Goal: Task Accomplishment & Management: Complete application form

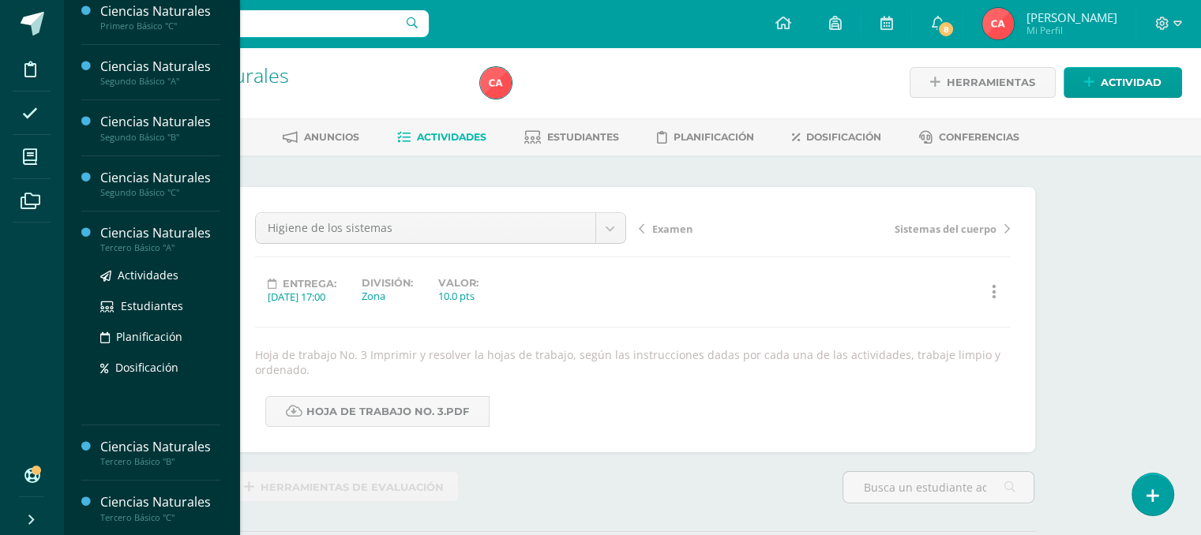
scroll to position [2, 0]
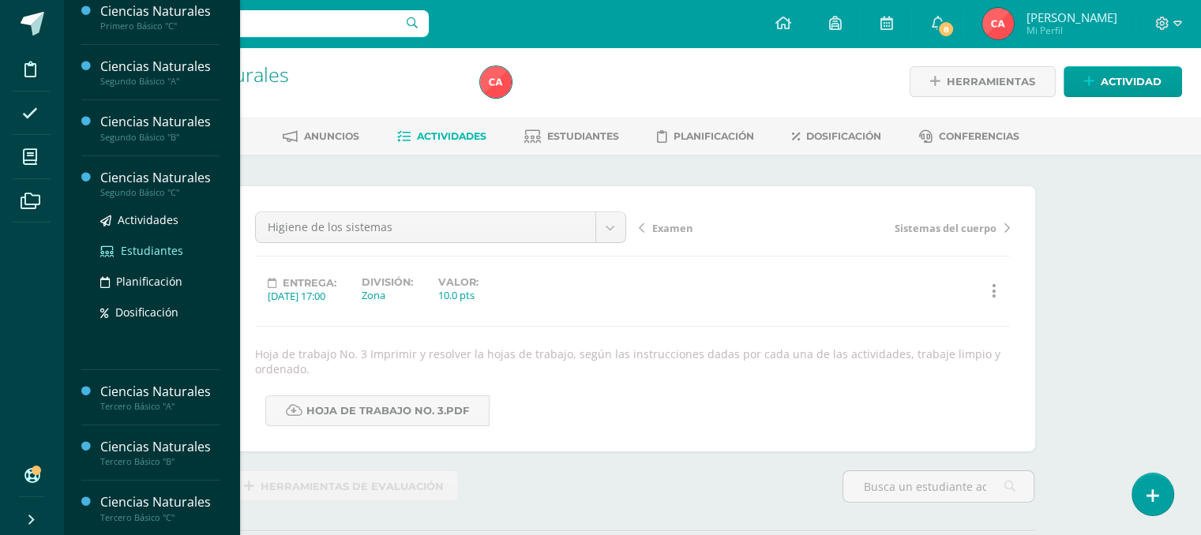
click at [167, 250] on span "Estudiantes" at bounding box center [152, 250] width 62 height 15
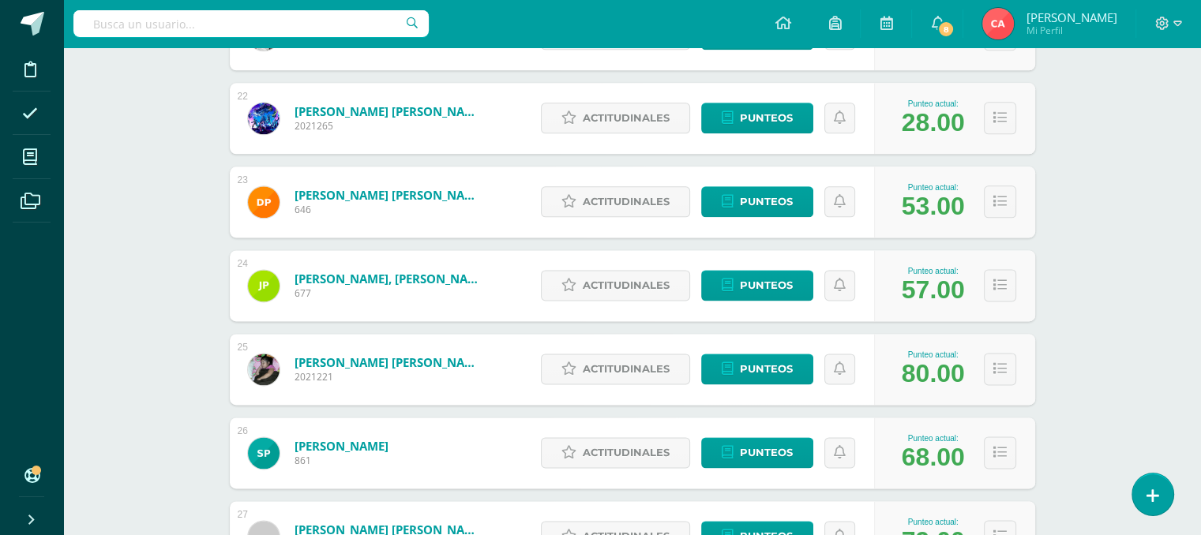
scroll to position [1937, 0]
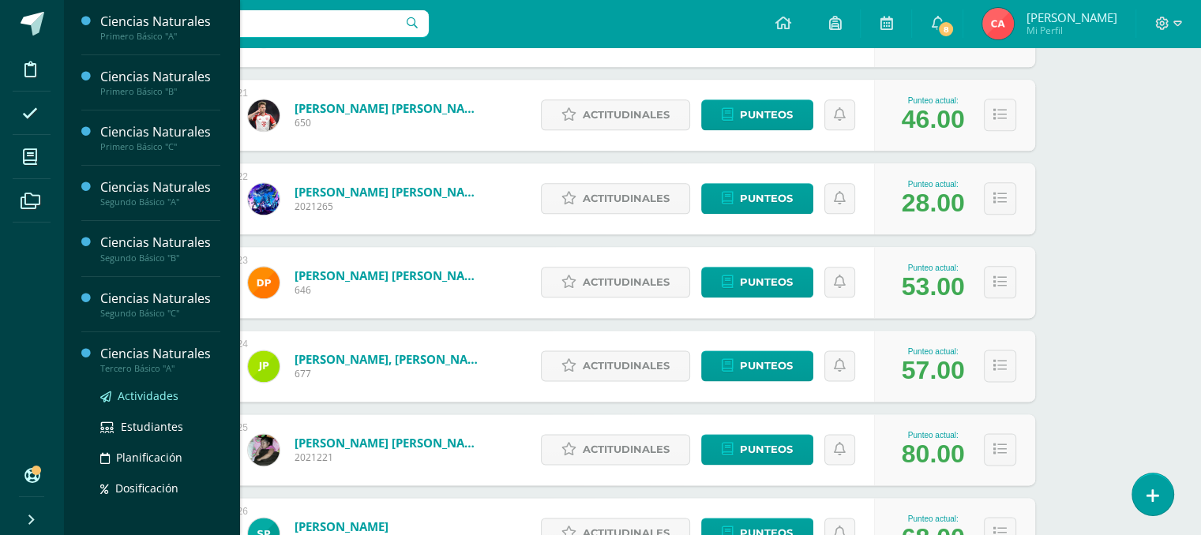
click at [174, 395] on span "Actividades" at bounding box center [148, 395] width 61 height 15
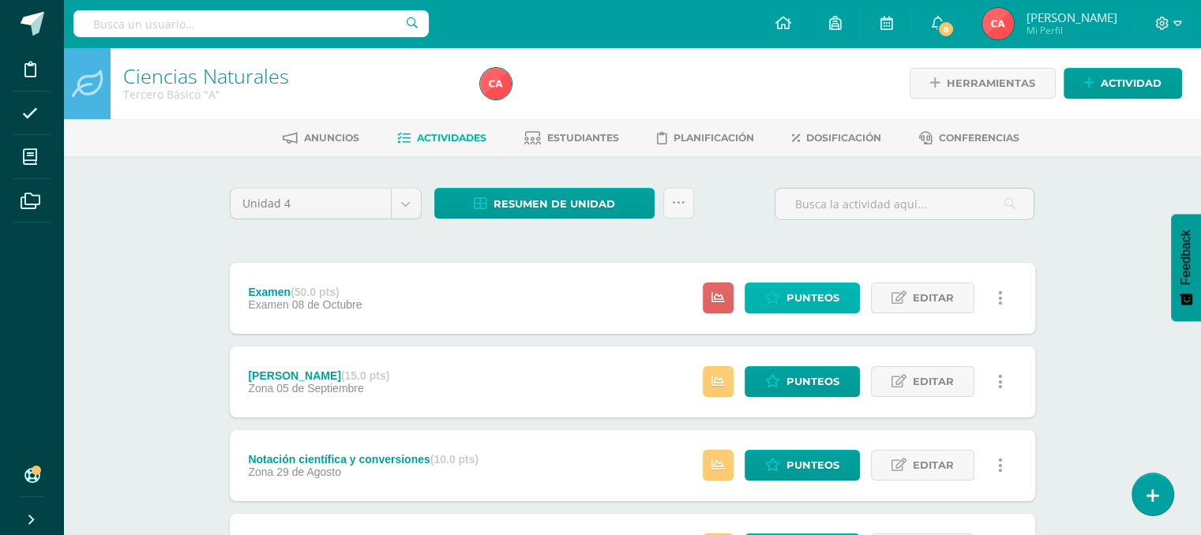
click at [815, 301] on span "Punteos" at bounding box center [812, 297] width 53 height 29
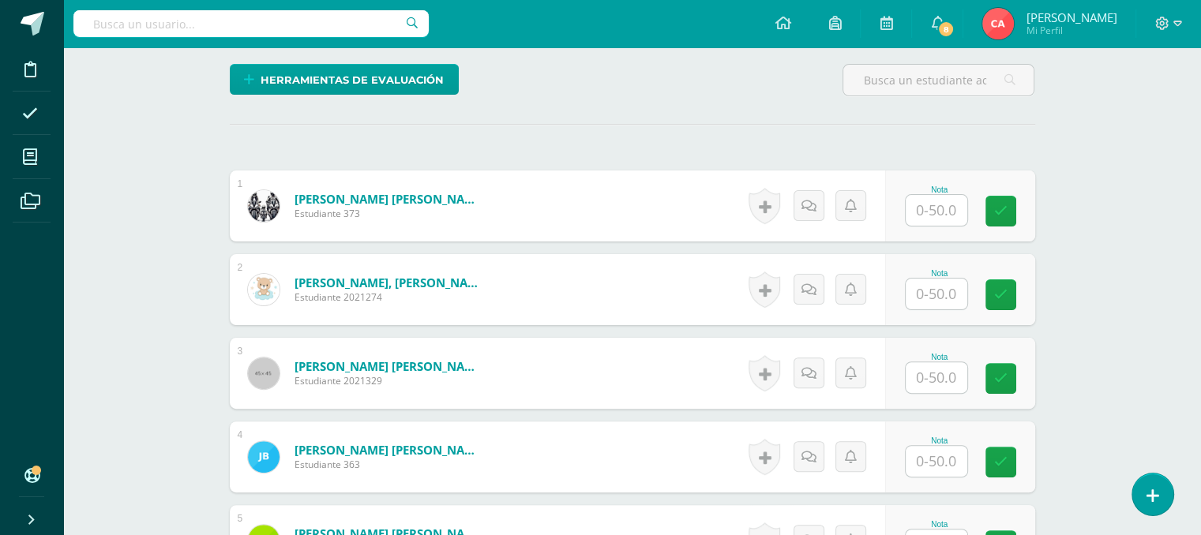
scroll to position [395, 0]
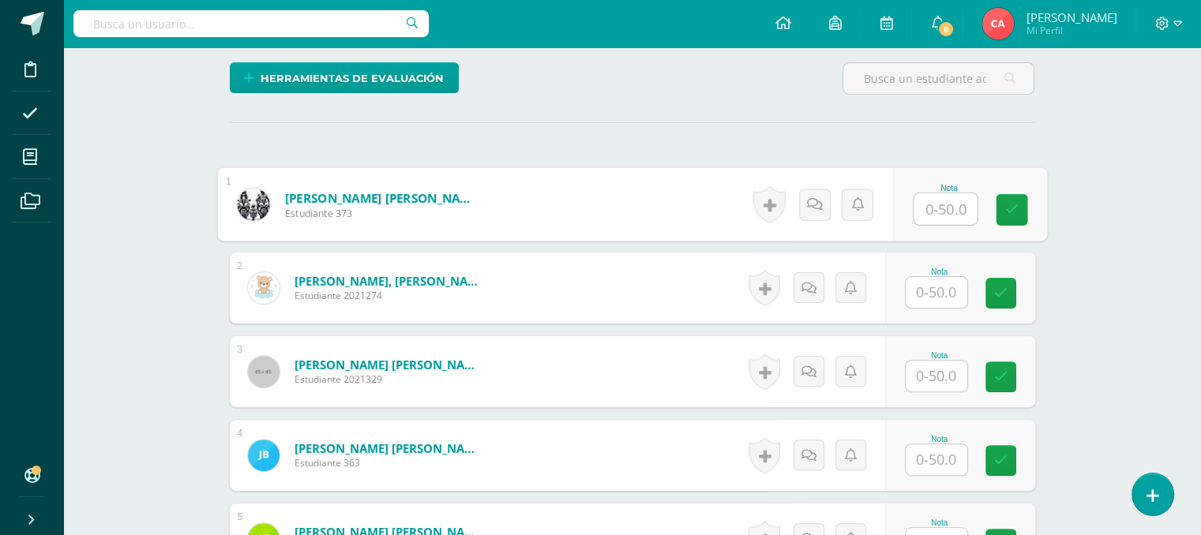
click at [957, 206] on input "text" at bounding box center [944, 209] width 63 height 32
type input "21"
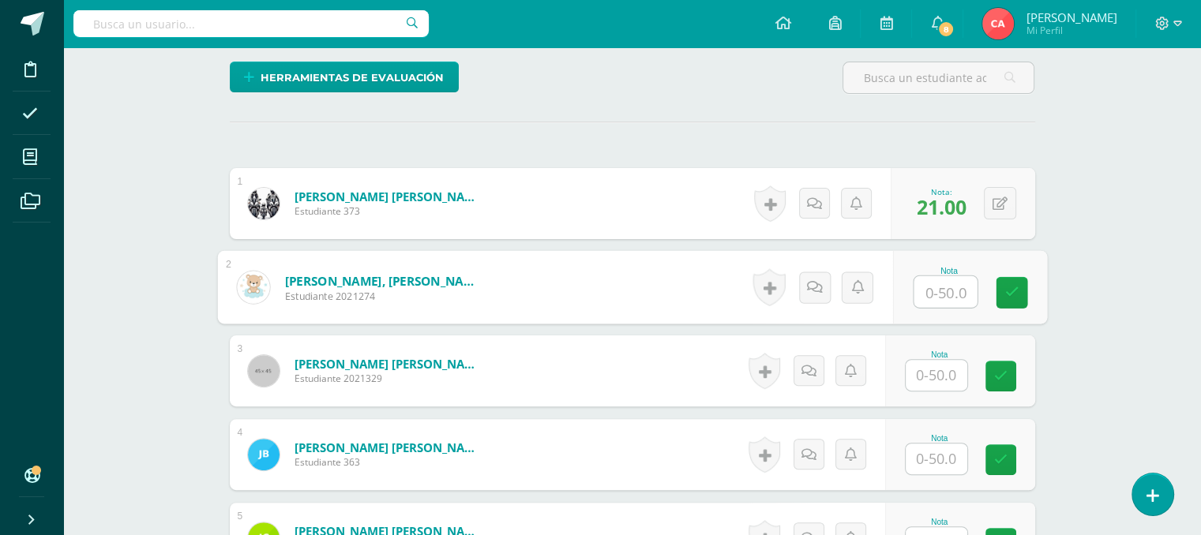
scroll to position [396, 0]
type input "30"
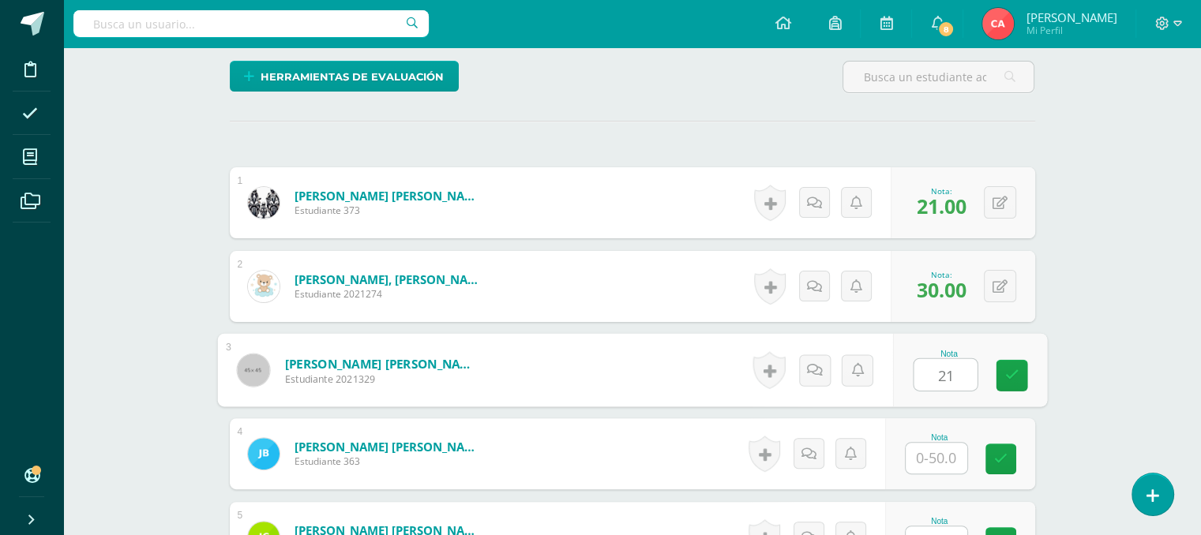
type input "21"
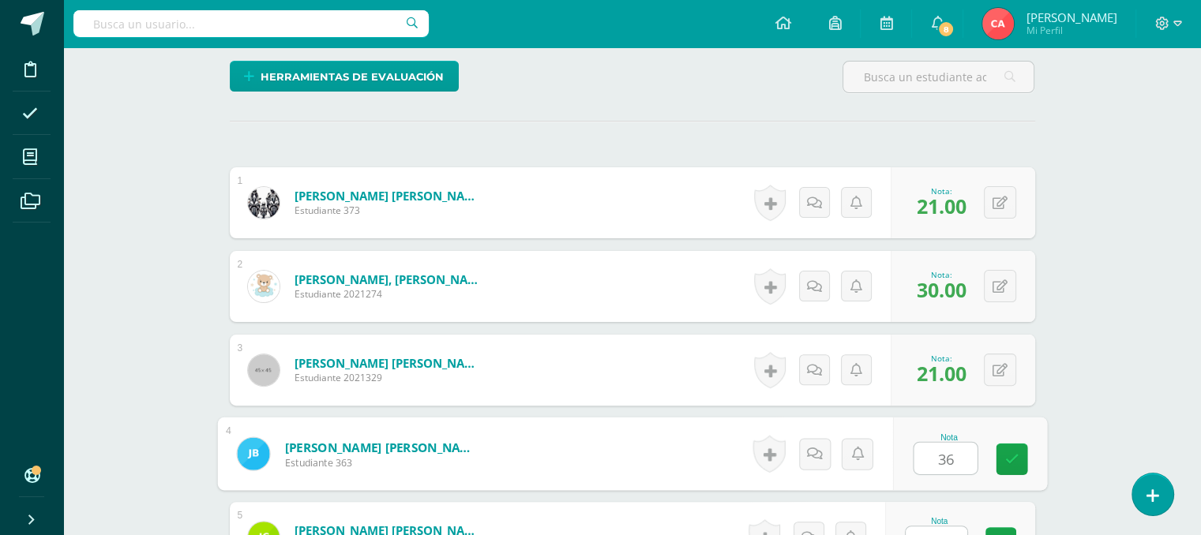
type input "36"
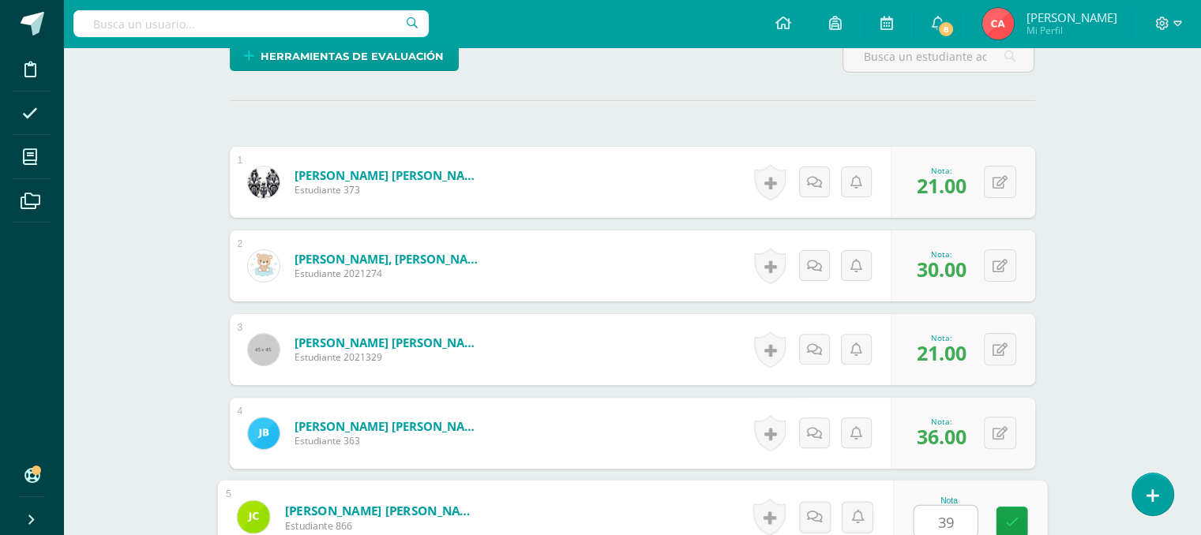
type input "39"
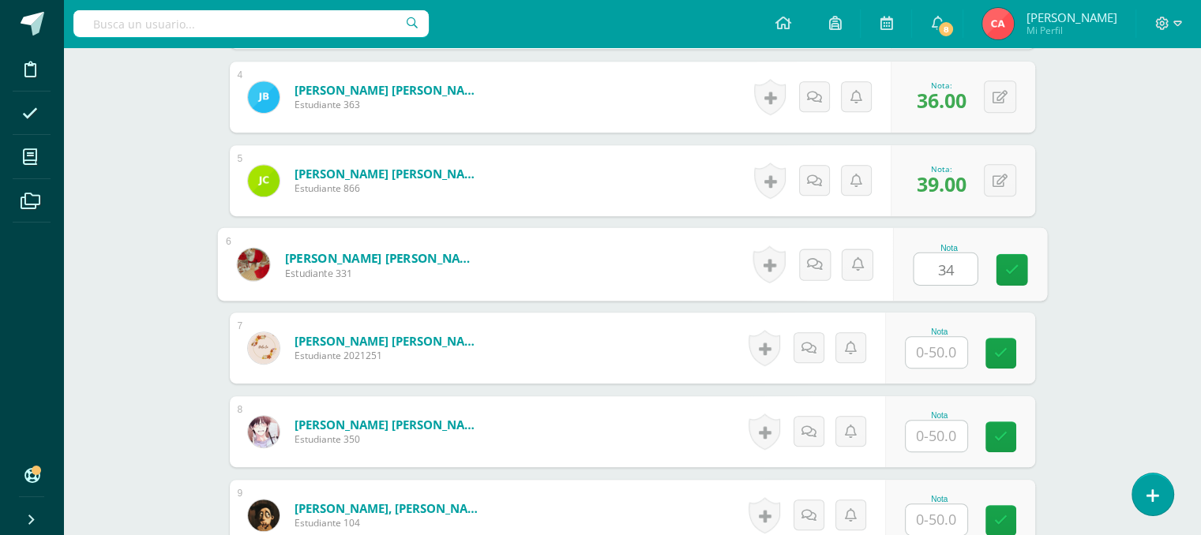
type input "34"
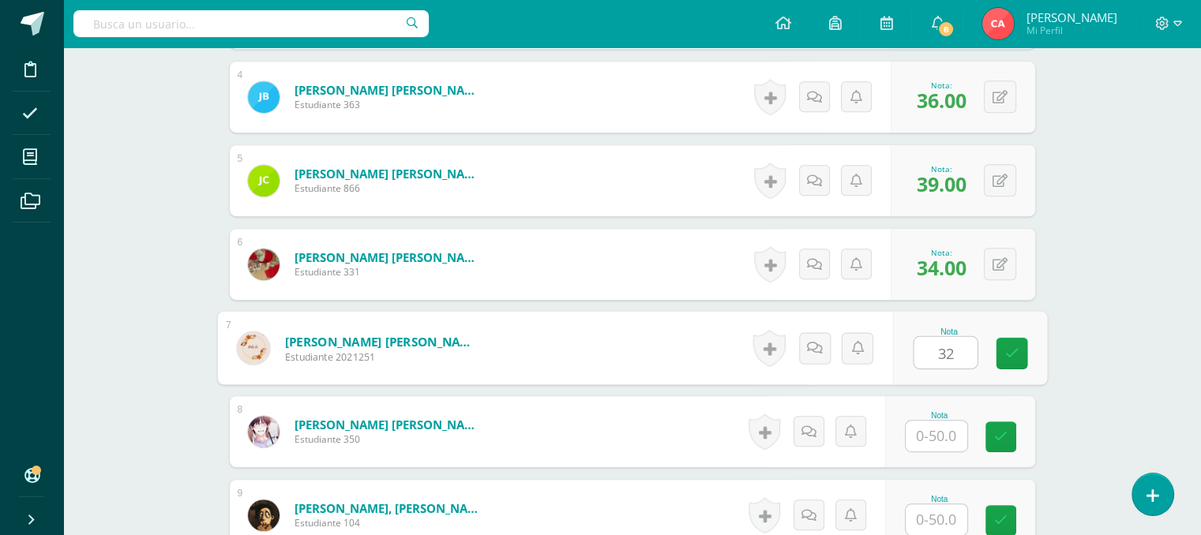
type input "32"
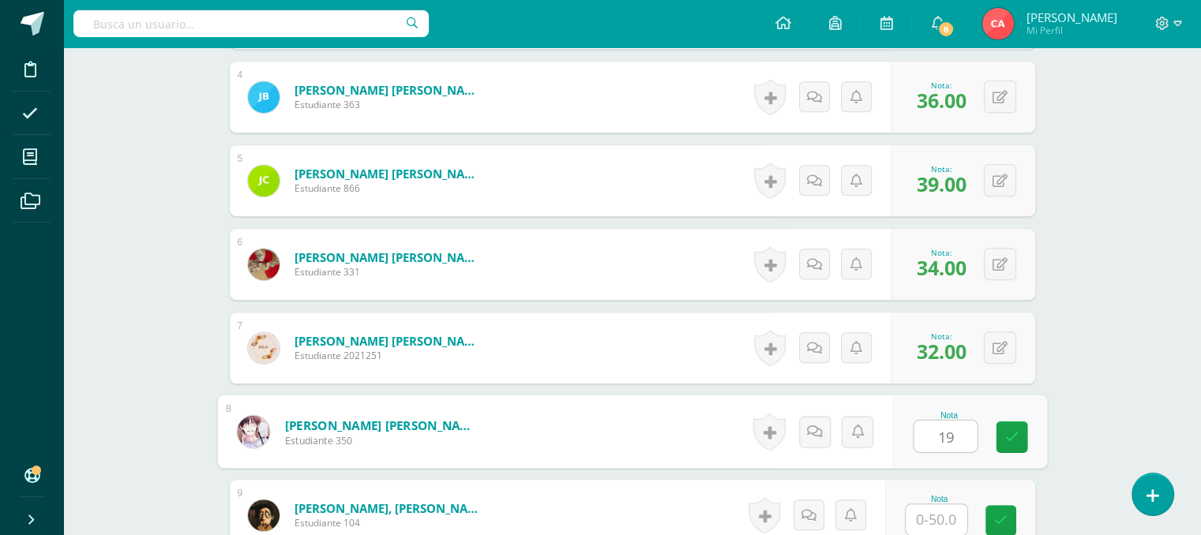
type input "19"
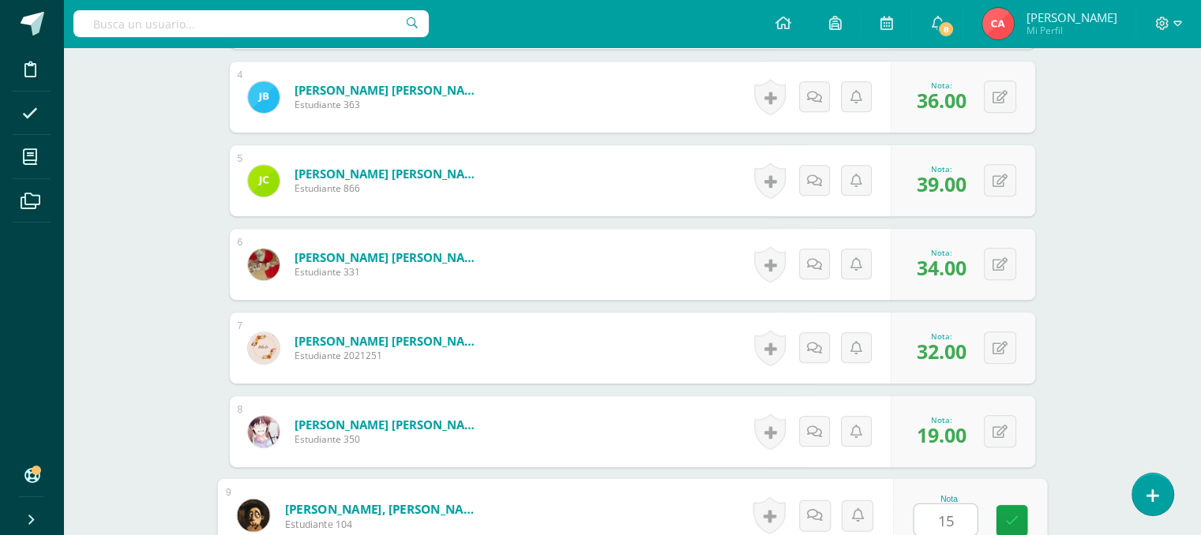
type input "15"
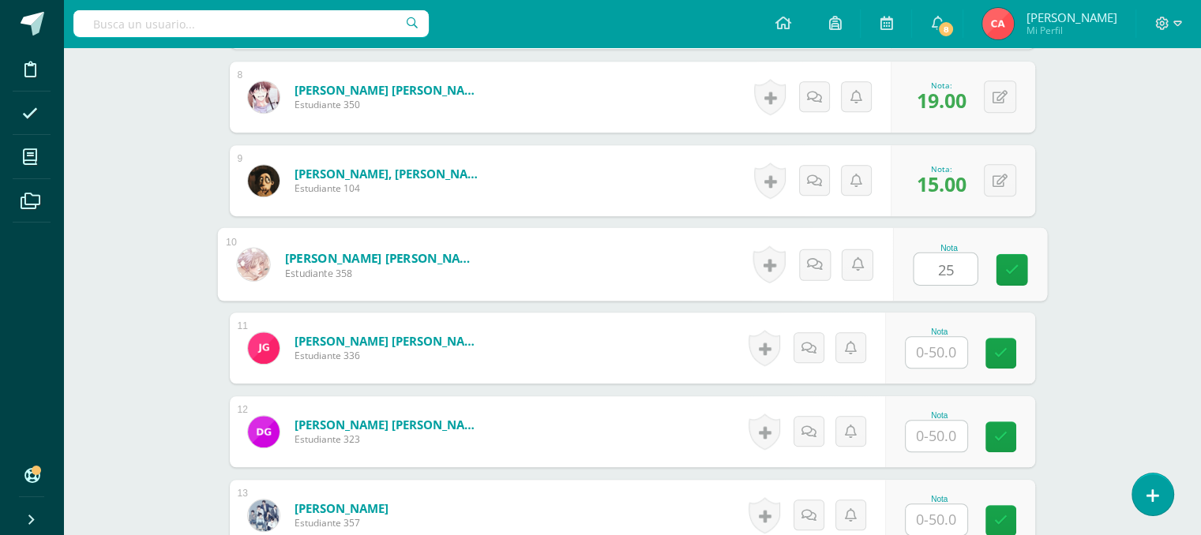
type input "25"
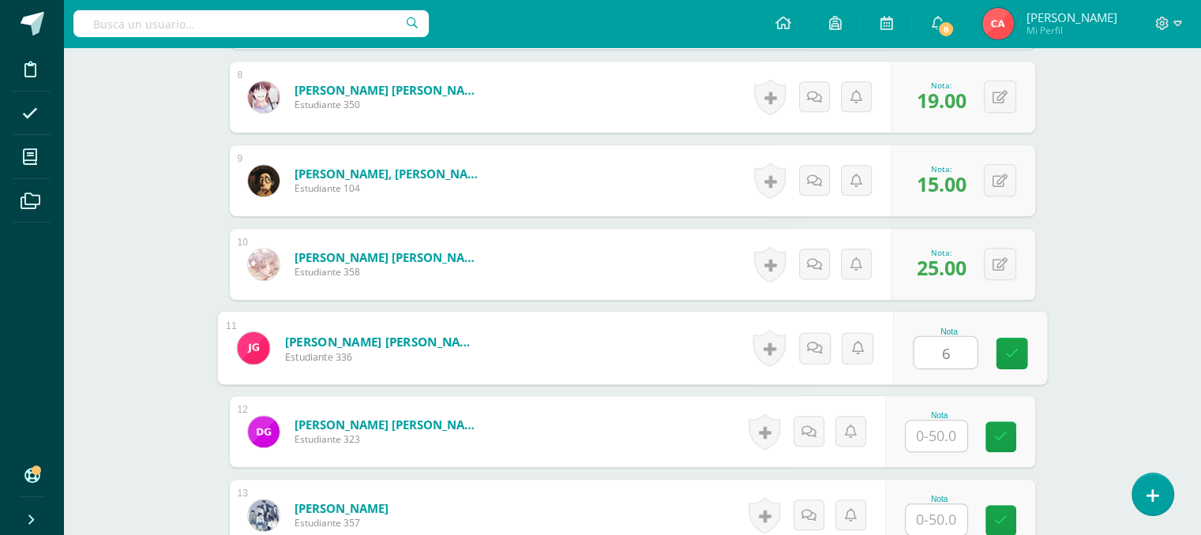
type input "6"
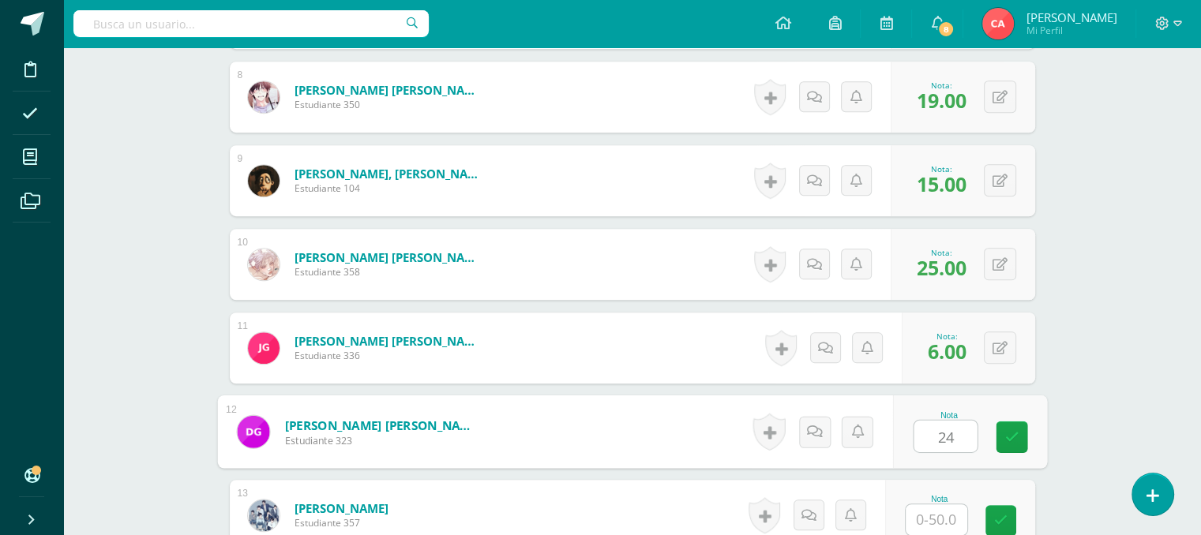
type input "24"
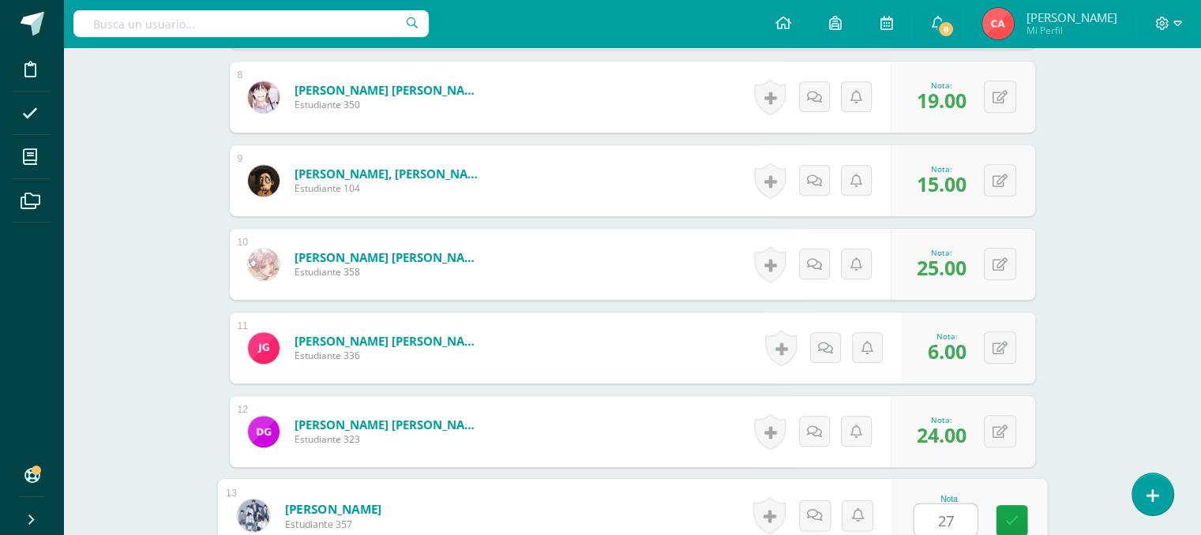
type input "27"
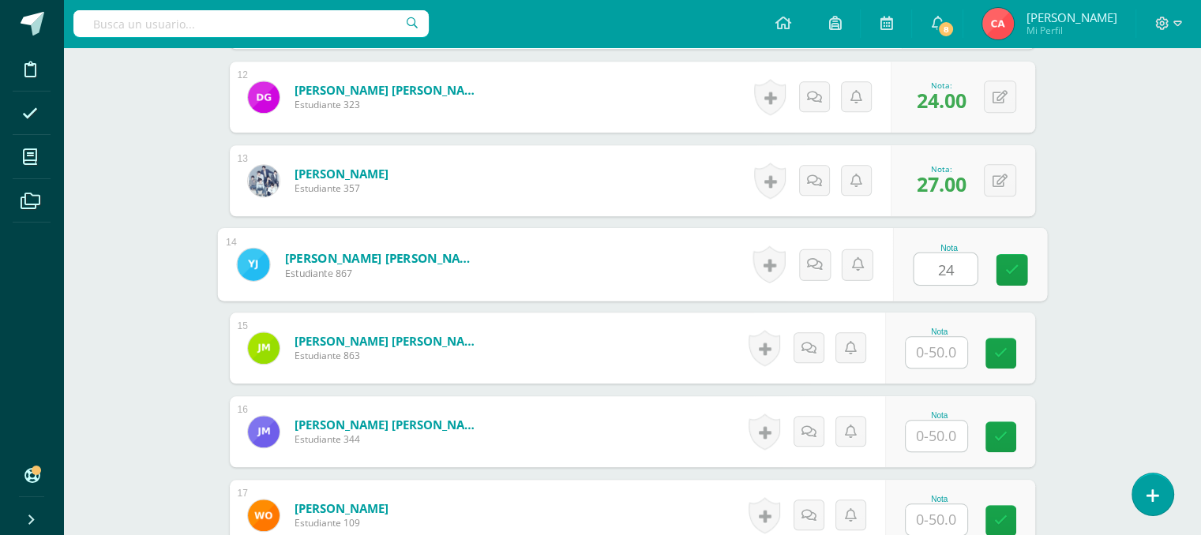
type input "24"
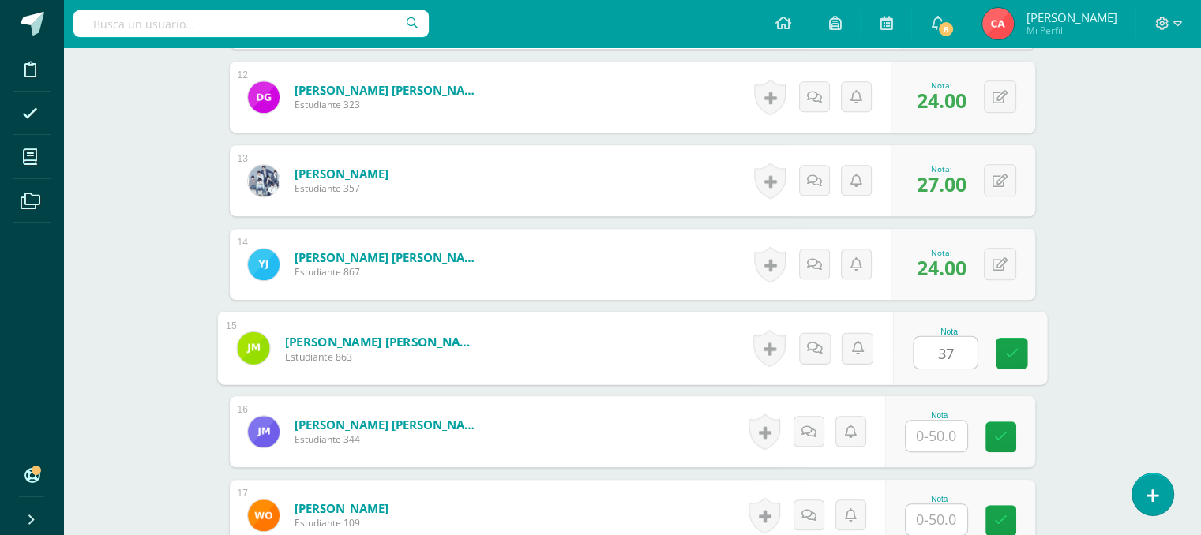
type input "37"
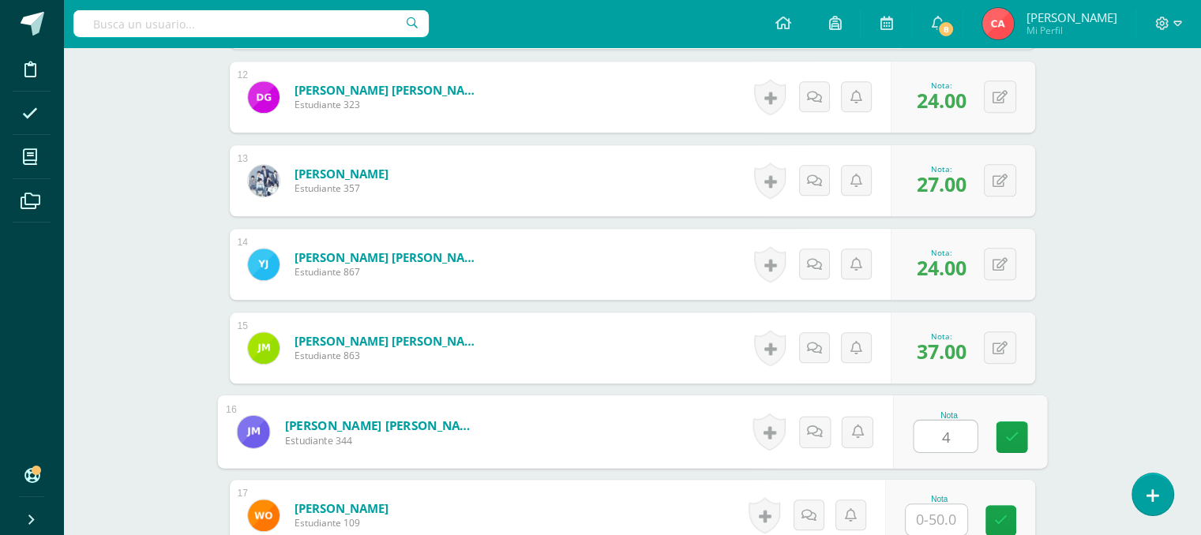
type input "4"
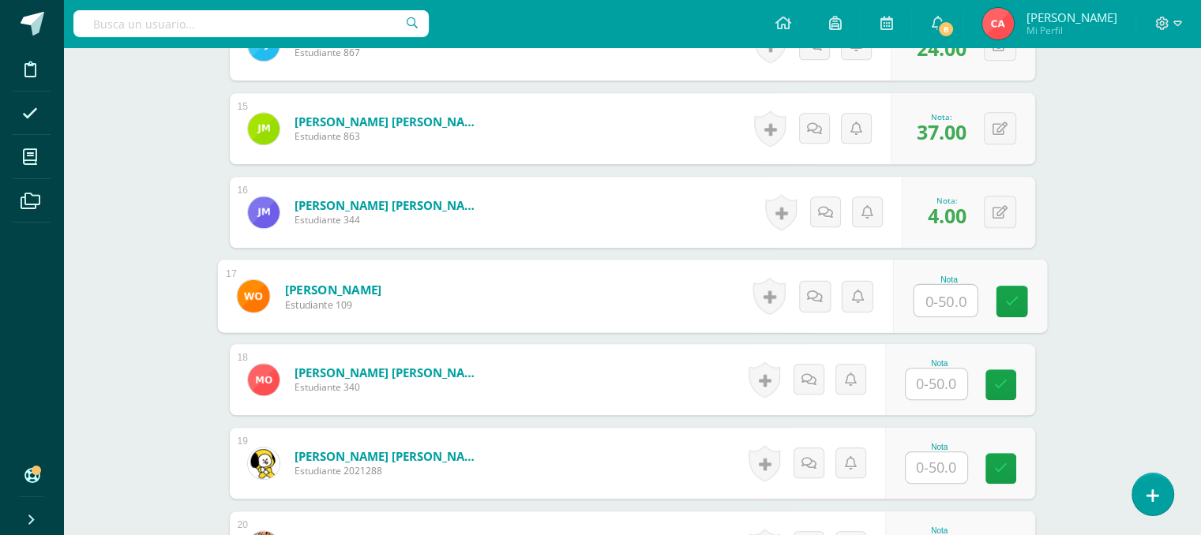
scroll to position [1659, 0]
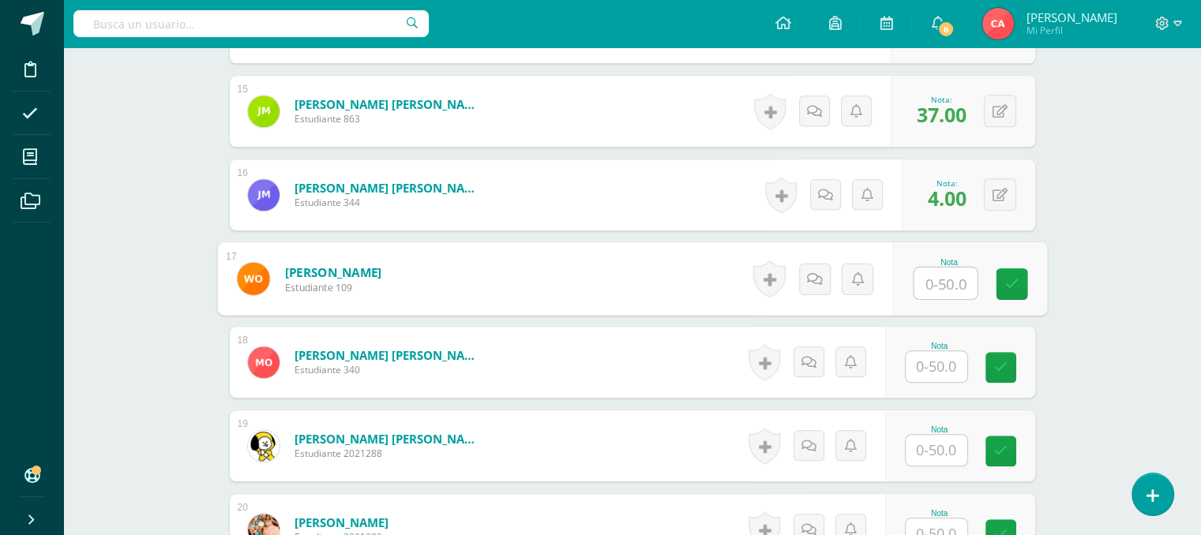
click at [950, 358] on input "text" at bounding box center [936, 366] width 62 height 31
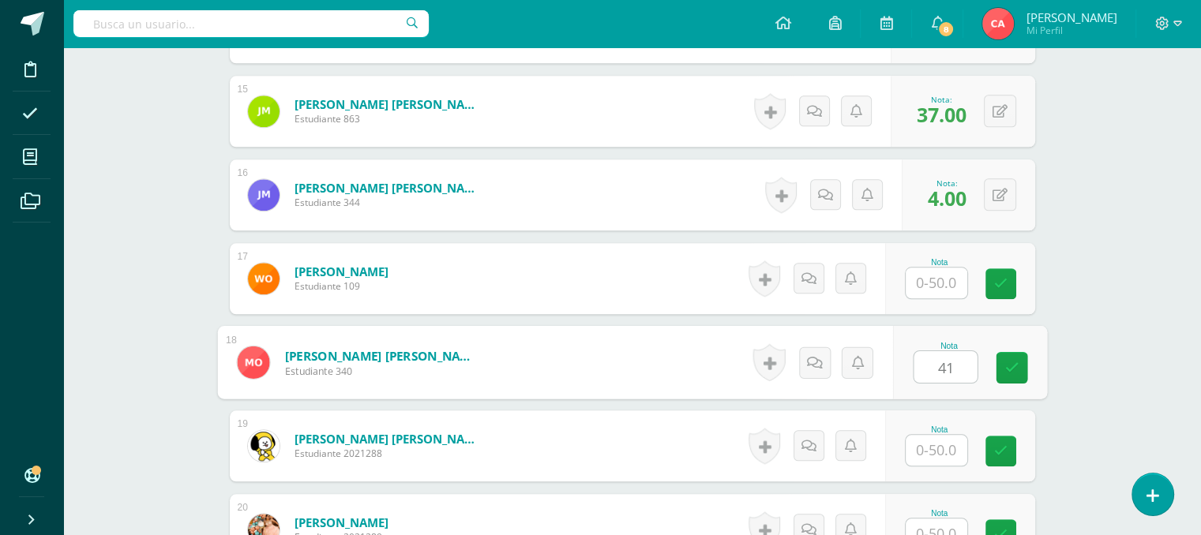
type input "41"
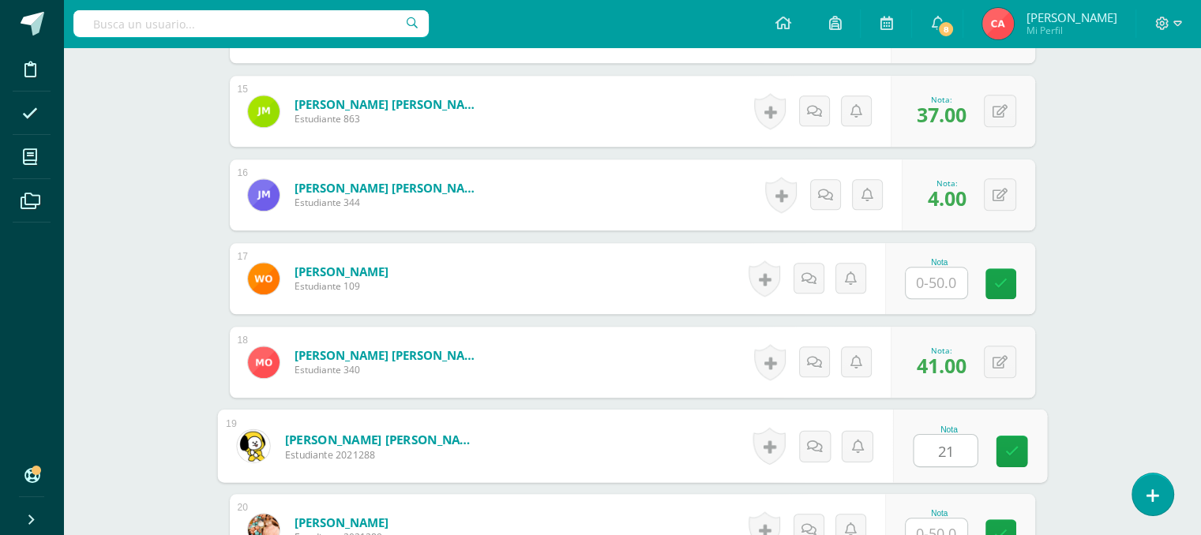
type input "21"
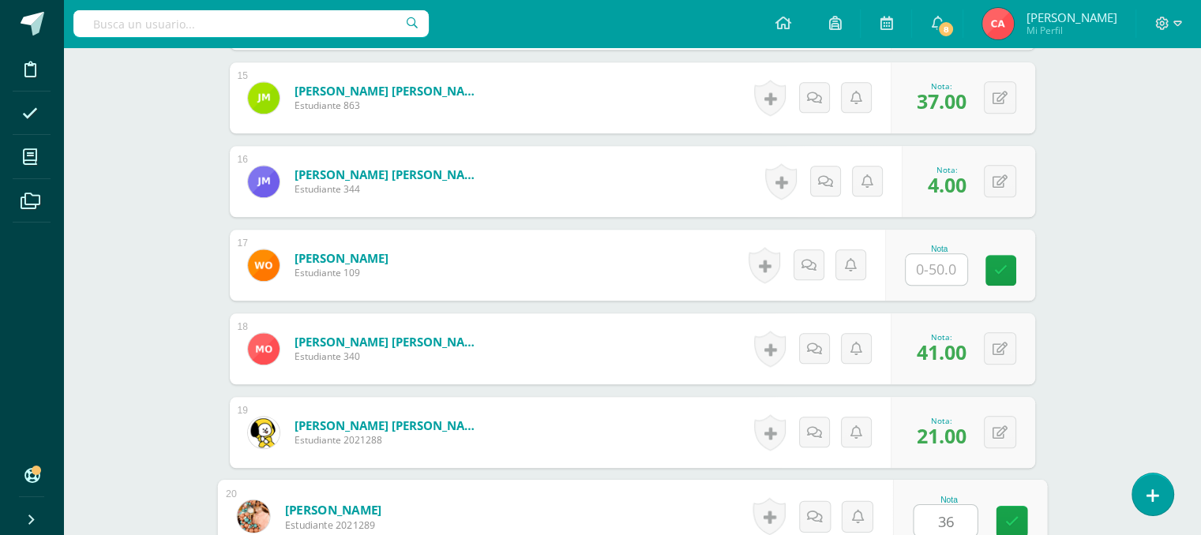
type input "36"
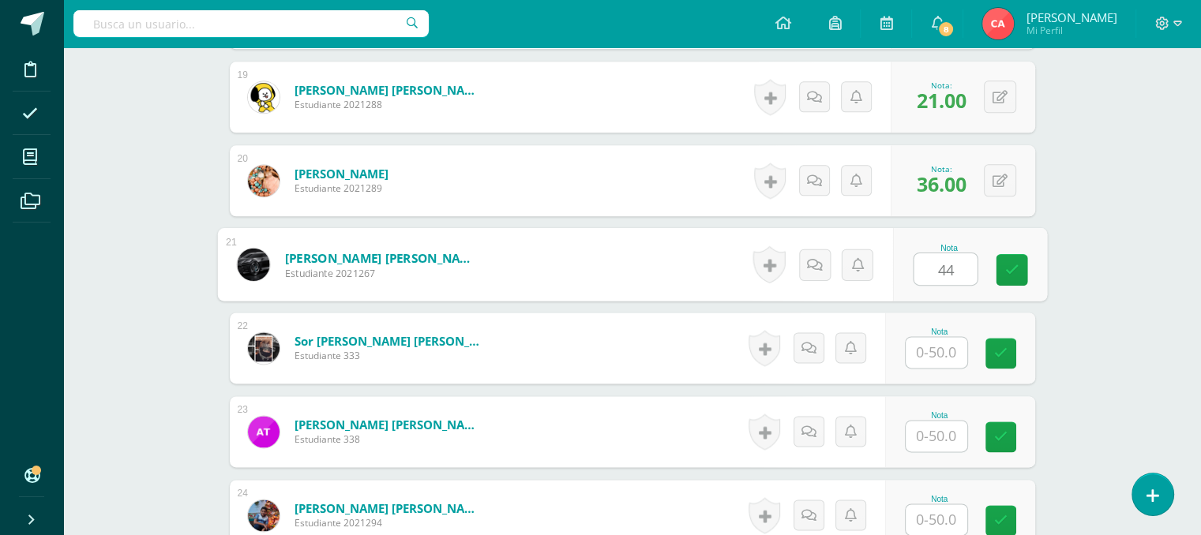
type input "44"
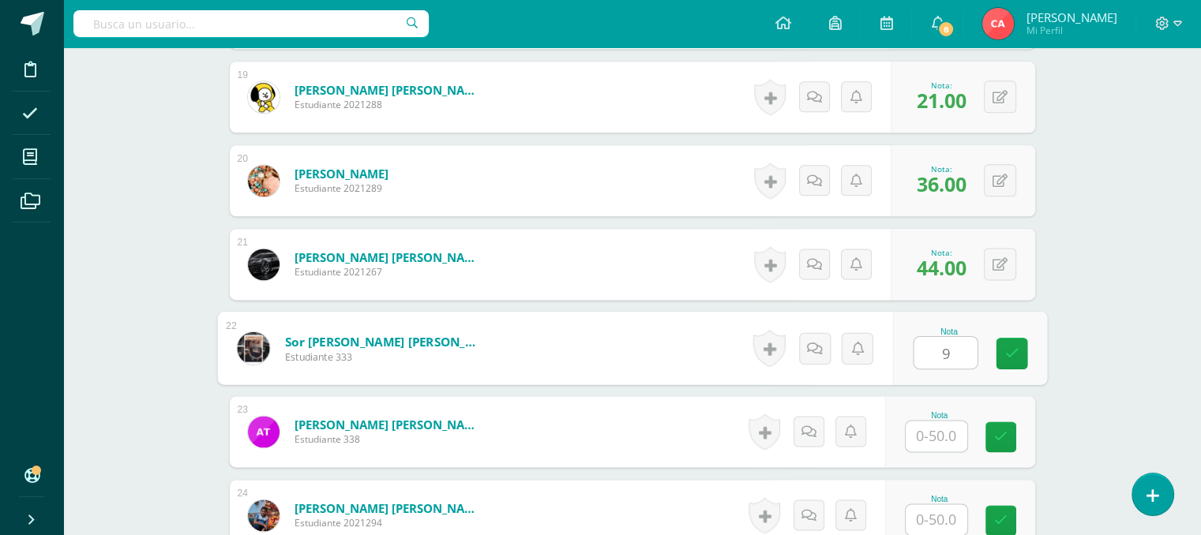
type input "9"
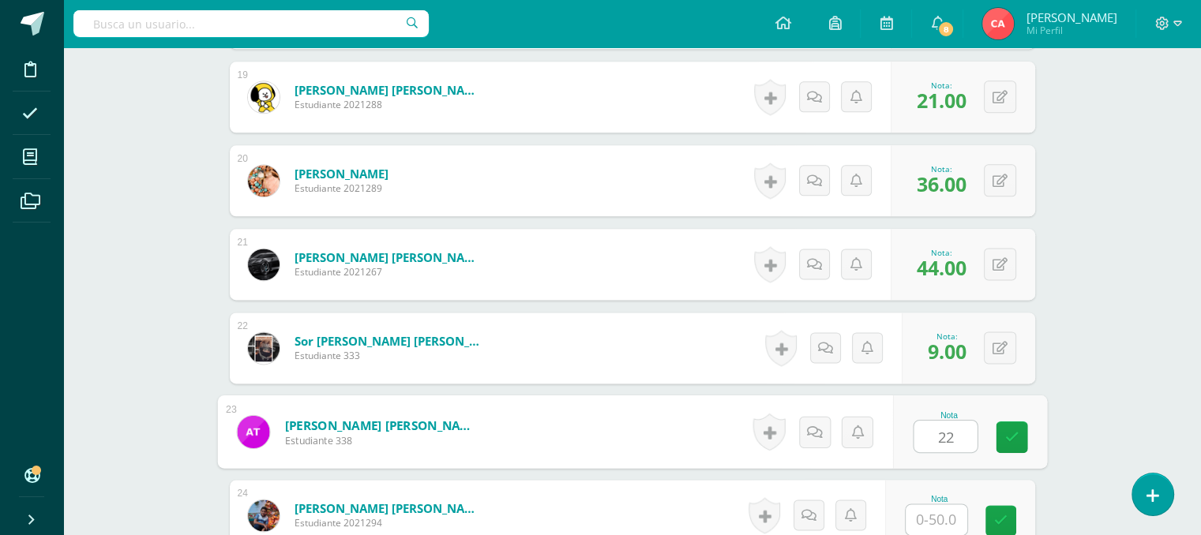
type input "22"
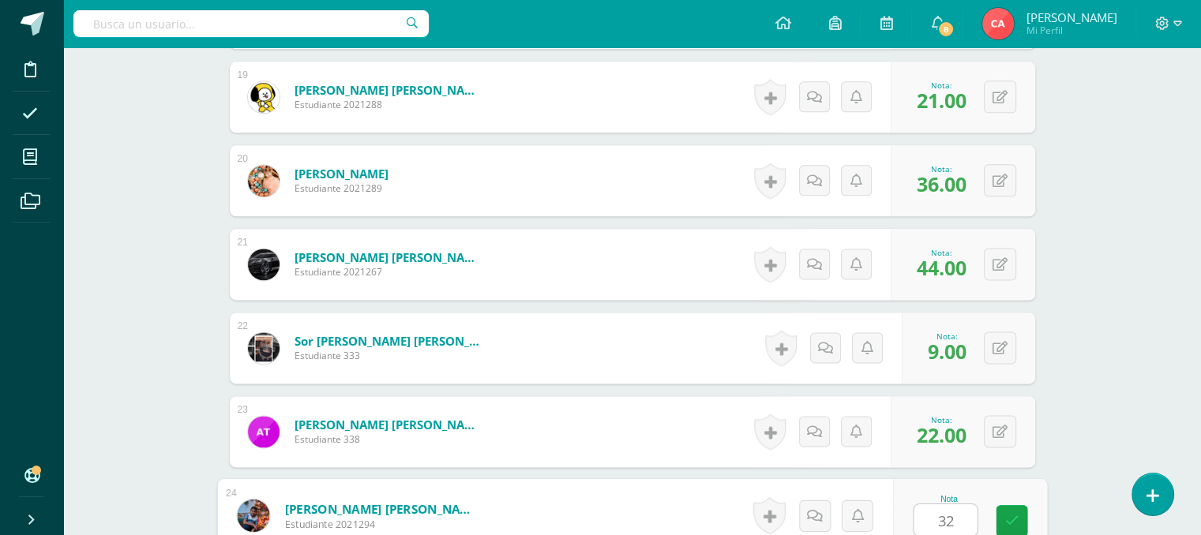
type input "32"
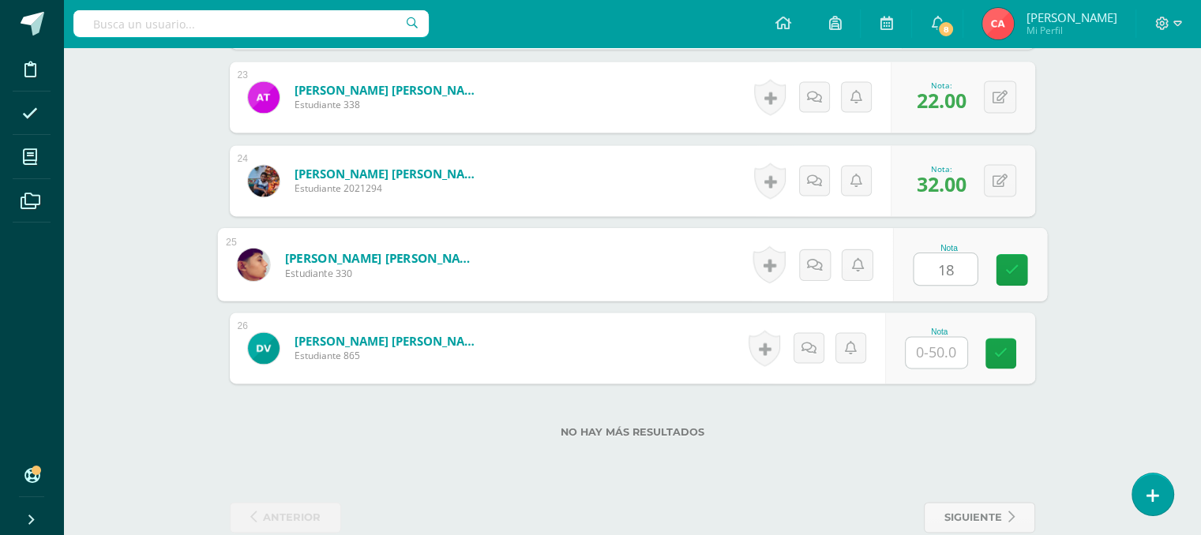
type input "18"
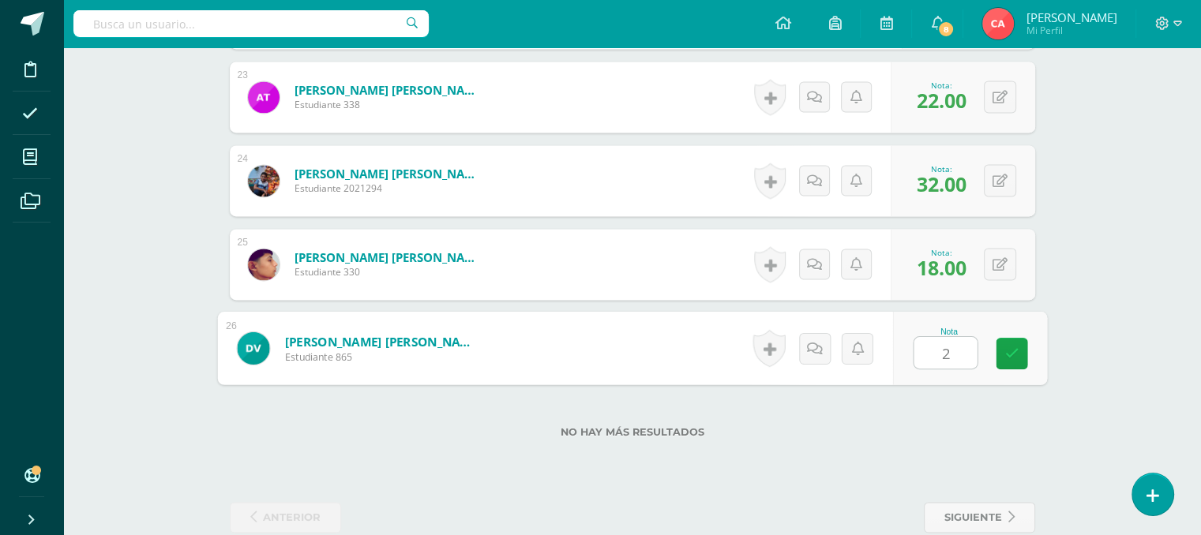
type input "27"
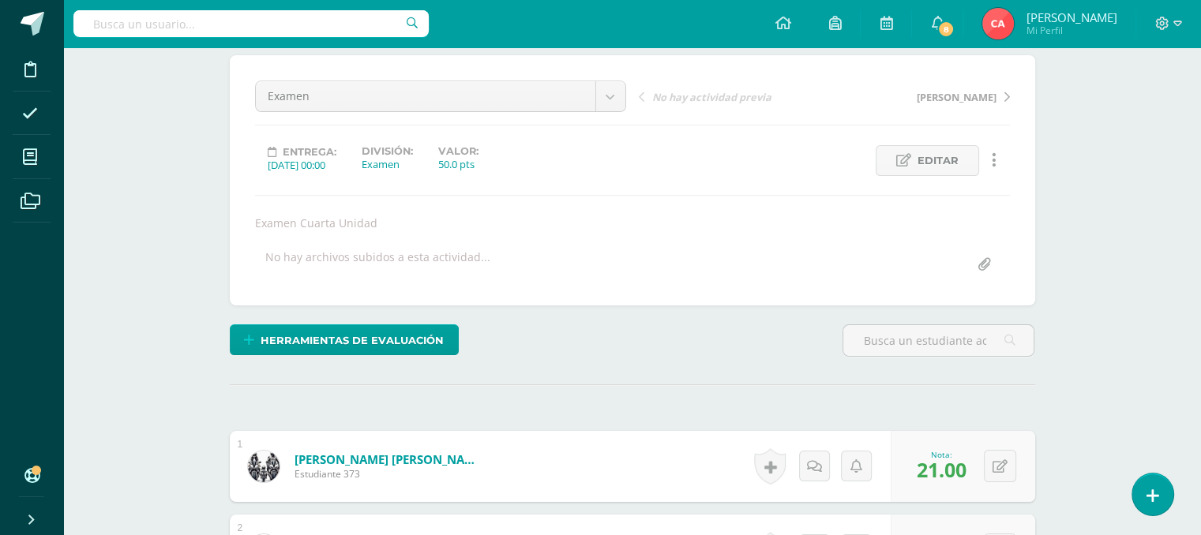
scroll to position [0, 0]
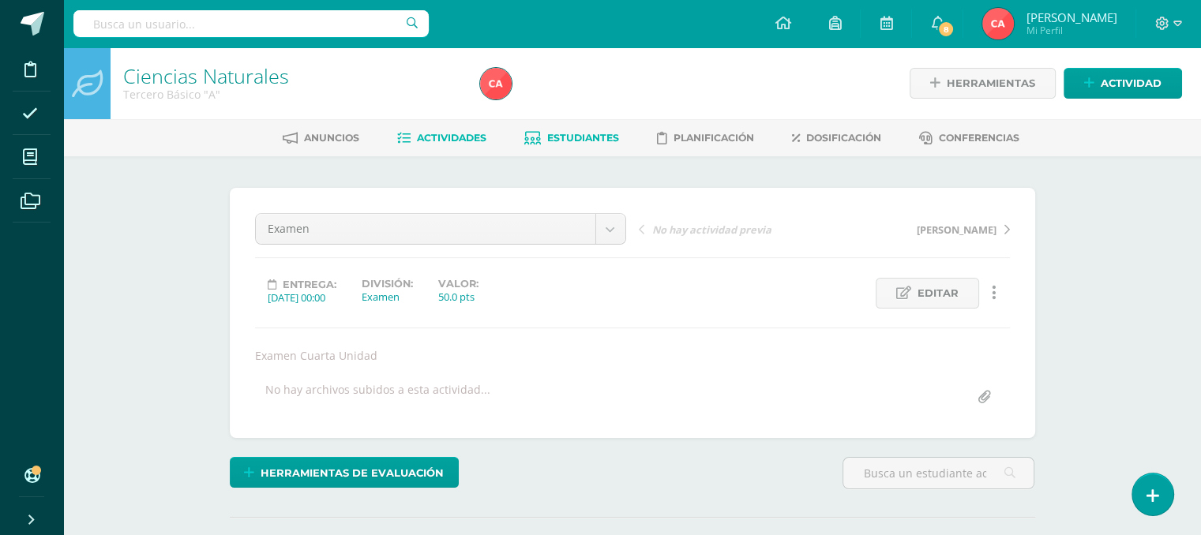
click at [587, 137] on span "Estudiantes" at bounding box center [583, 138] width 72 height 12
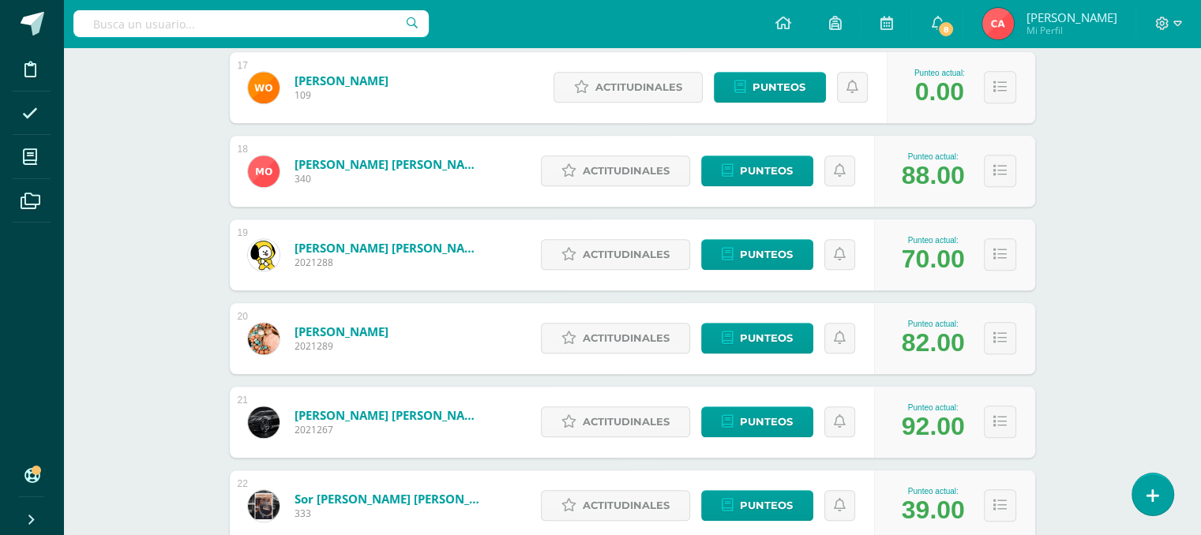
scroll to position [1658, 0]
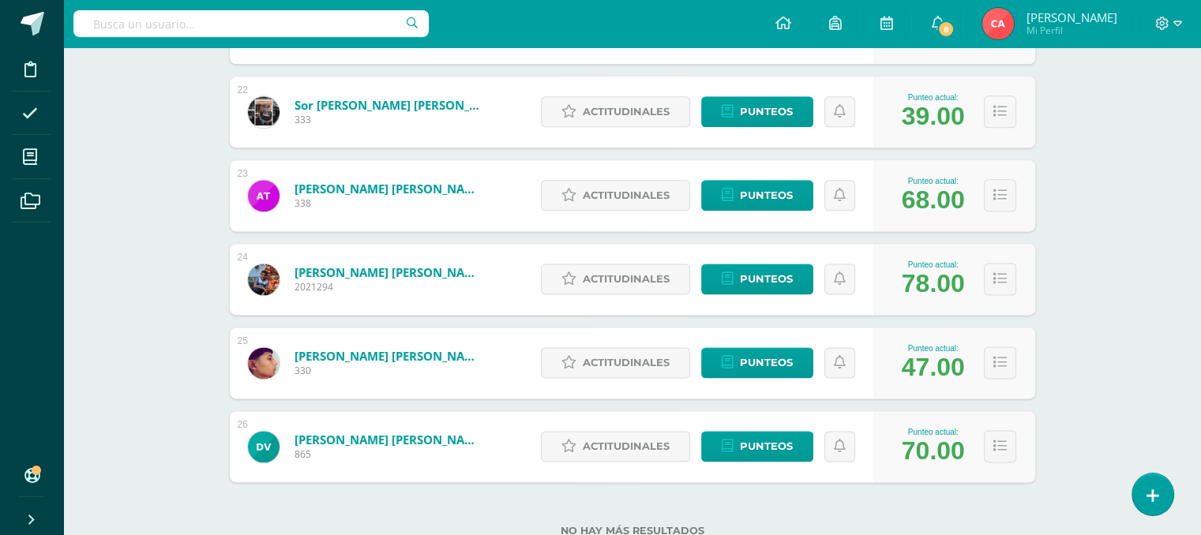
scroll to position [1997, 0]
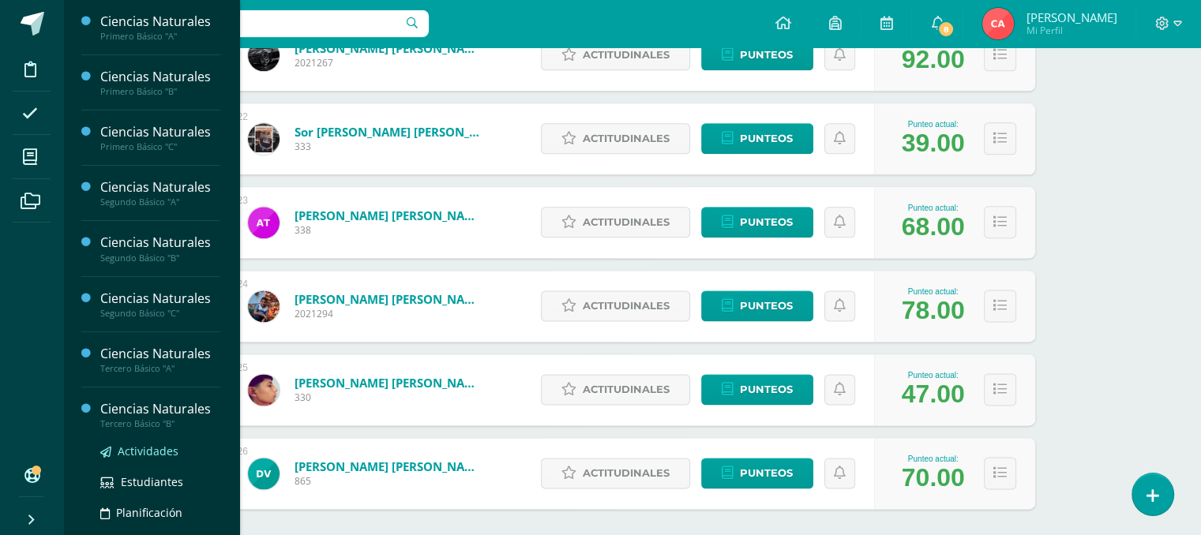
click at [171, 446] on span "Actividades" at bounding box center [148, 451] width 61 height 15
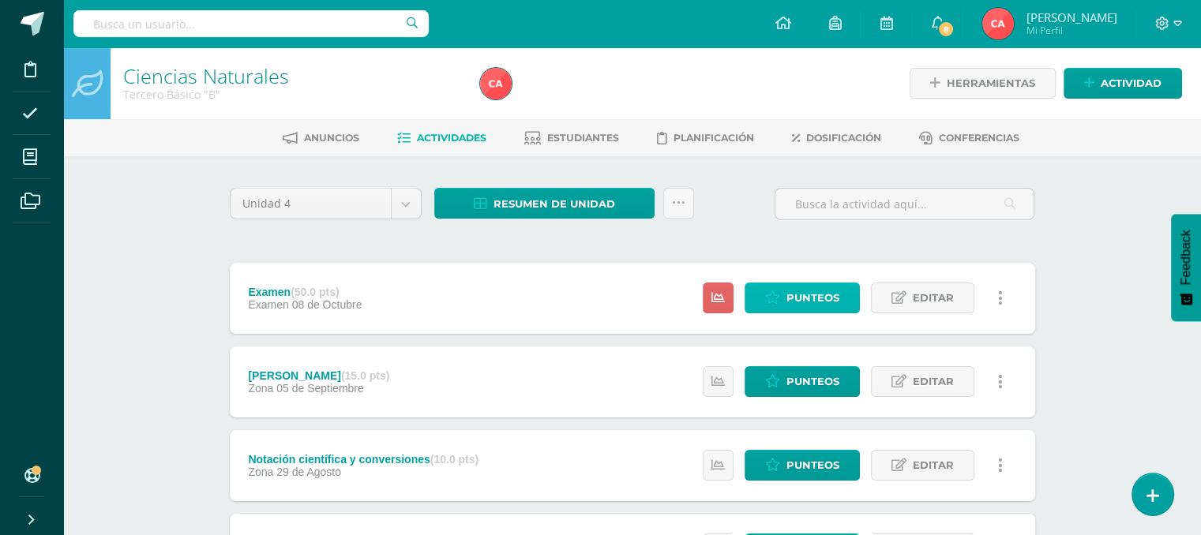
click at [784, 303] on link "Punteos" at bounding box center [801, 298] width 115 height 31
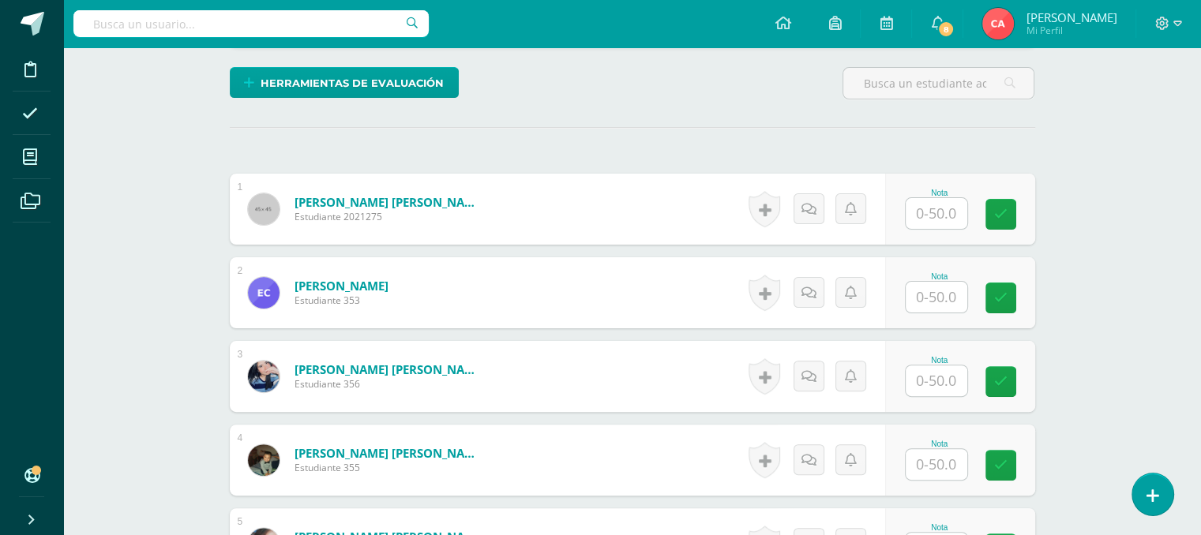
scroll to position [396, 0]
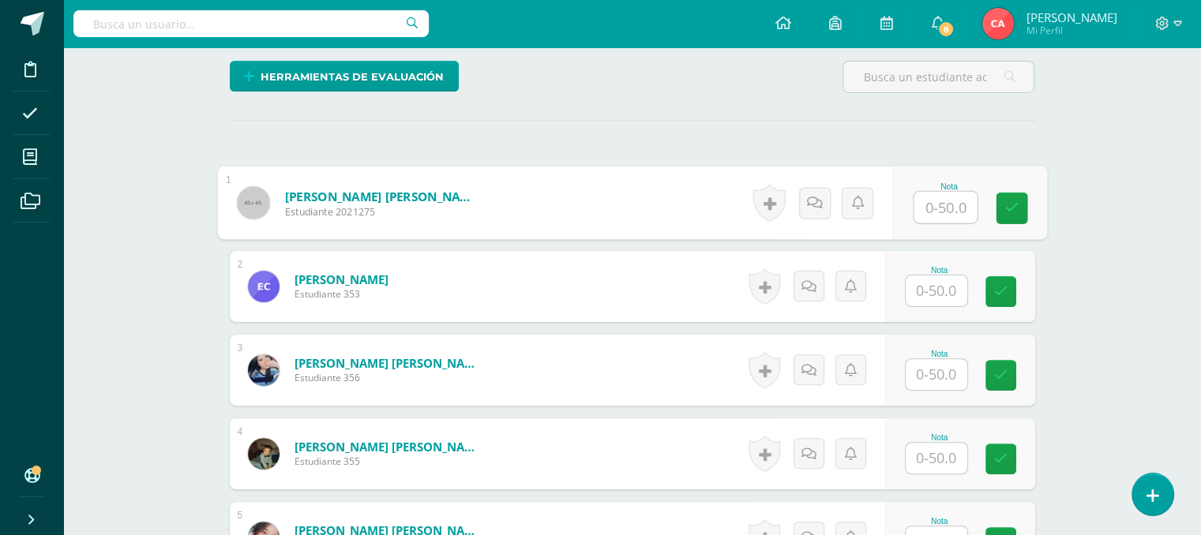
click at [954, 201] on input "text" at bounding box center [944, 208] width 63 height 32
type input "32"
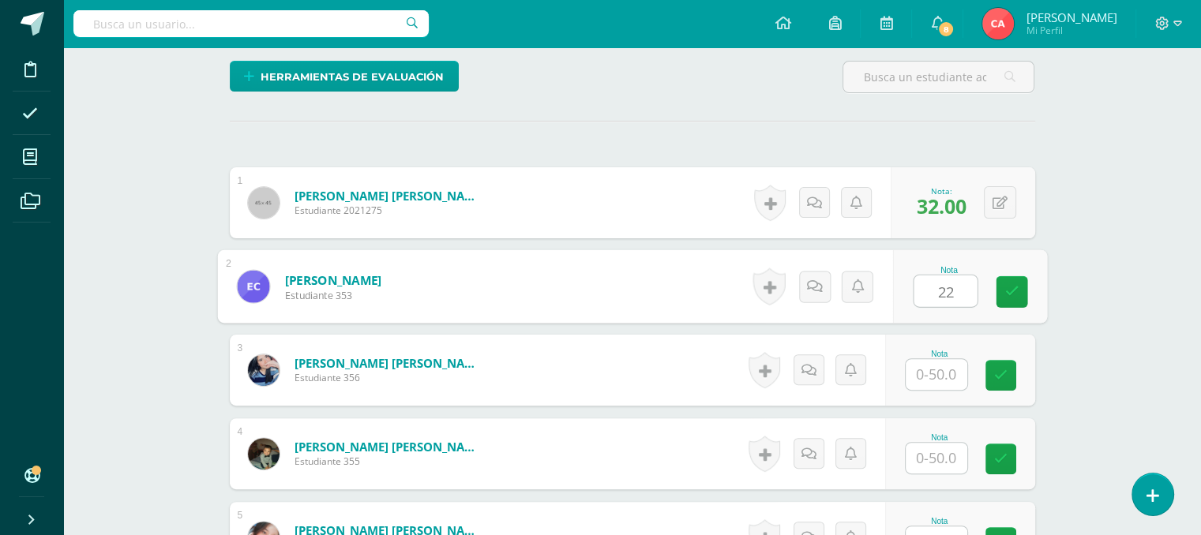
type input "22"
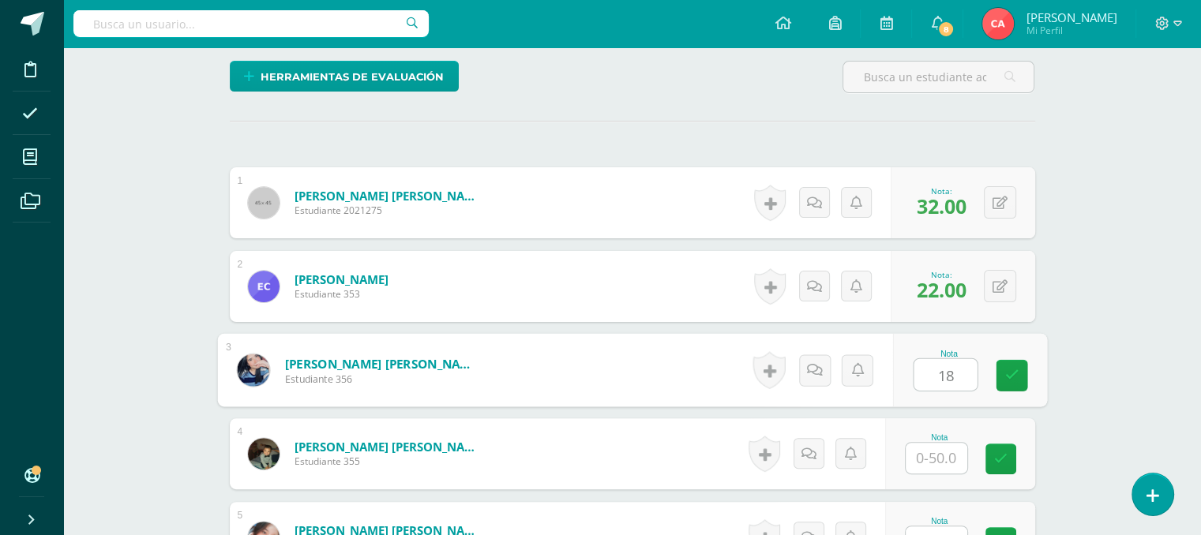
type input "18"
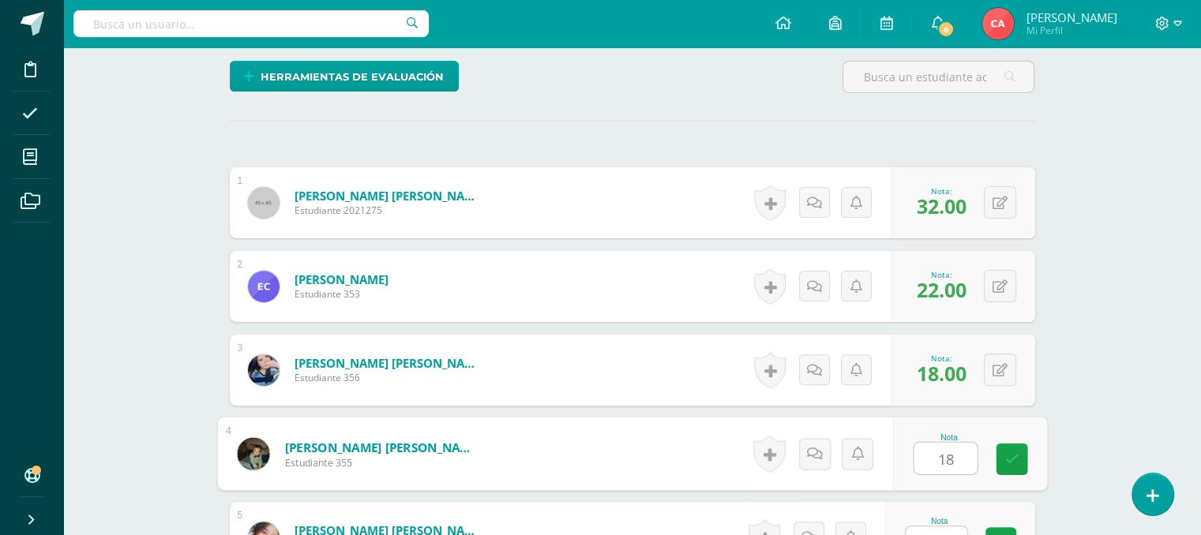
type input "18"
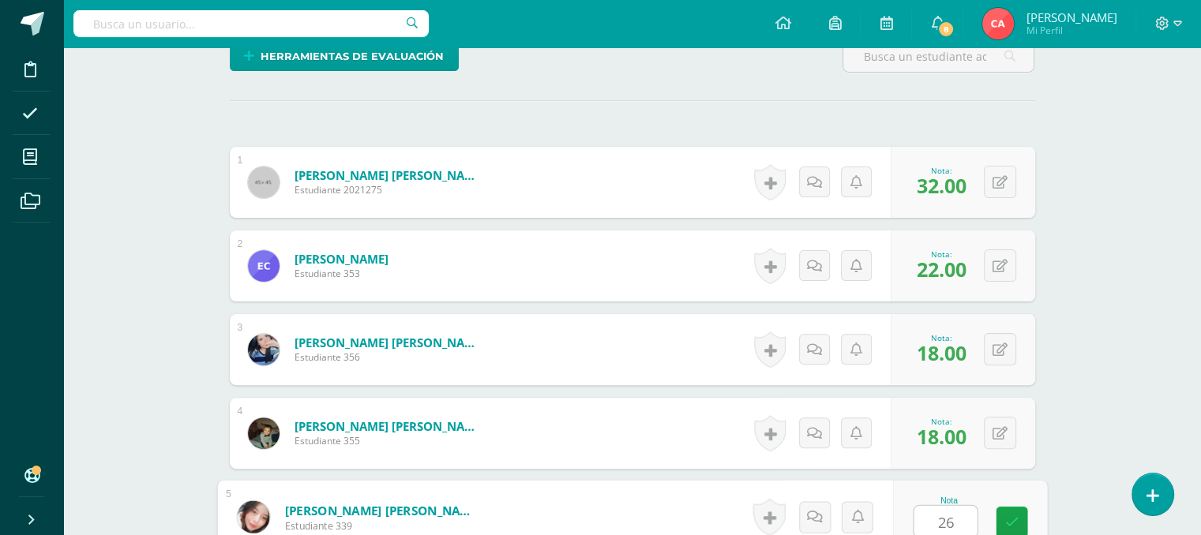
type input "26"
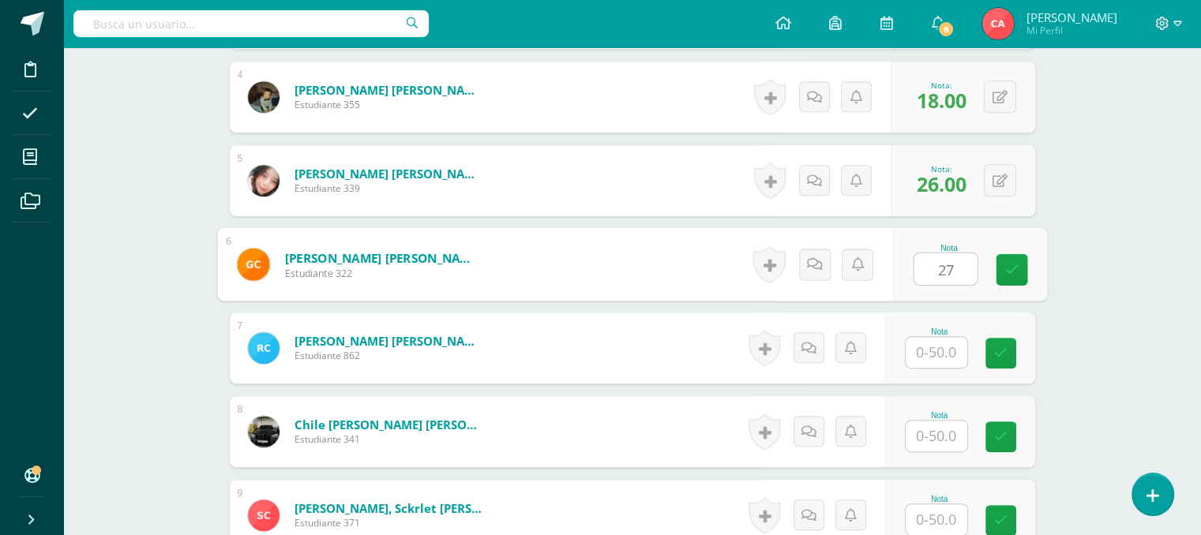
type input "27"
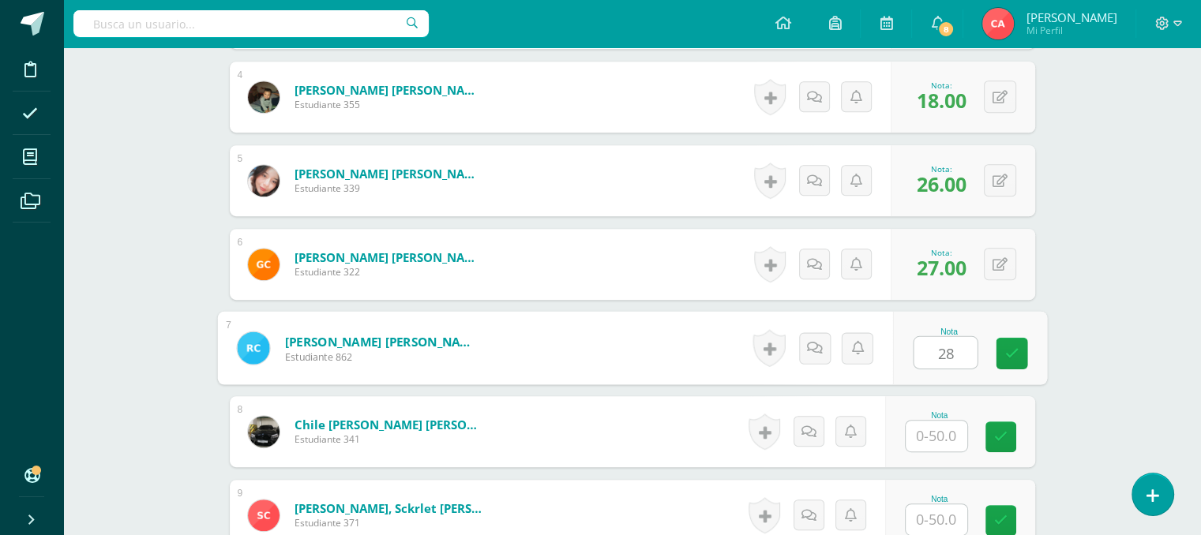
type input "28"
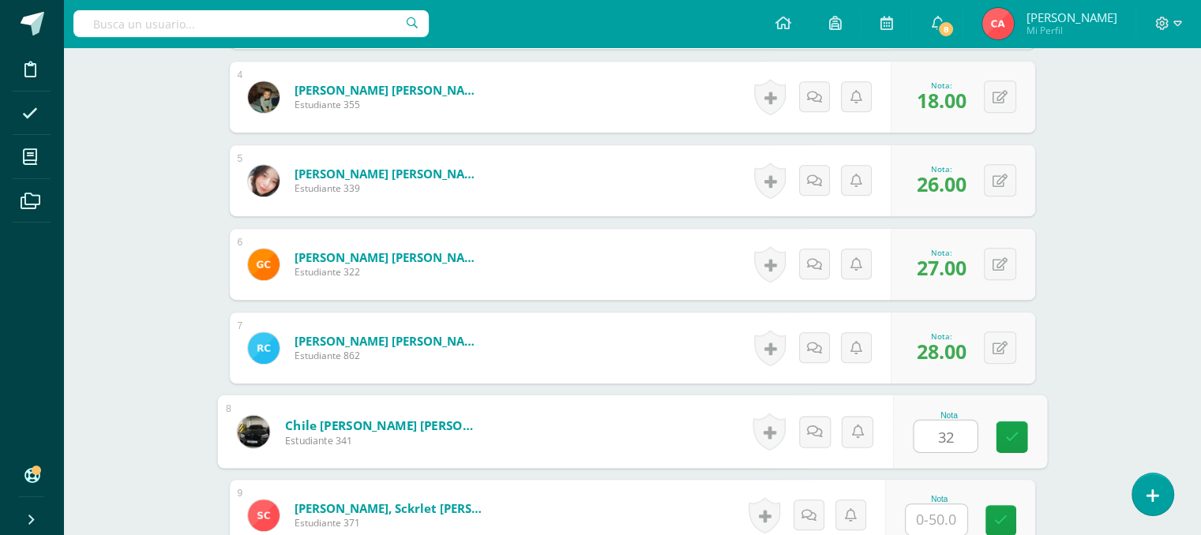
type input "32"
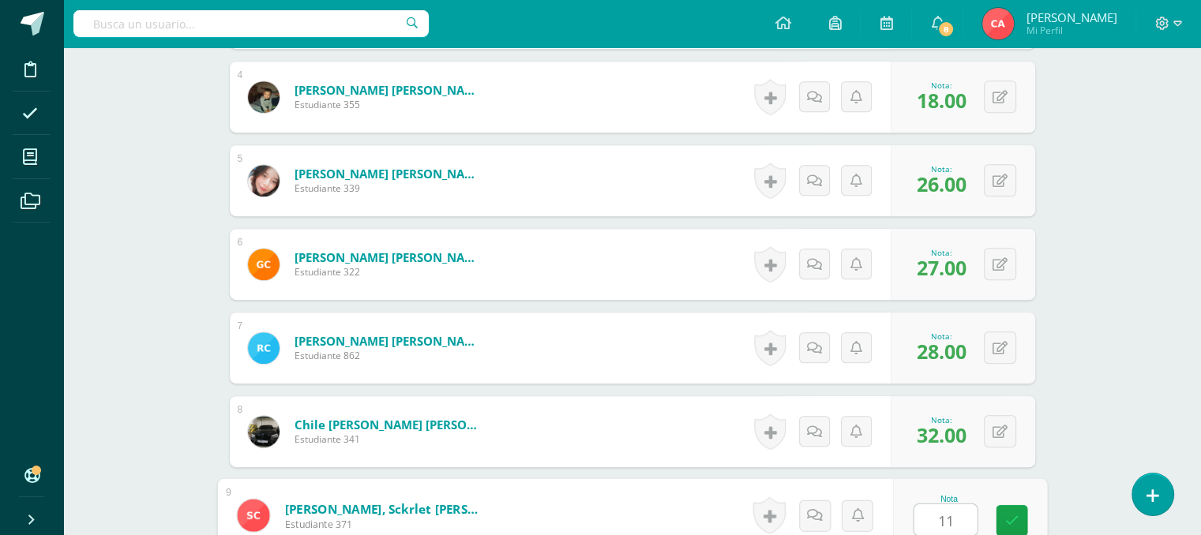
type input "11"
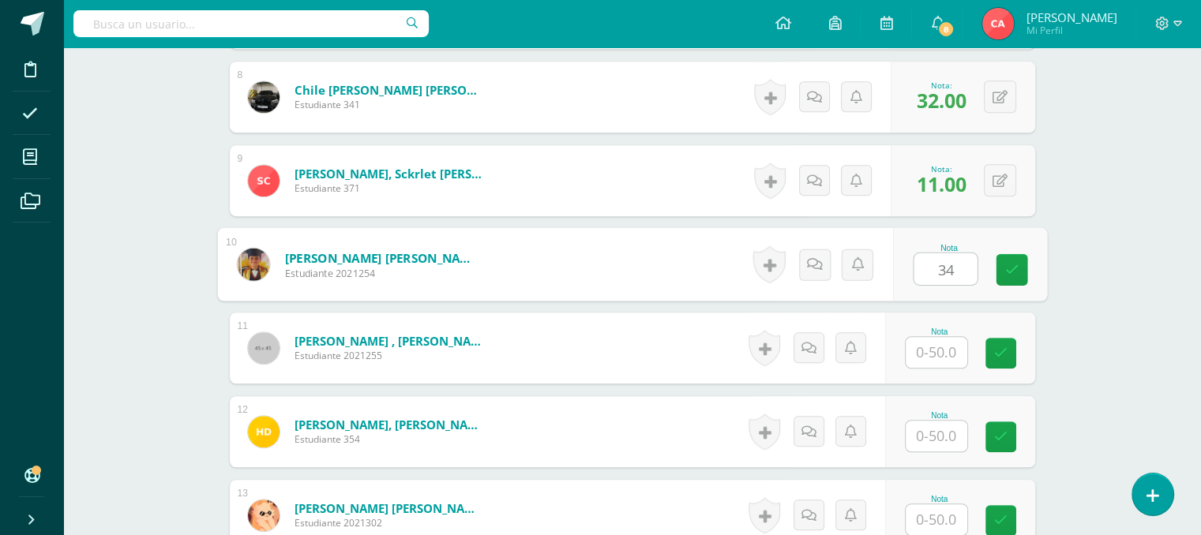
type input "34"
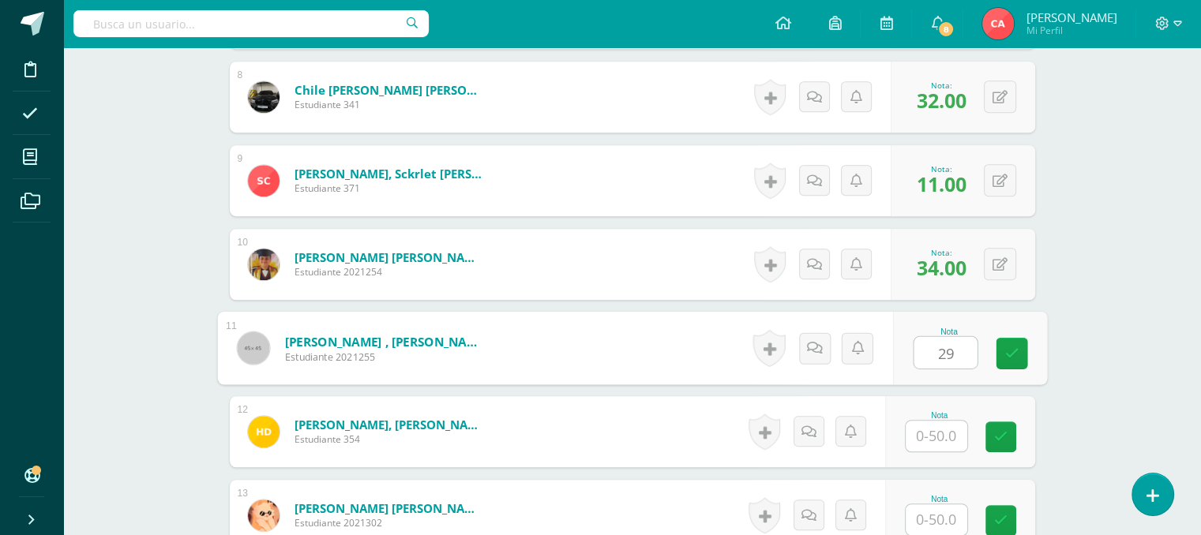
type input "29"
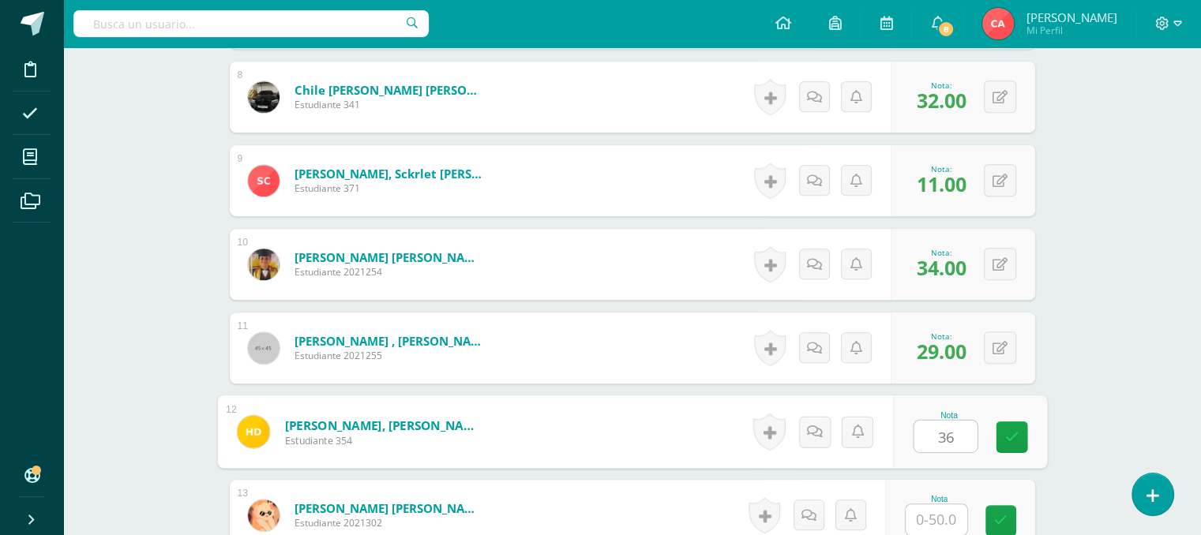
type input "36"
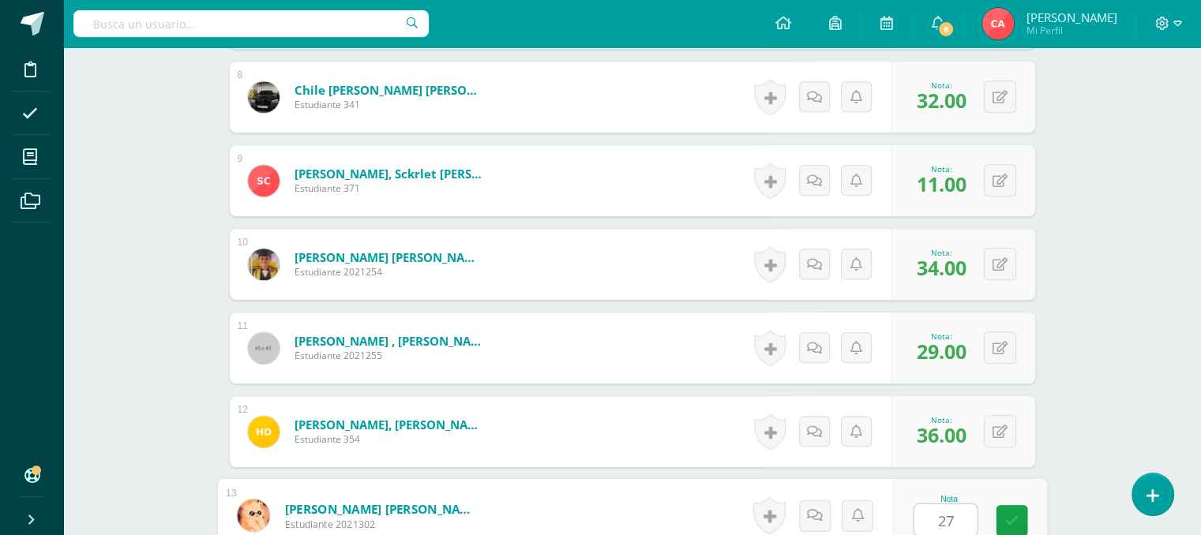
type input "27"
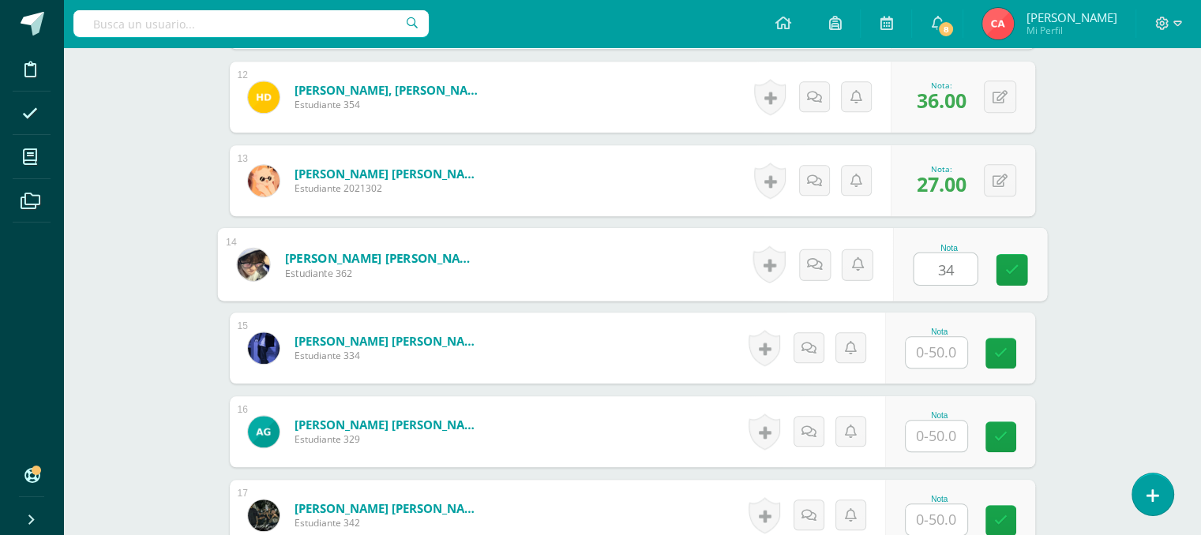
type input "34"
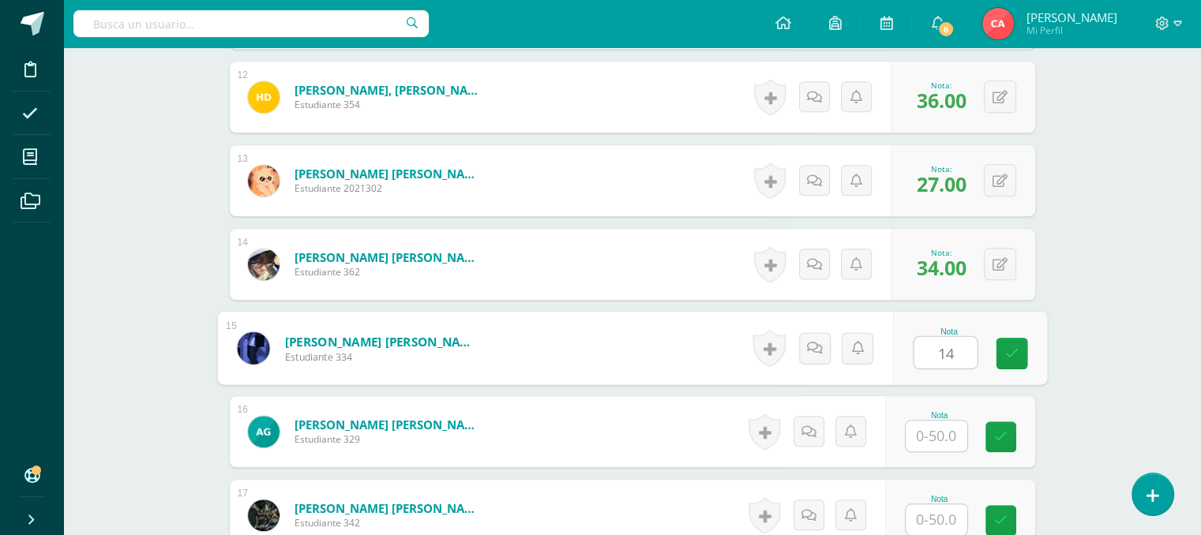
type input "14"
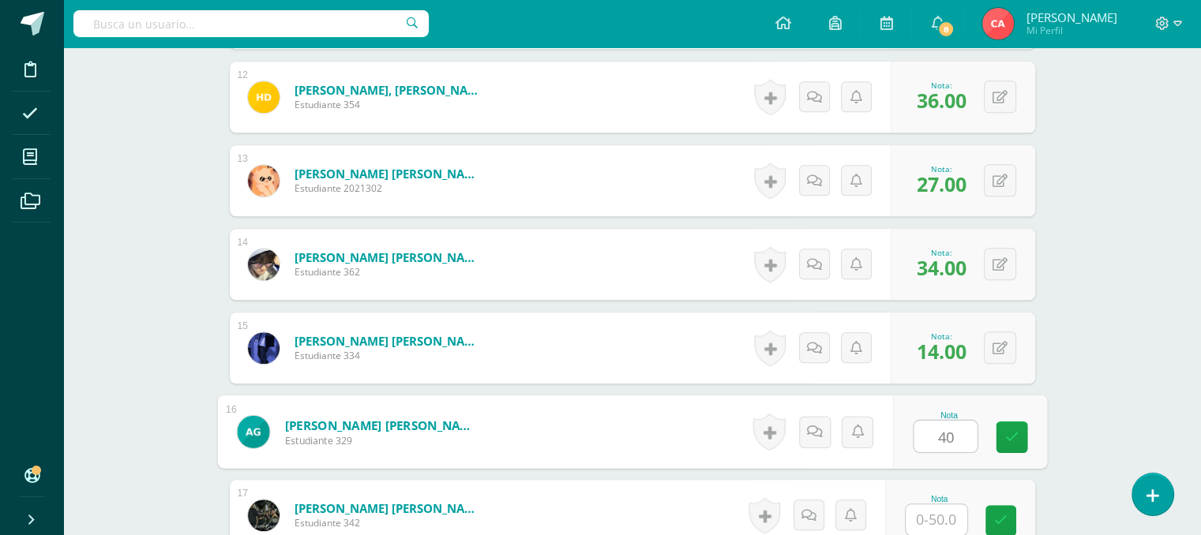
type input "40"
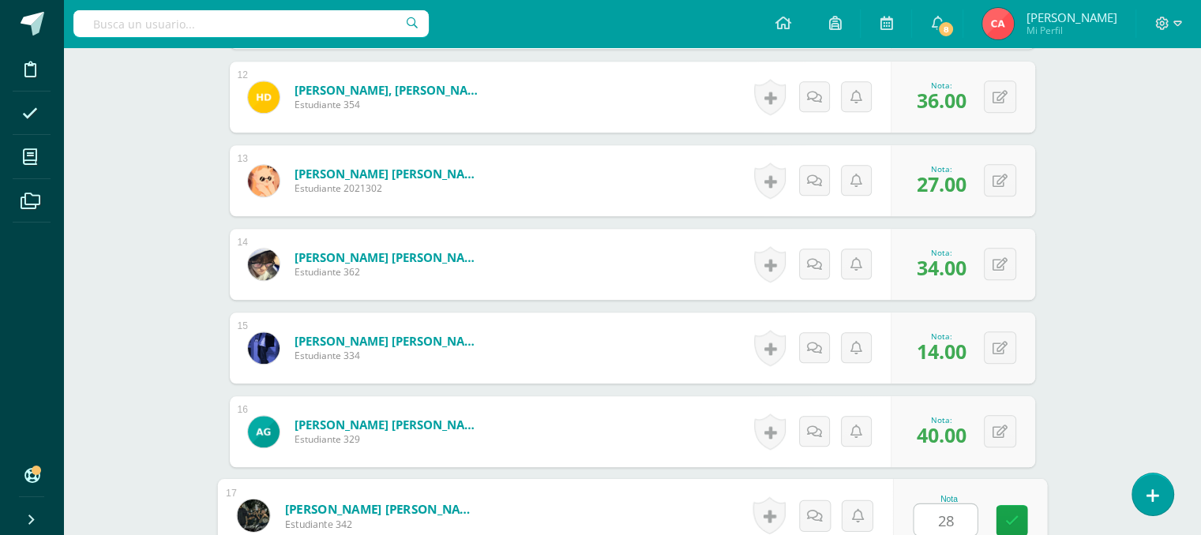
type input "28"
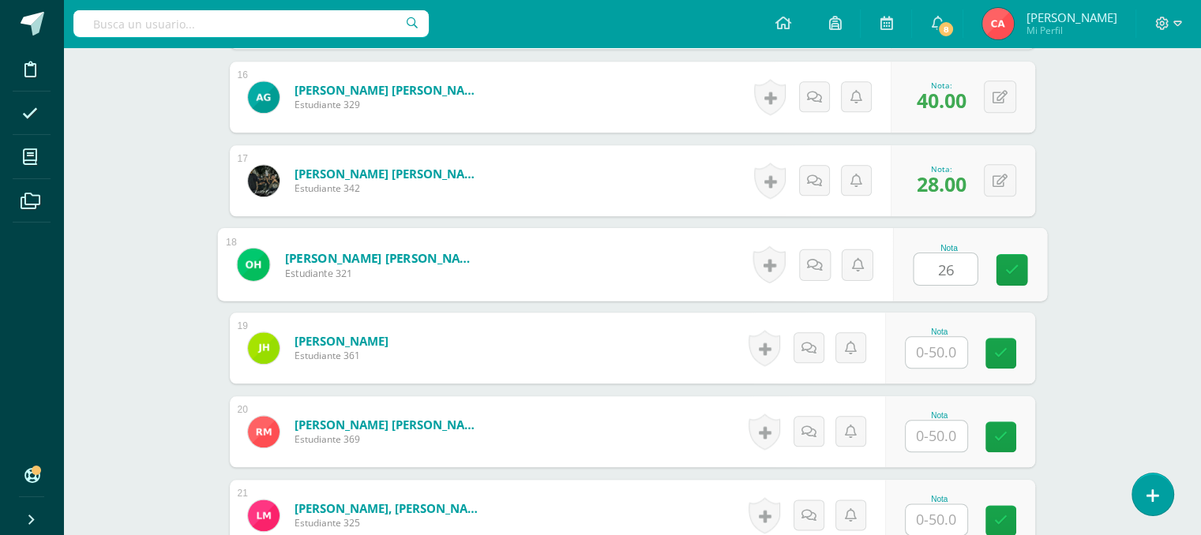
type input "26"
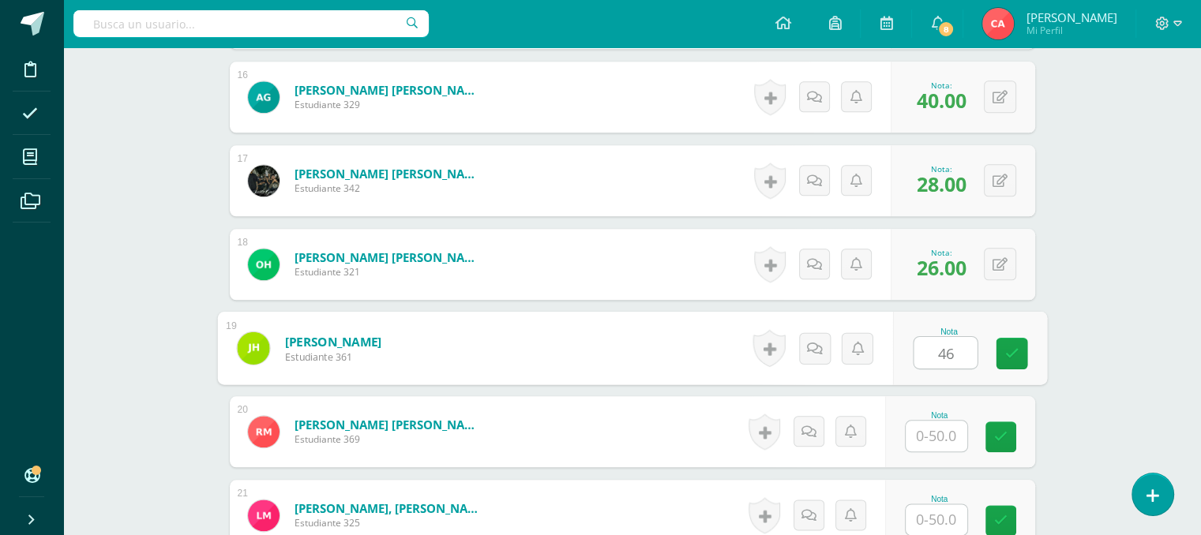
type input "46"
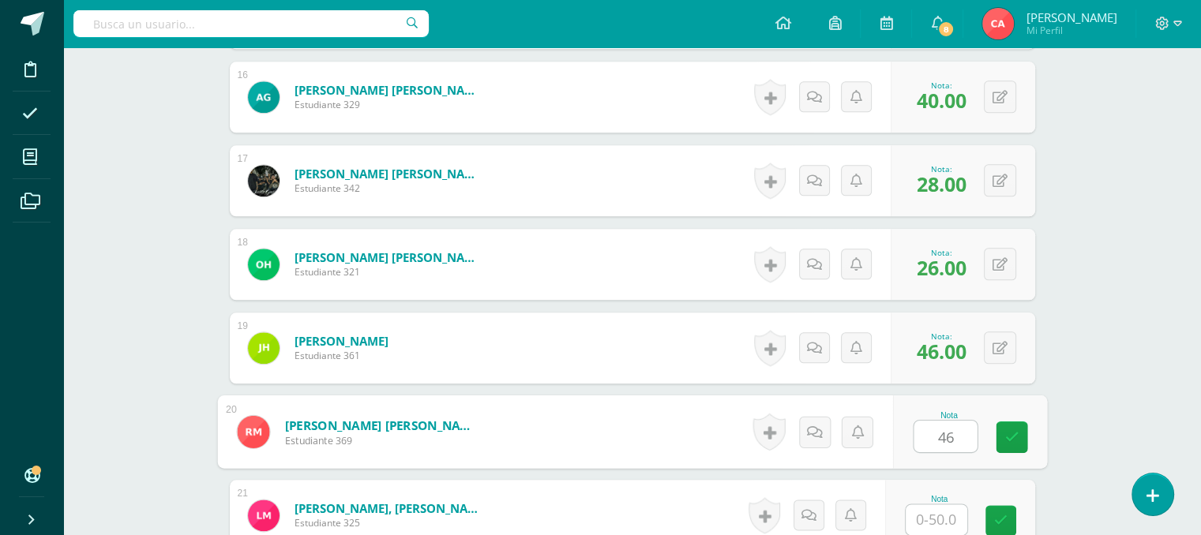
type input "46"
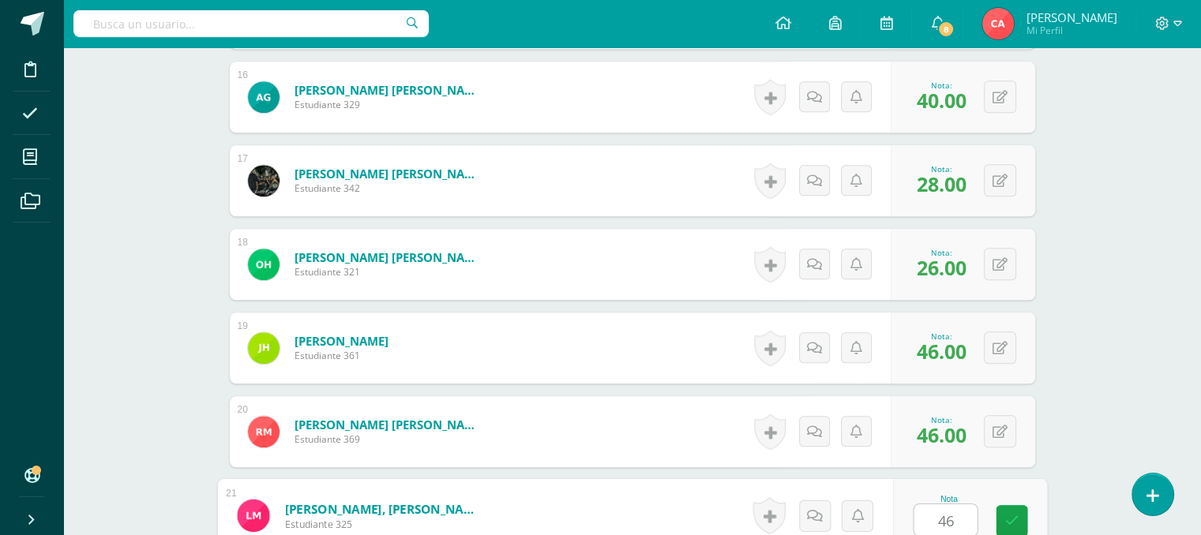
type input "46"
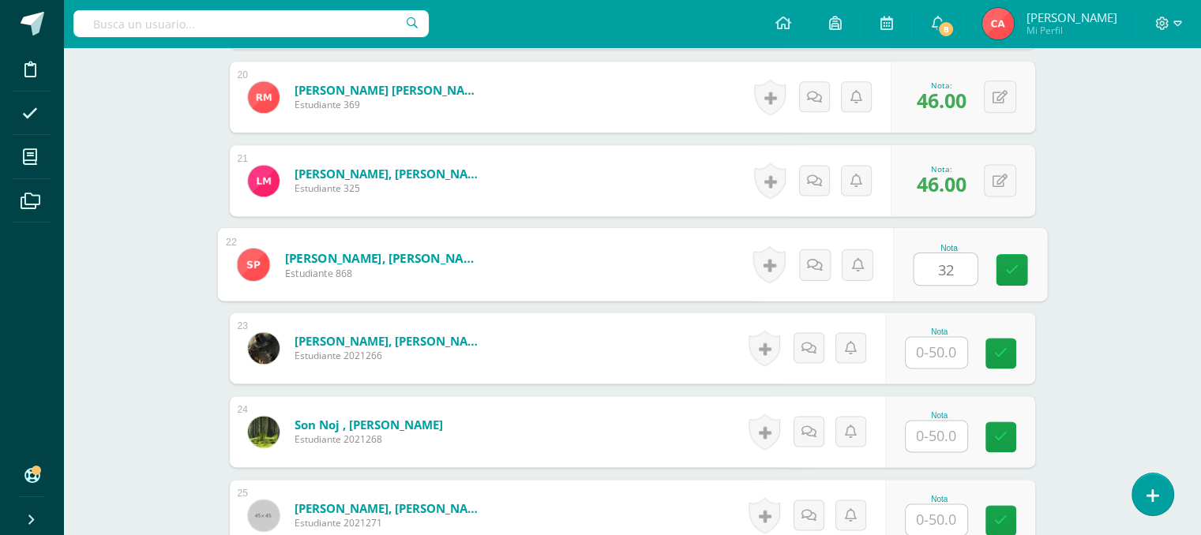
type input "32"
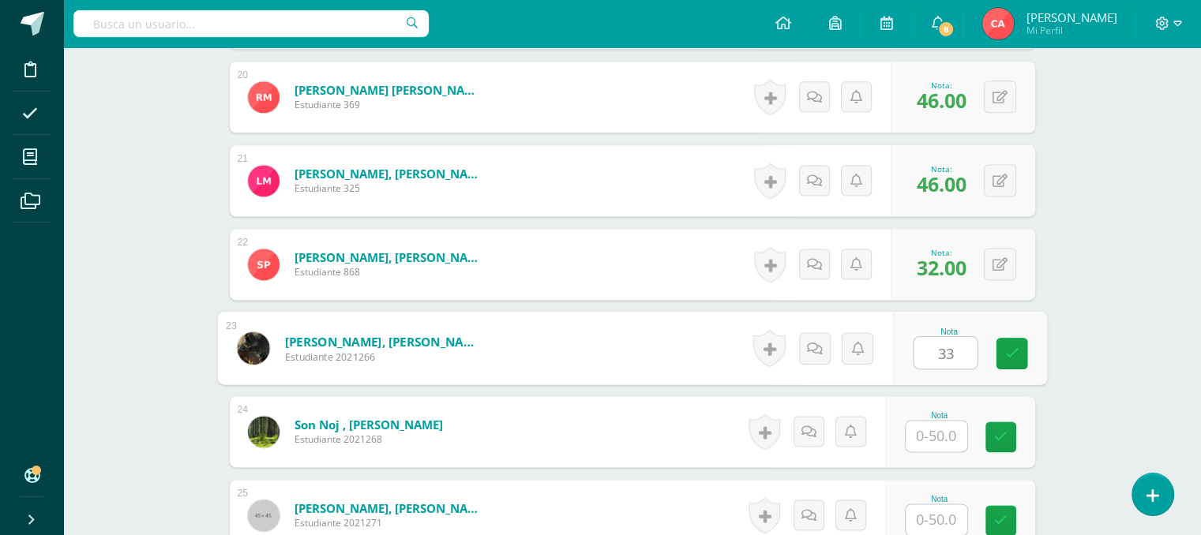
type input "33"
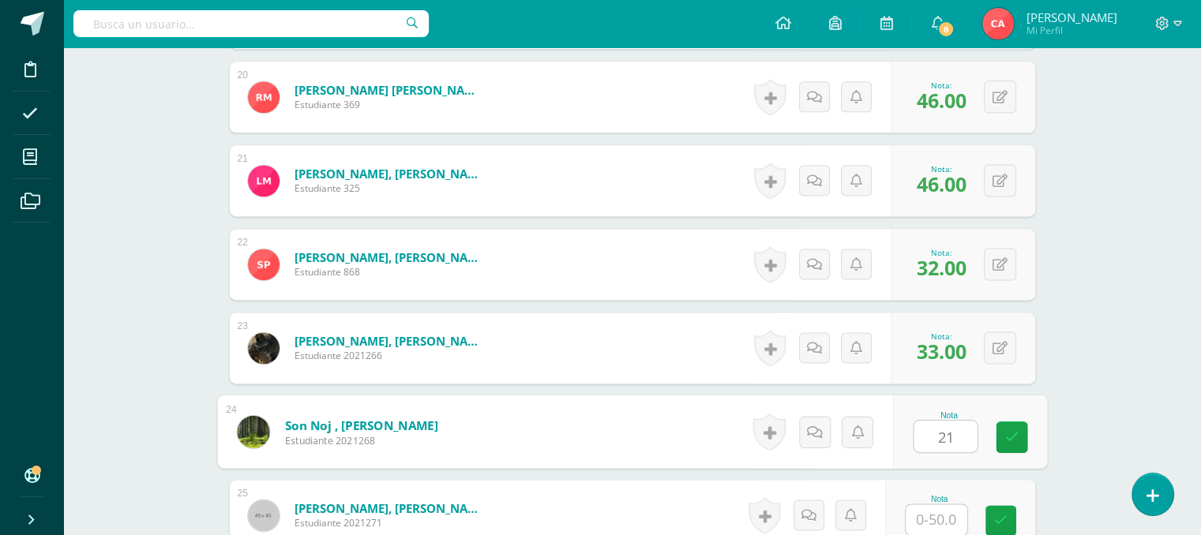
type input "21"
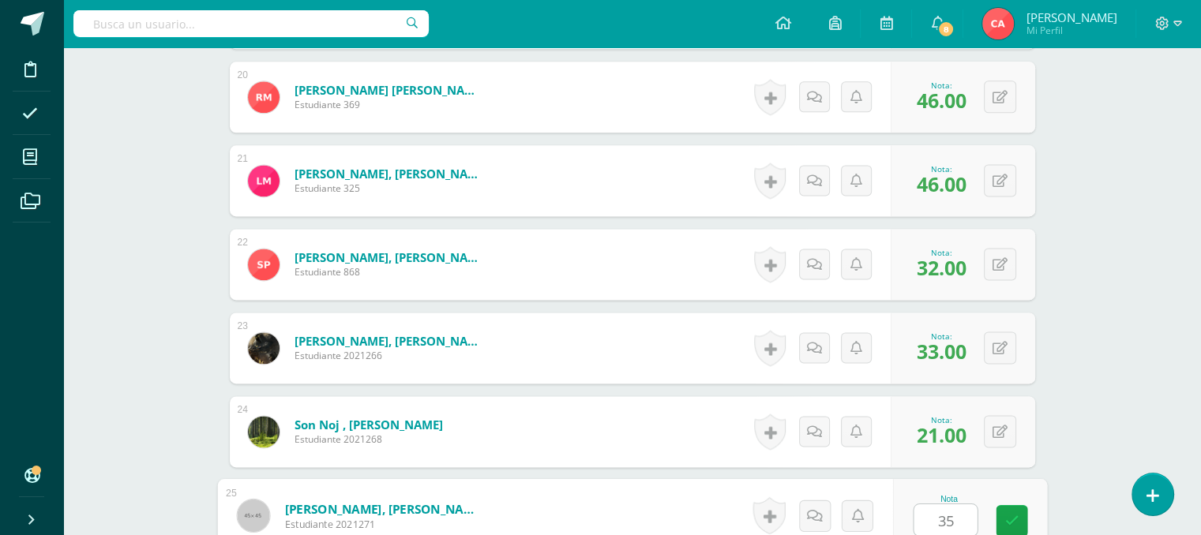
type input "35"
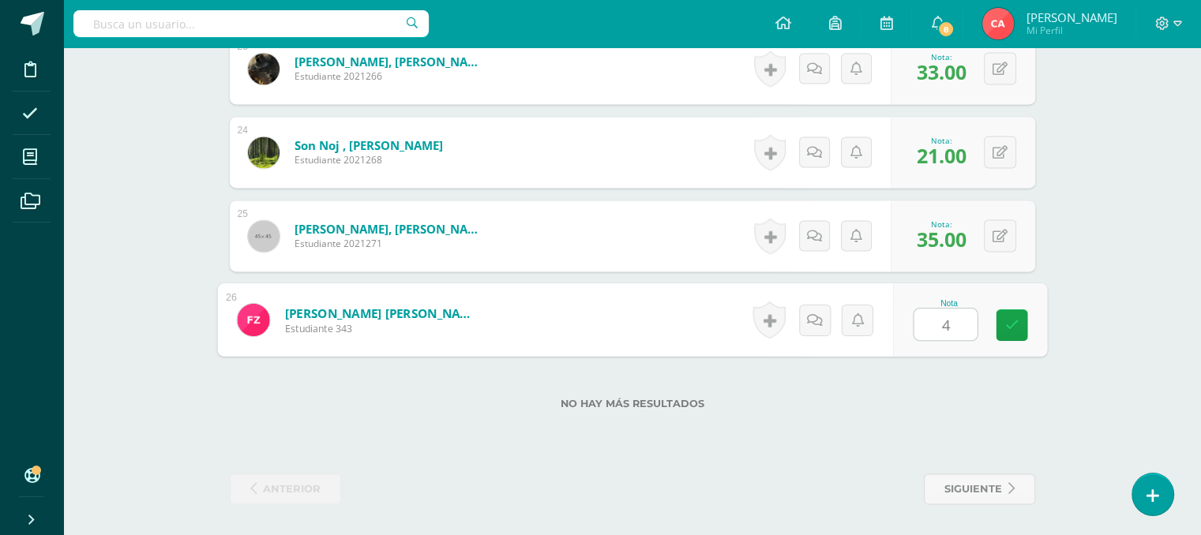
type input "40"
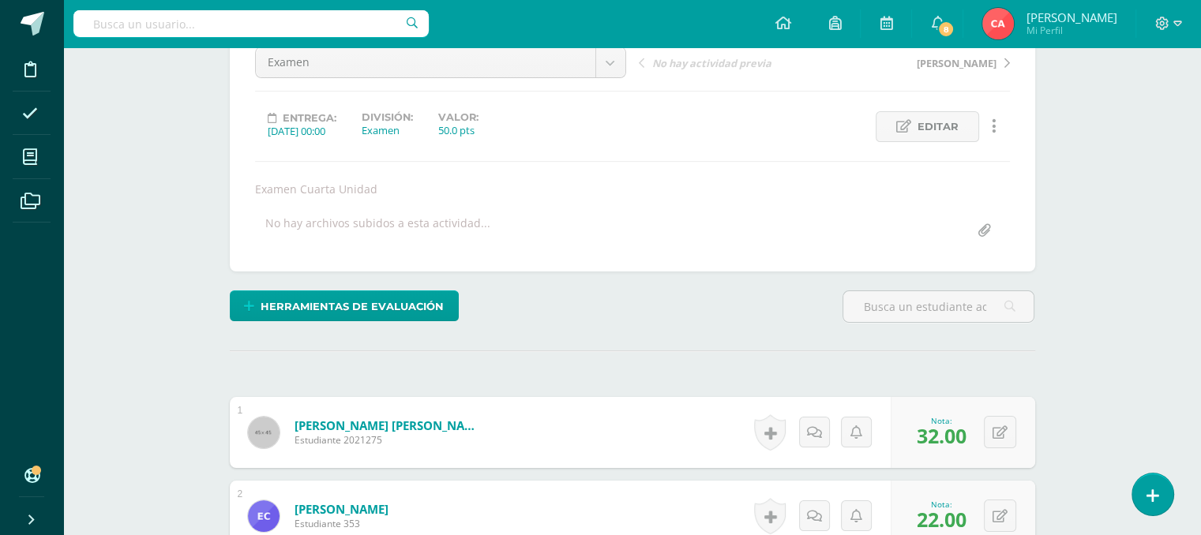
scroll to position [82, 0]
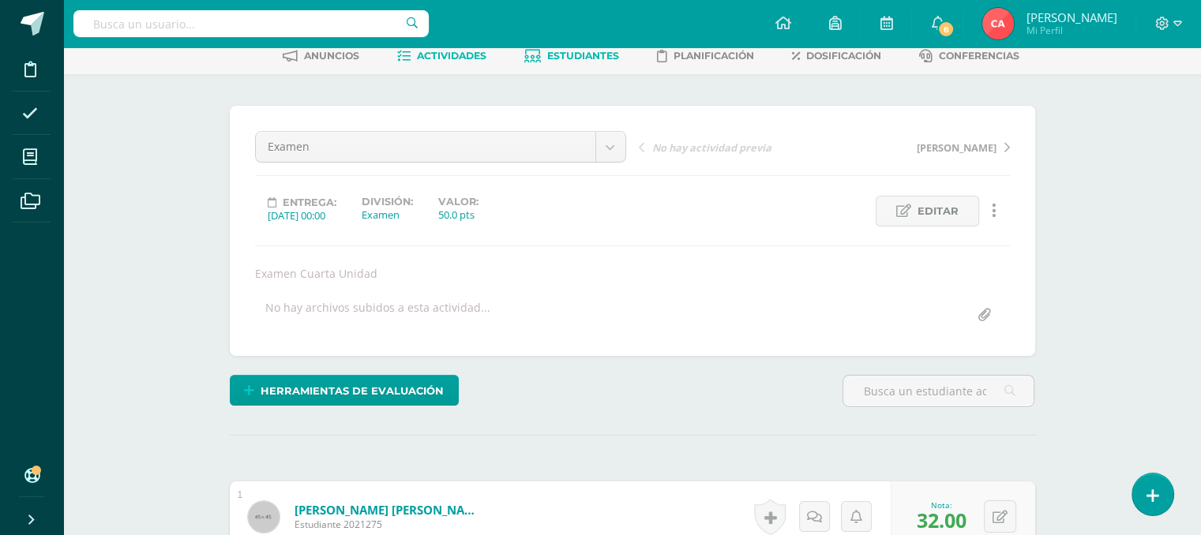
click at [601, 60] on span "Estudiantes" at bounding box center [583, 56] width 72 height 12
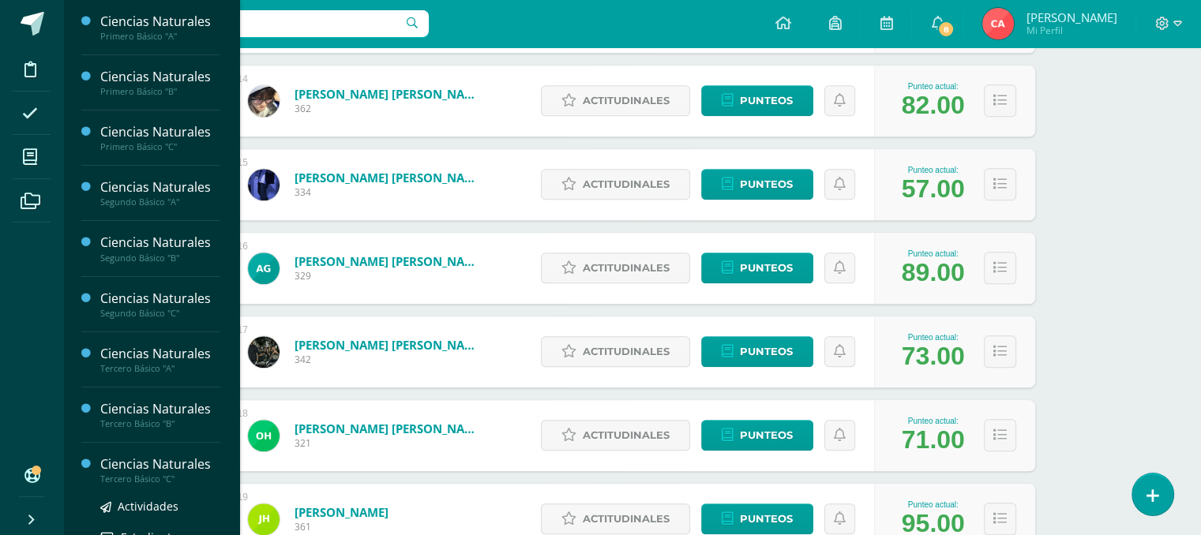
scroll to position [121, 0]
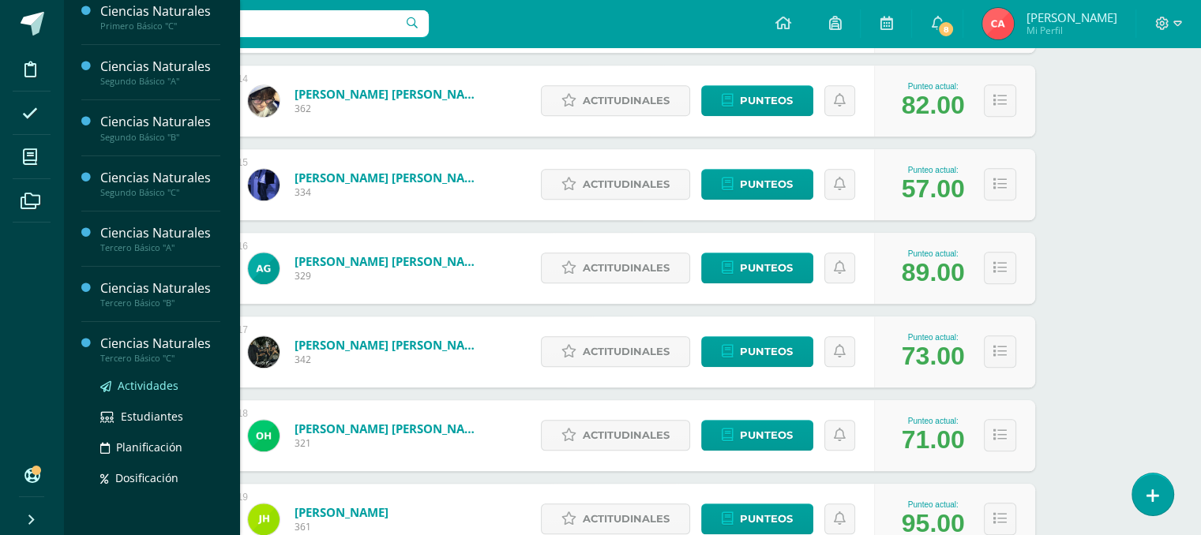
click at [174, 388] on span "Actividades" at bounding box center [148, 385] width 61 height 15
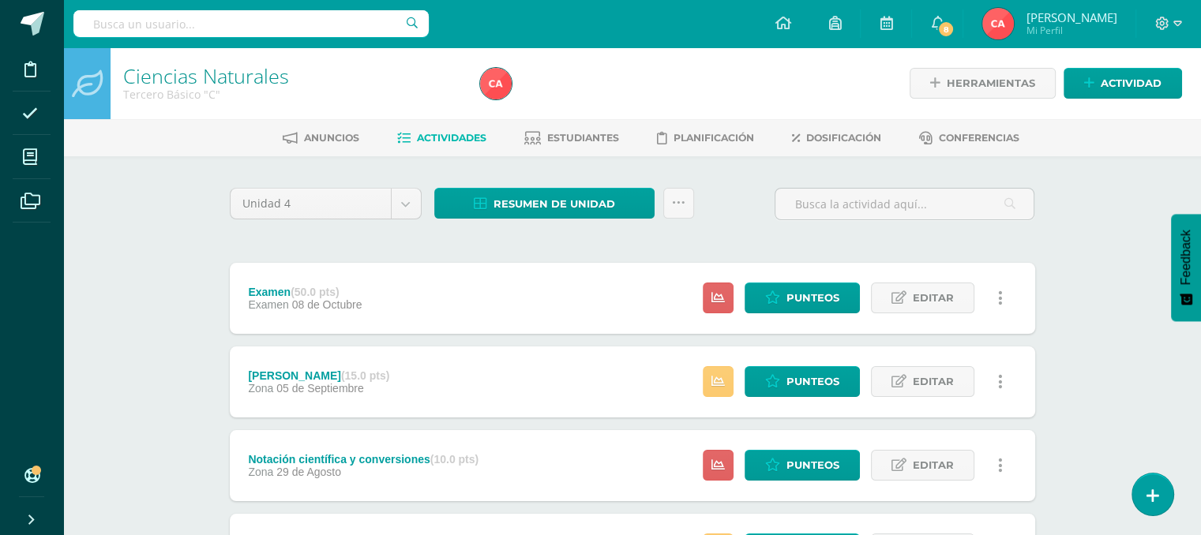
scroll to position [237, 0]
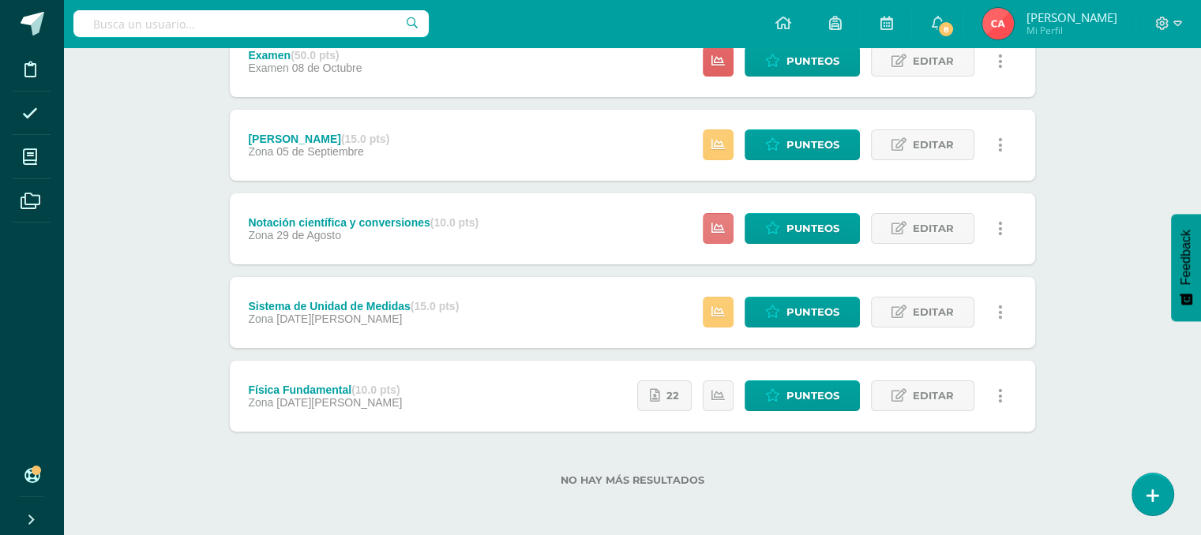
click at [718, 225] on icon at bounding box center [717, 228] width 13 height 13
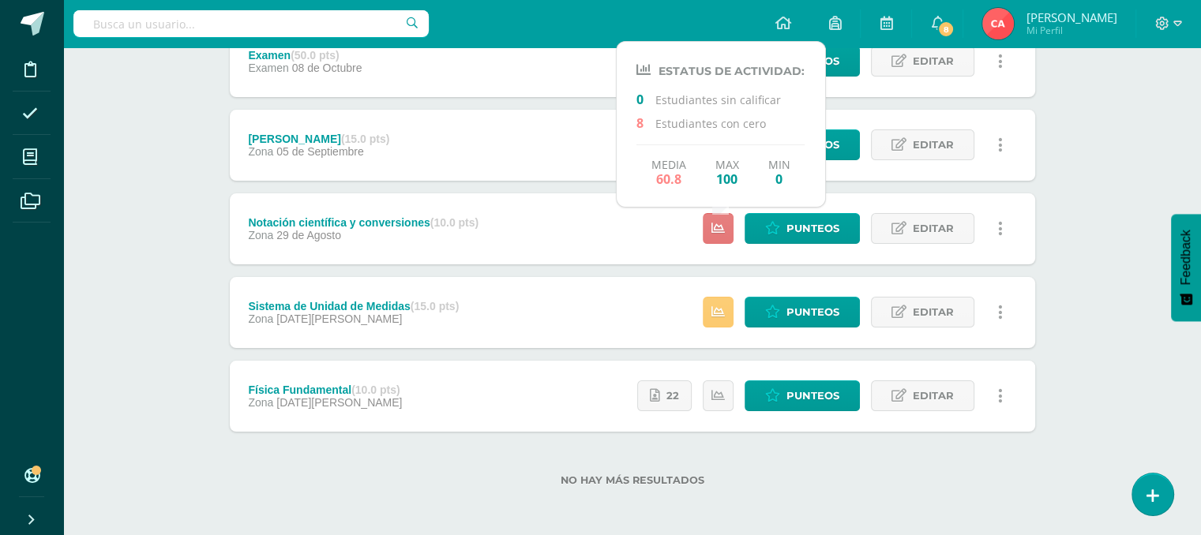
click at [717, 225] on icon at bounding box center [717, 228] width 13 height 13
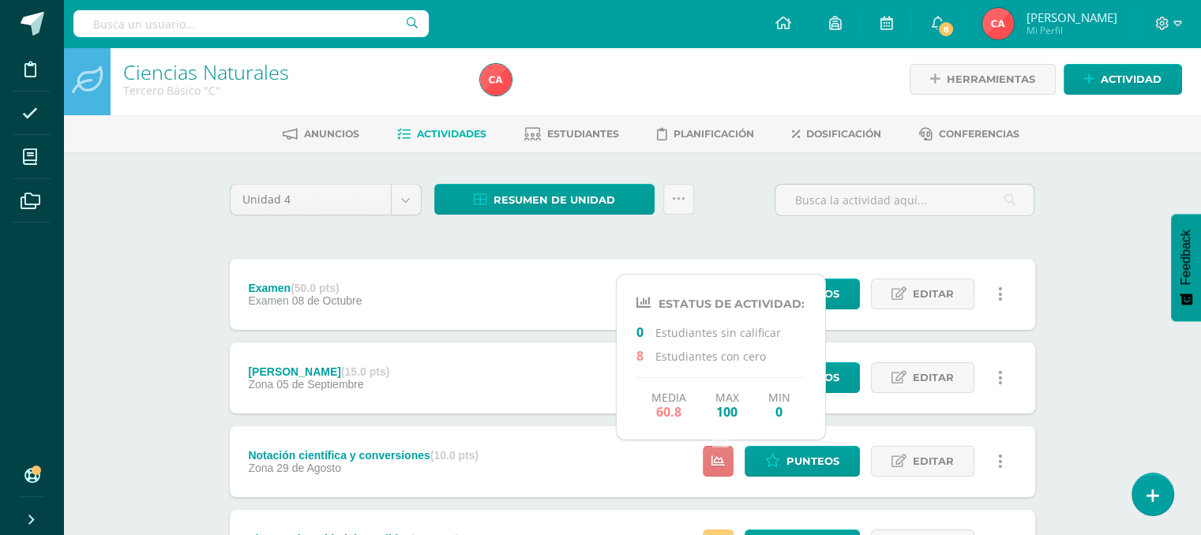
scroll to position [0, 0]
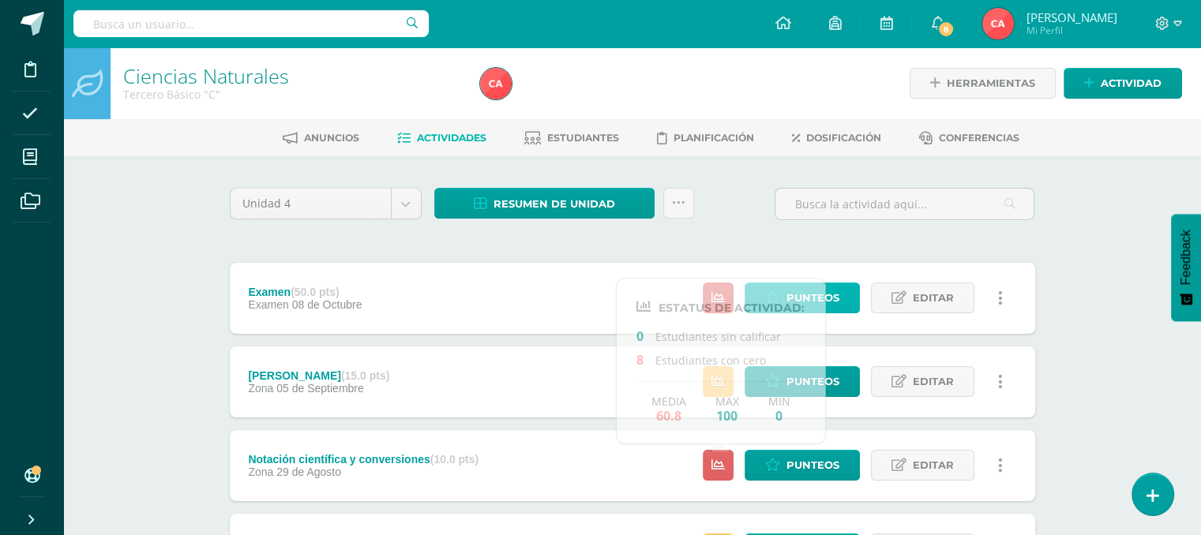
click at [837, 304] on span "Punteos" at bounding box center [812, 297] width 53 height 29
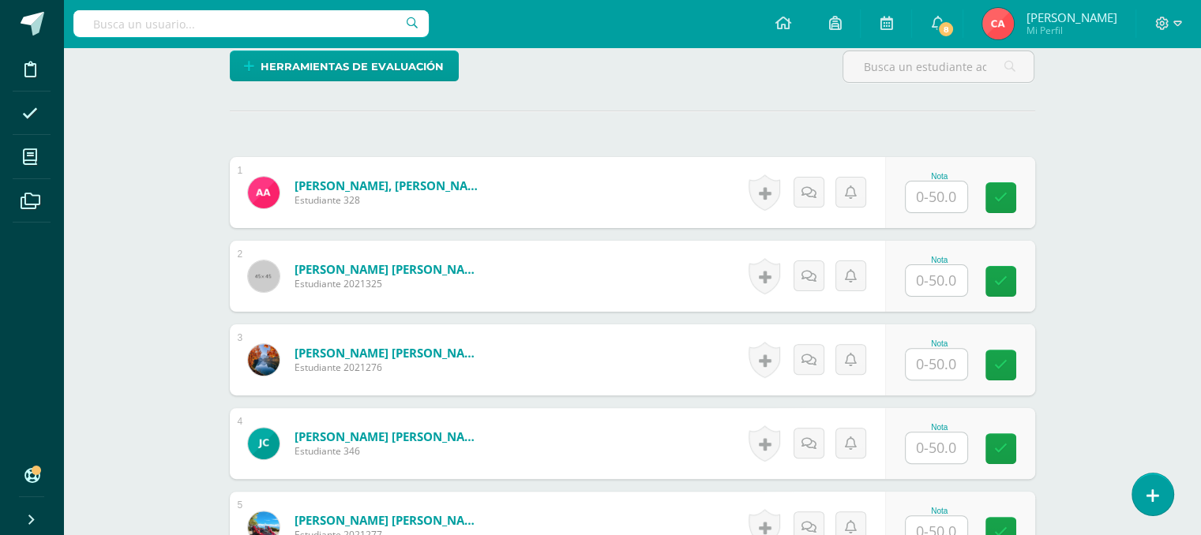
scroll to position [474, 0]
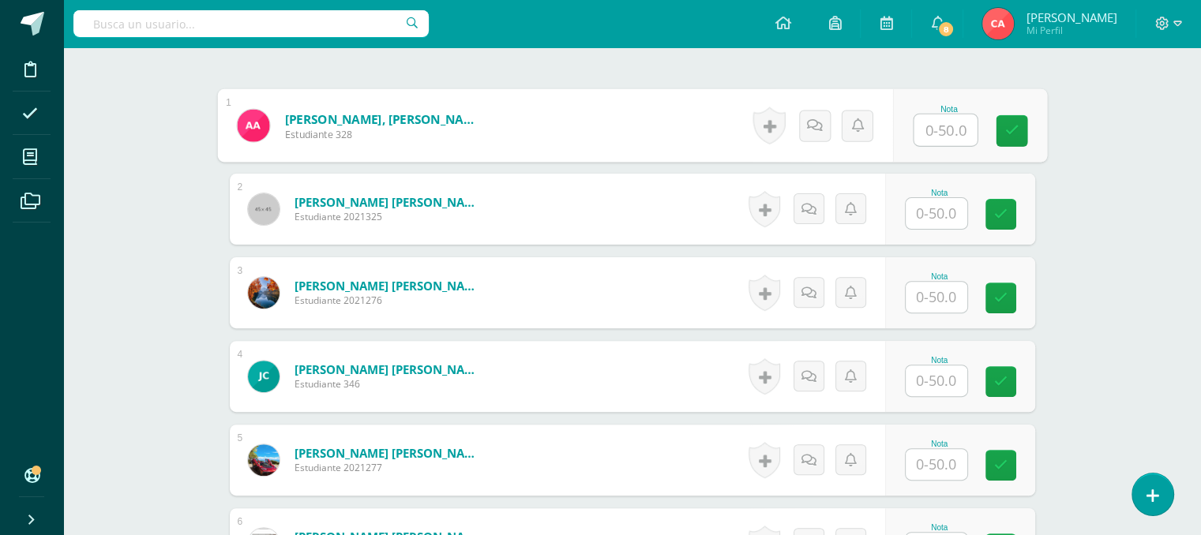
click at [953, 129] on input "text" at bounding box center [944, 130] width 63 height 32
type input "23"
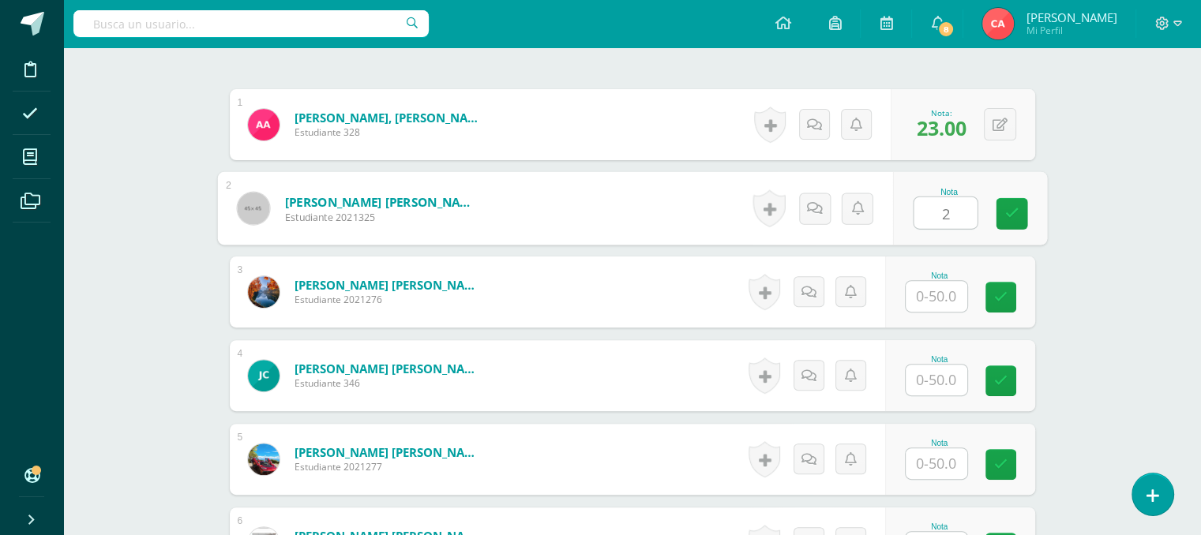
scroll to position [475, 0]
type input "22"
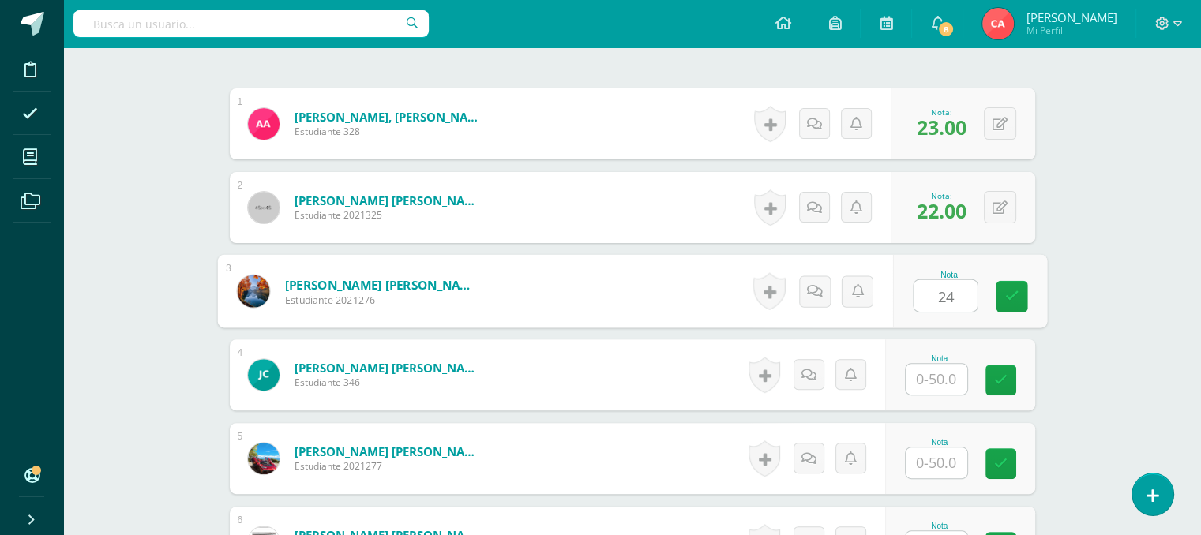
type input "24"
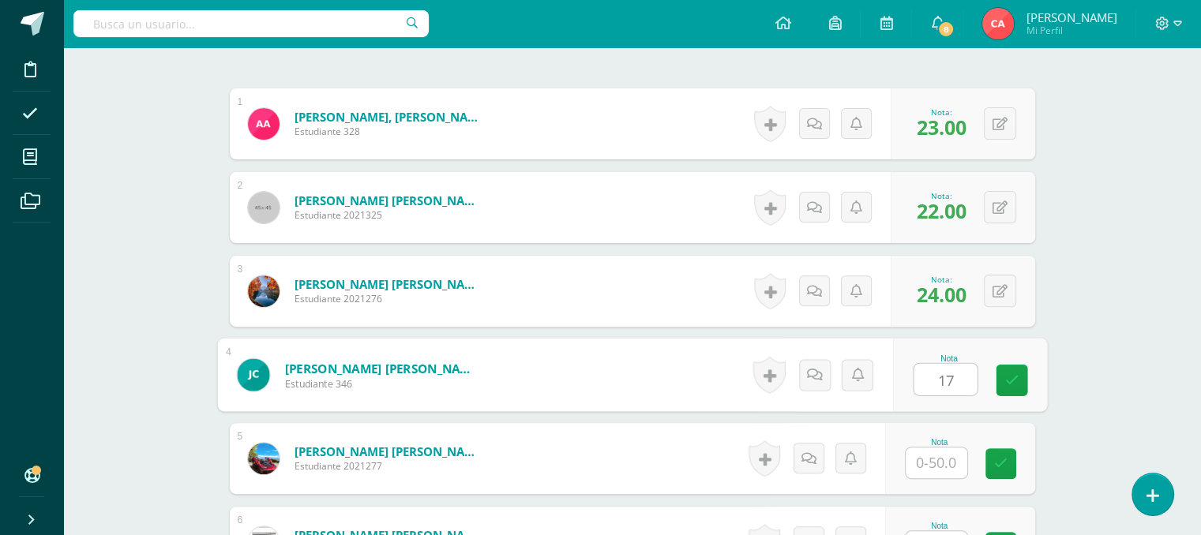
type input "17"
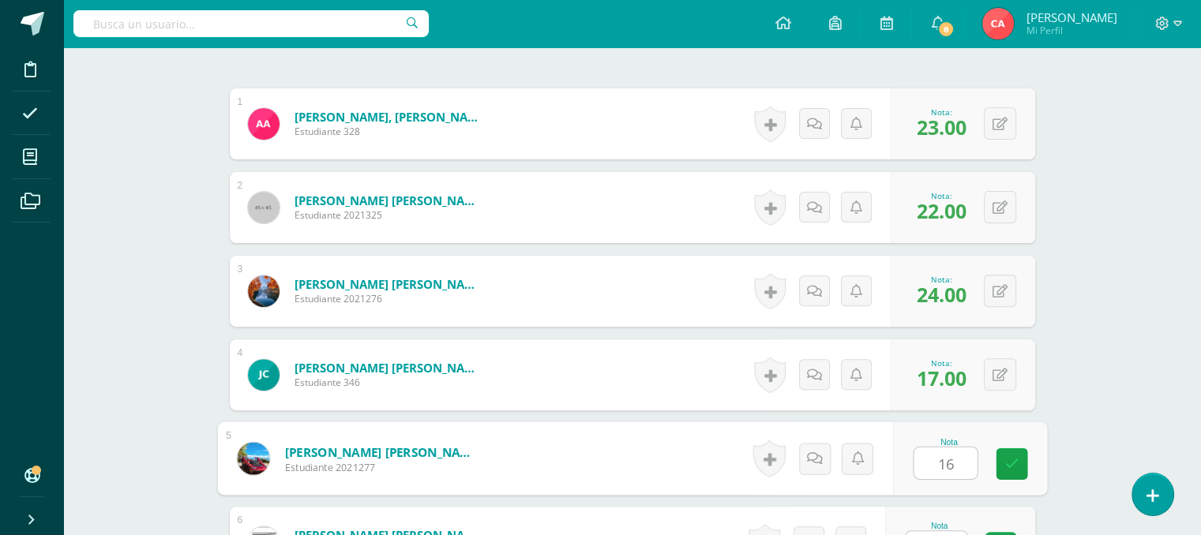
type input "16"
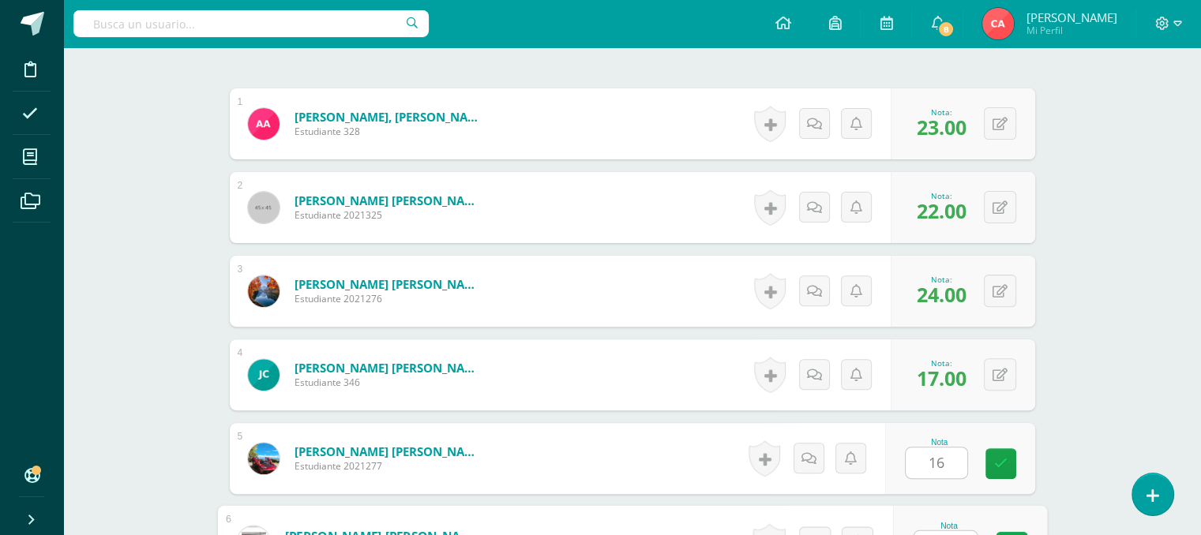
scroll to position [501, 0]
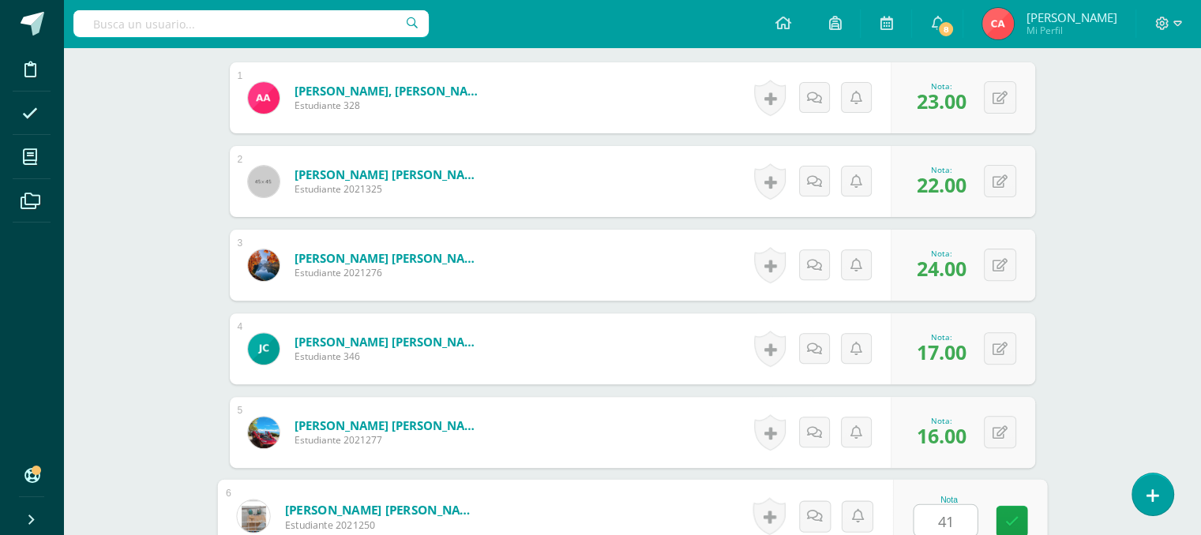
type input "41"
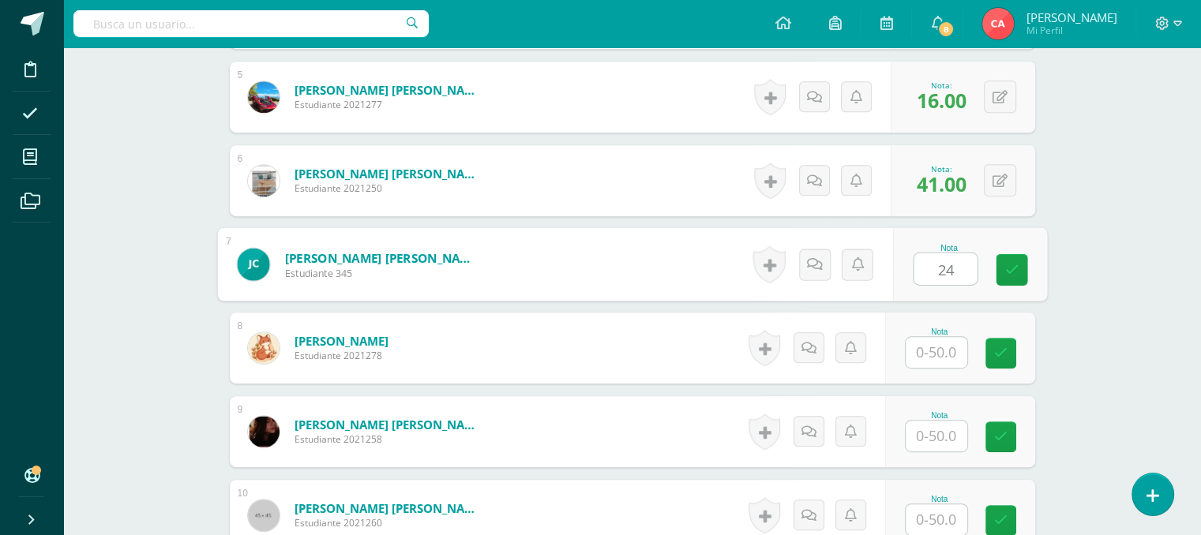
type input "24"
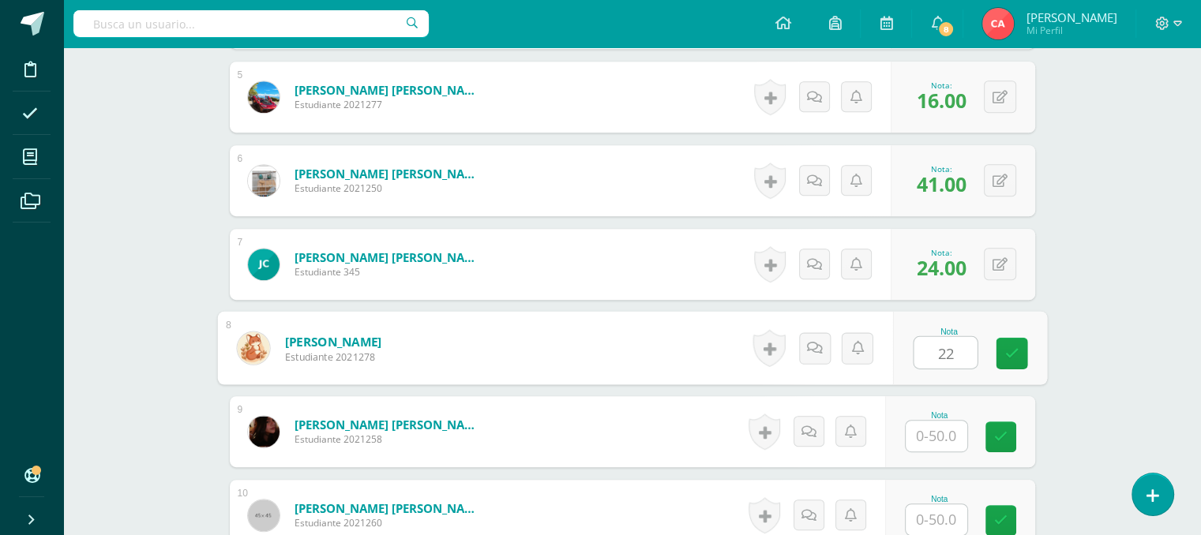
type input "22"
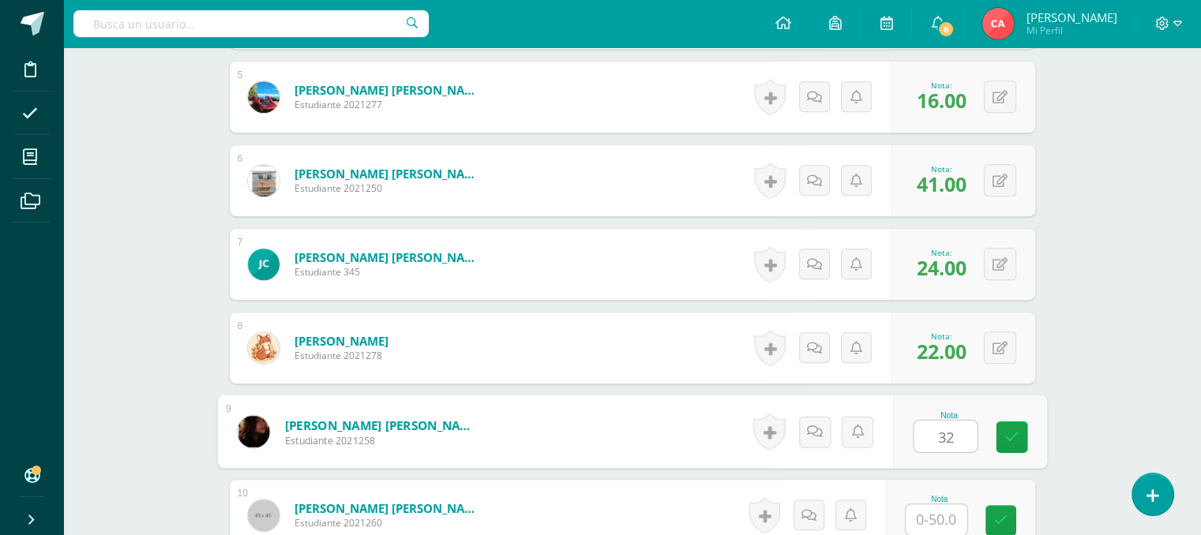
type input "32"
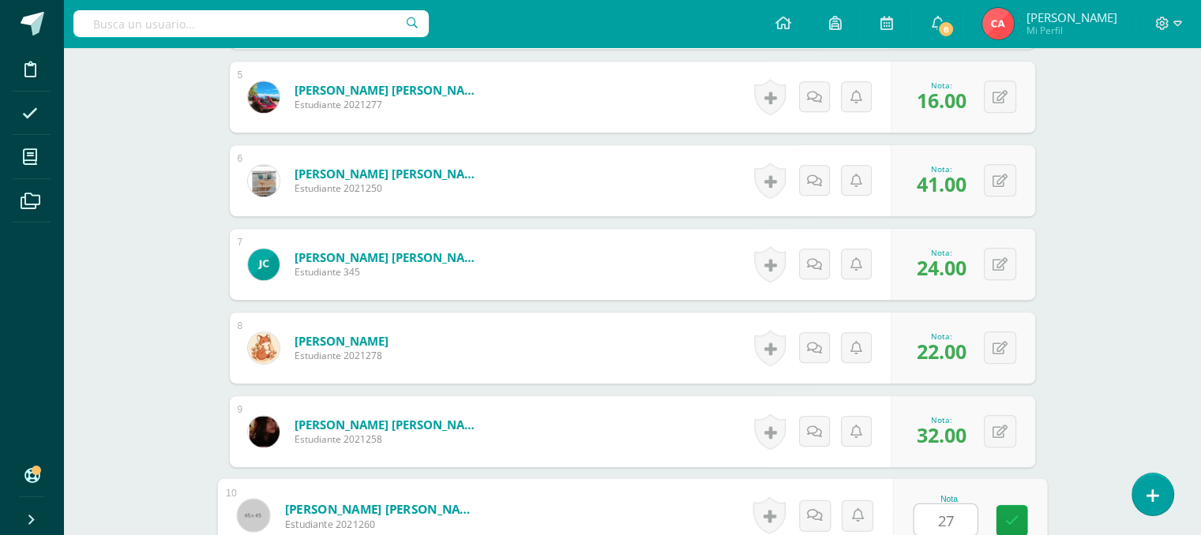
type input "27"
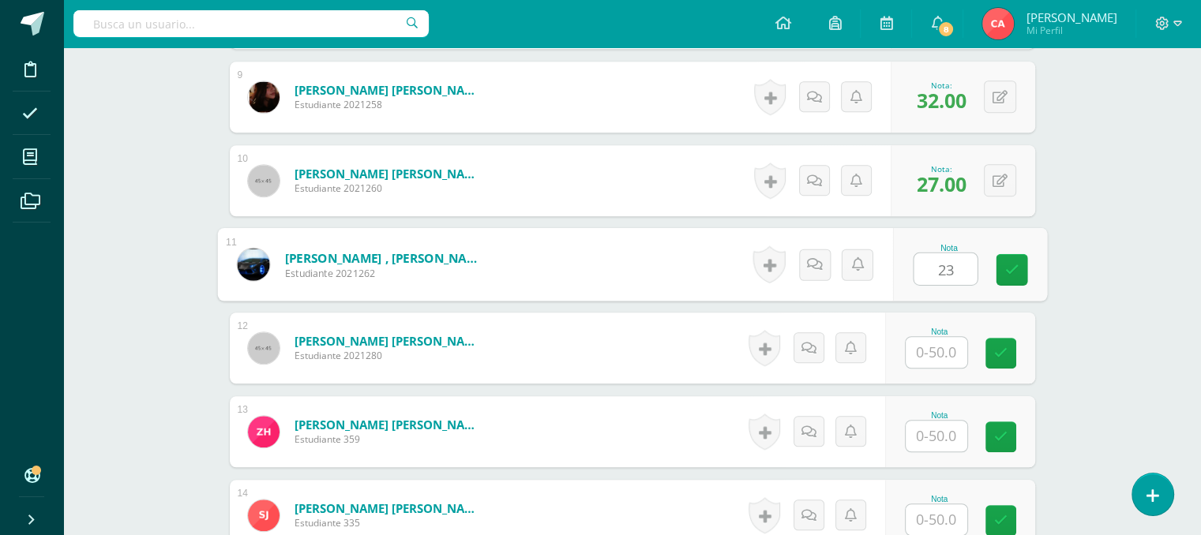
type input "23"
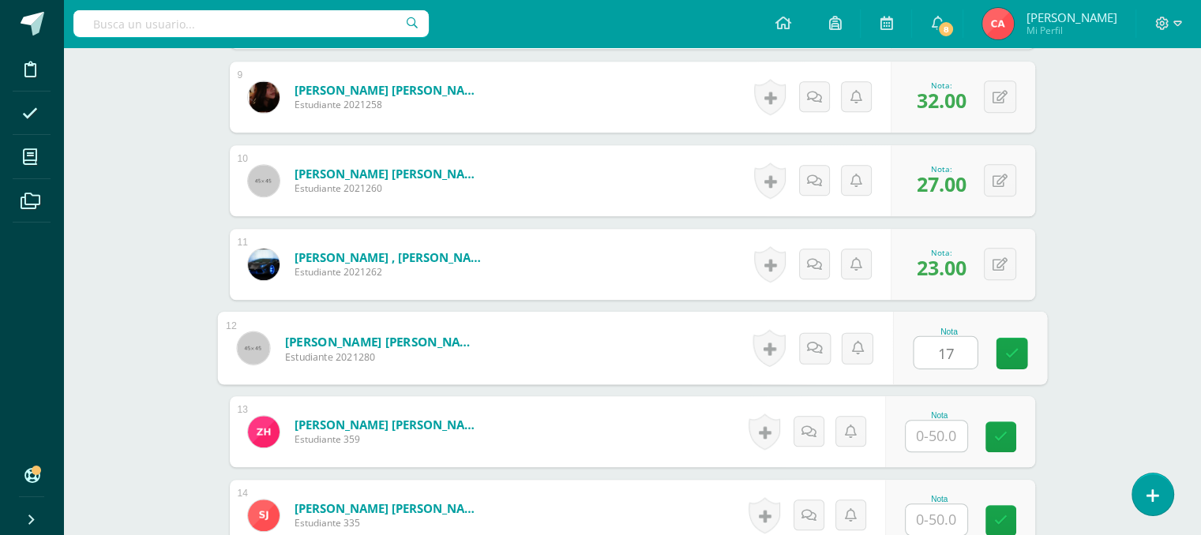
type input "17"
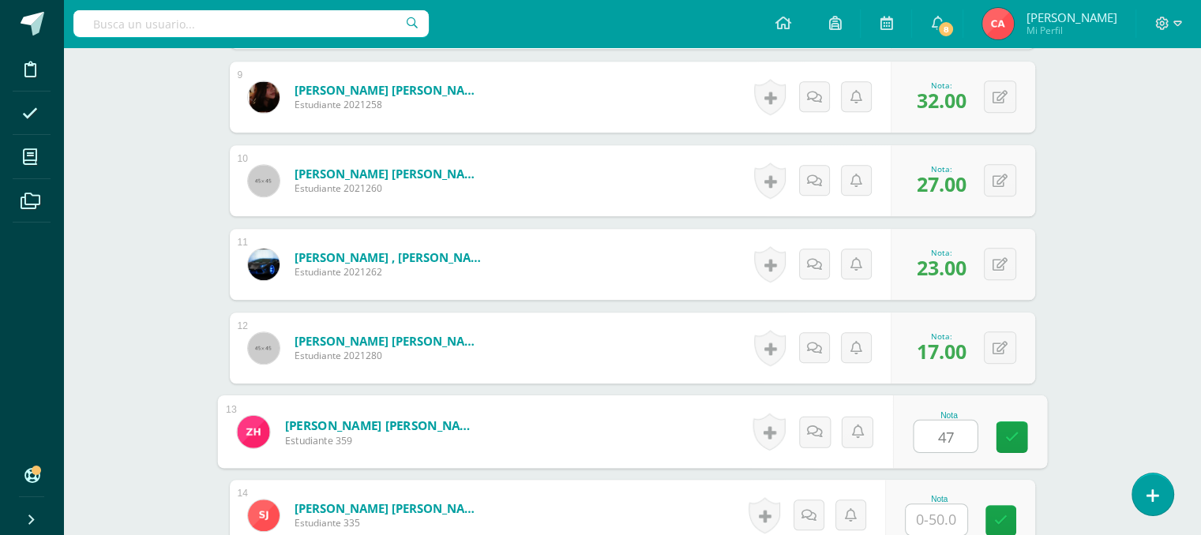
type input "47"
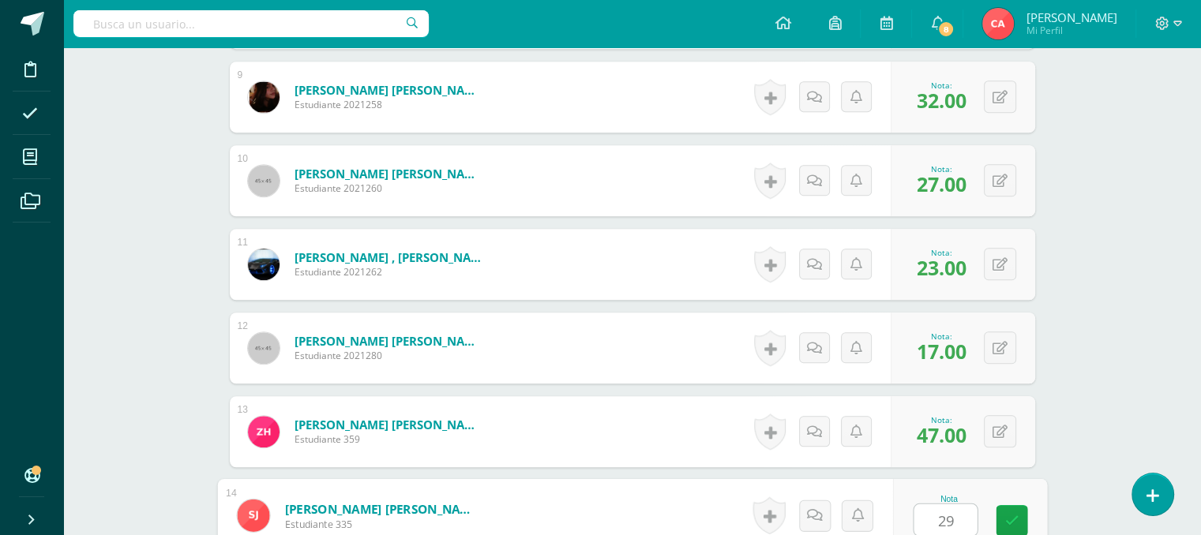
type input "29"
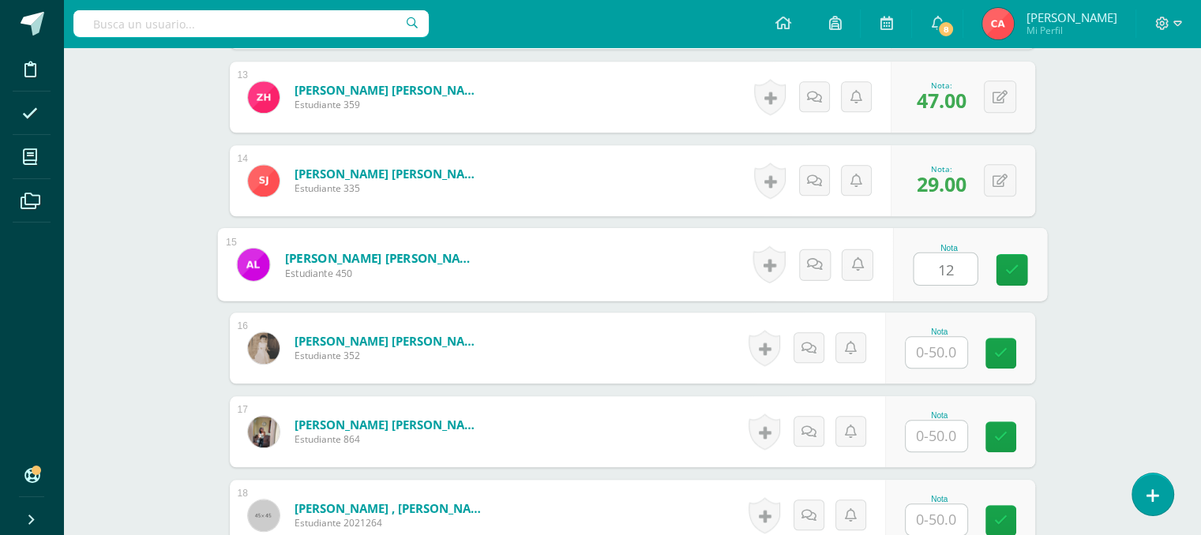
type input "12"
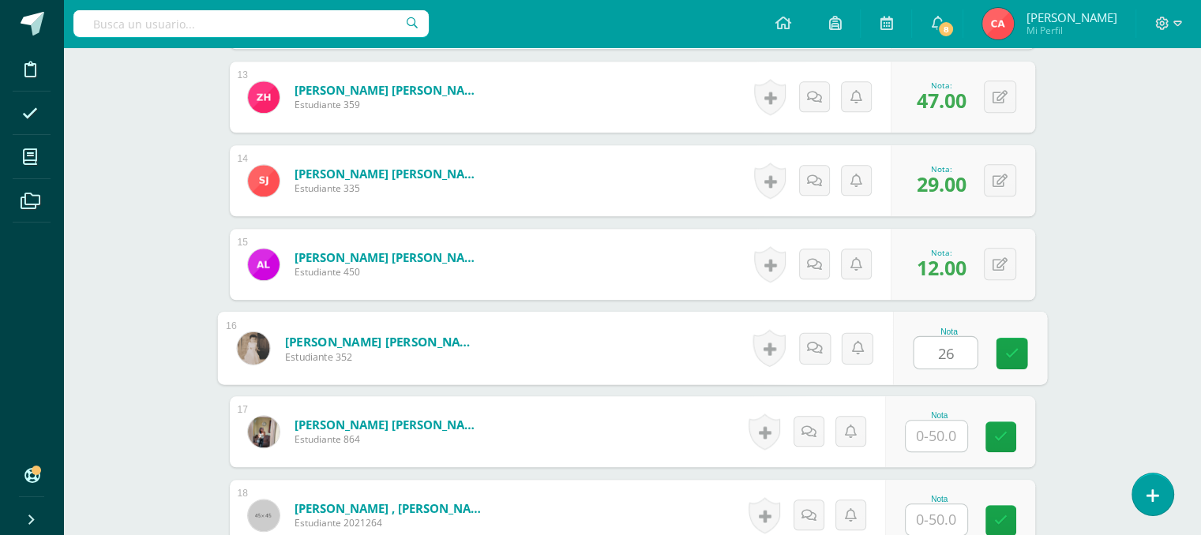
type input "26"
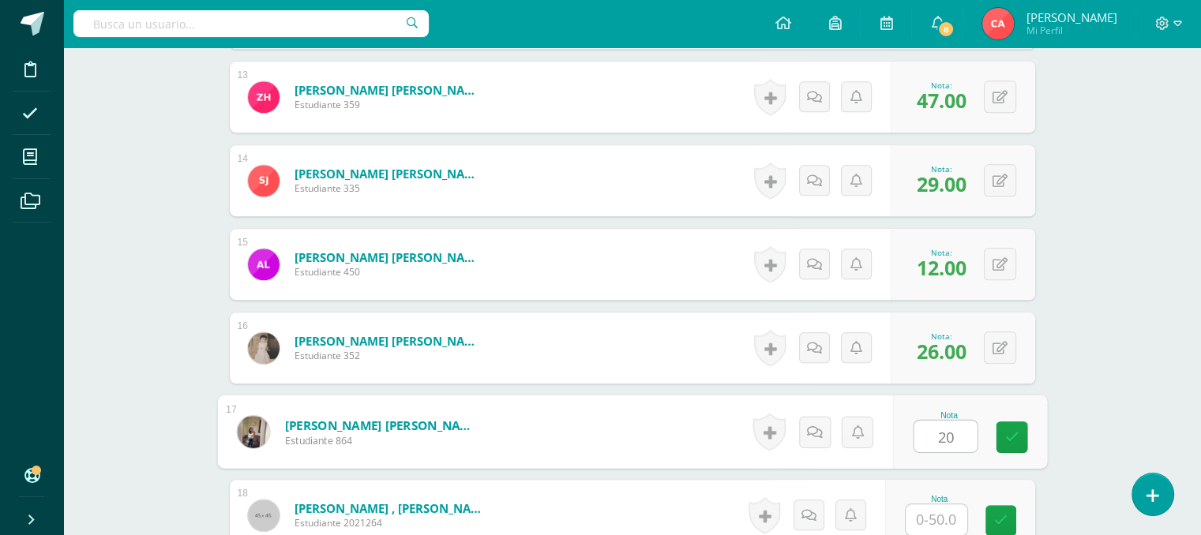
type input "20"
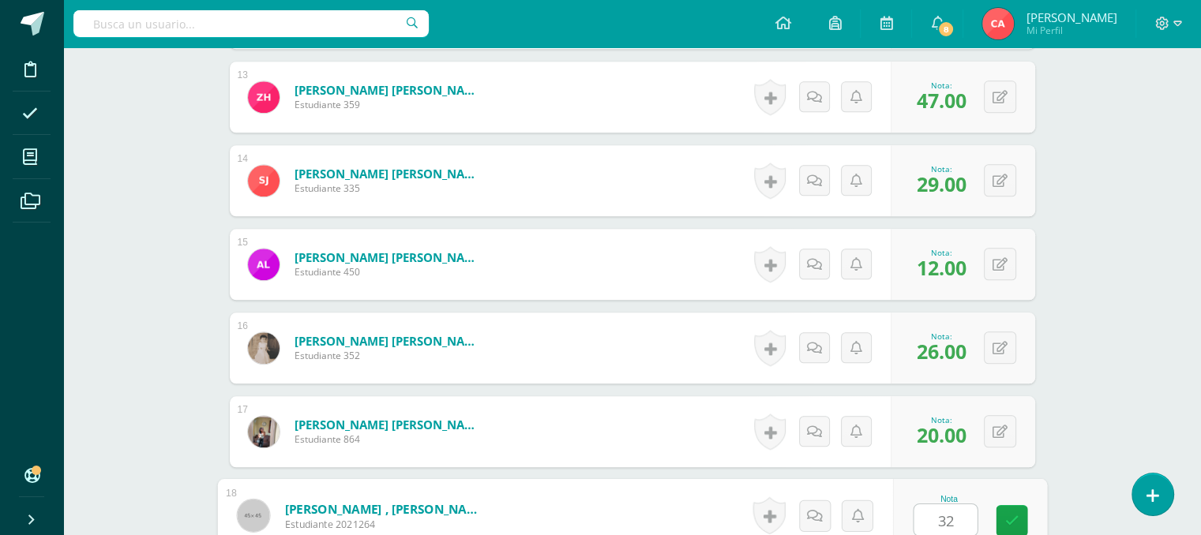
type input "32"
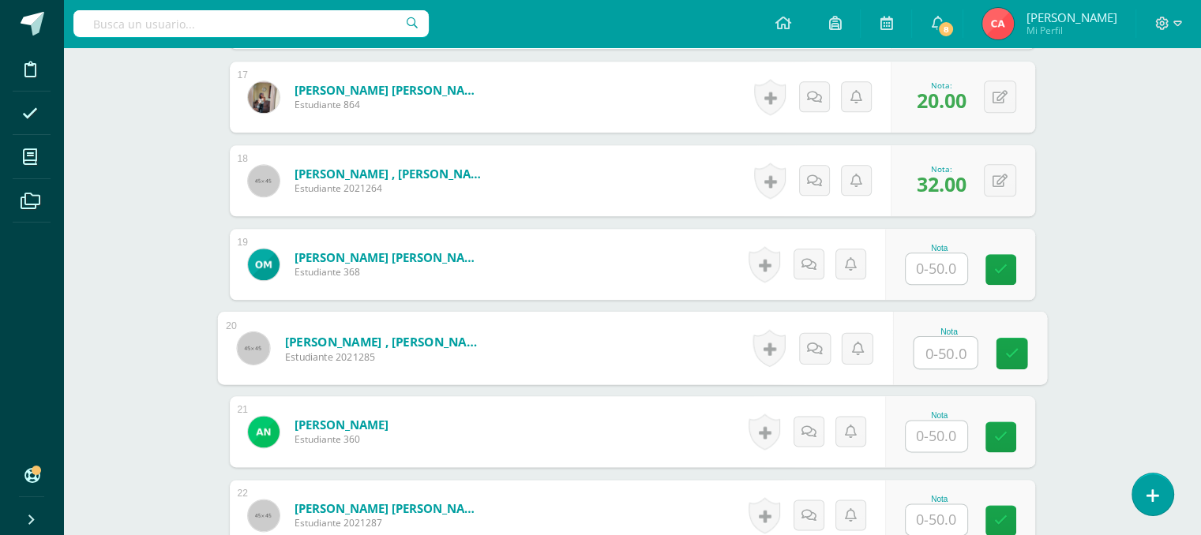
click at [930, 343] on input "text" at bounding box center [944, 353] width 63 height 32
type input "42"
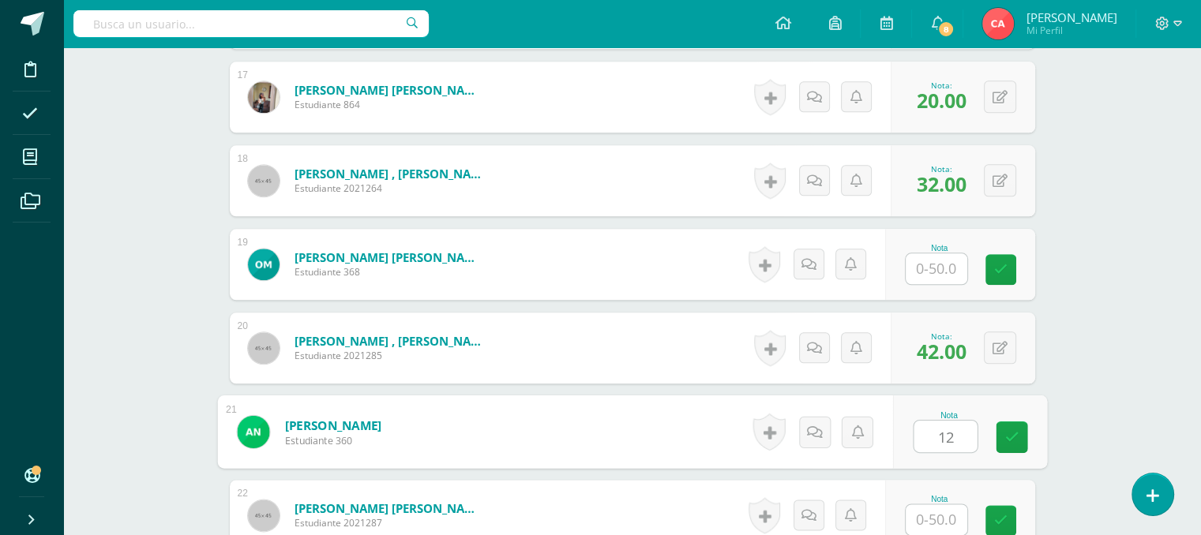
type input "12"
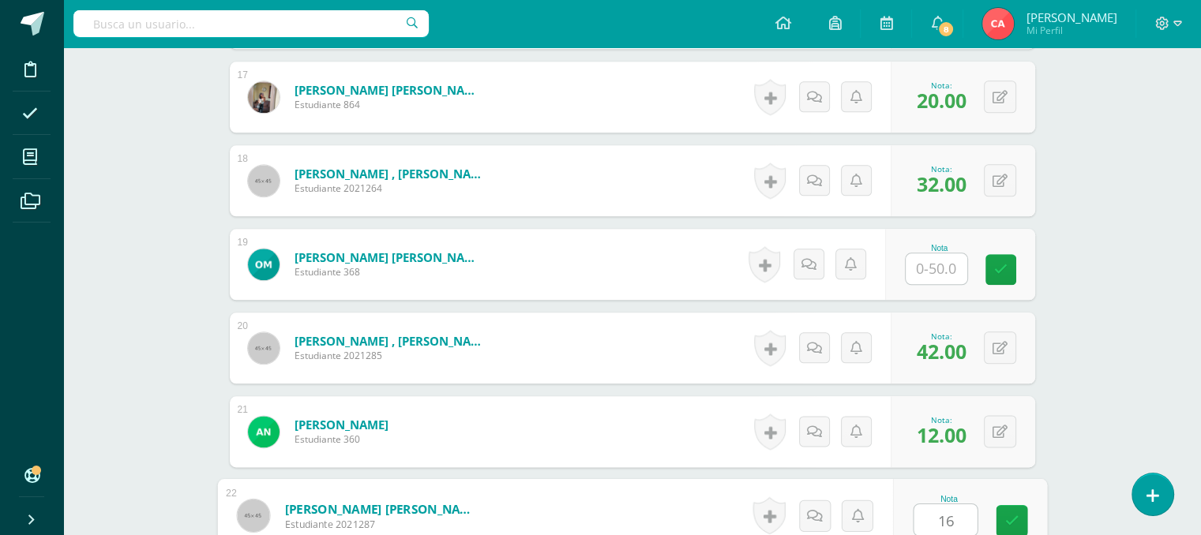
type input "16"
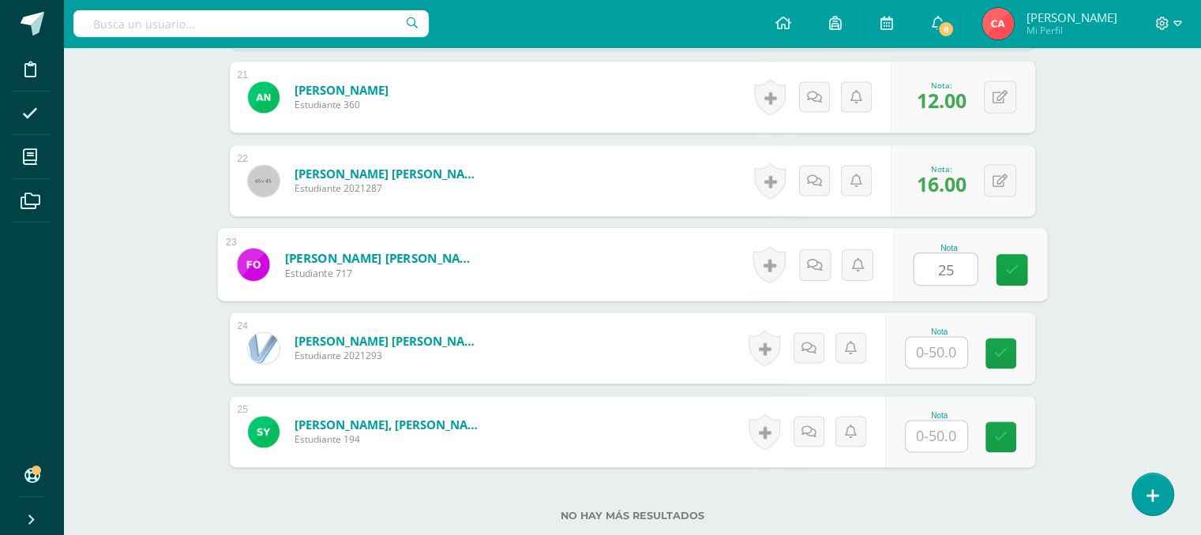
type input "25"
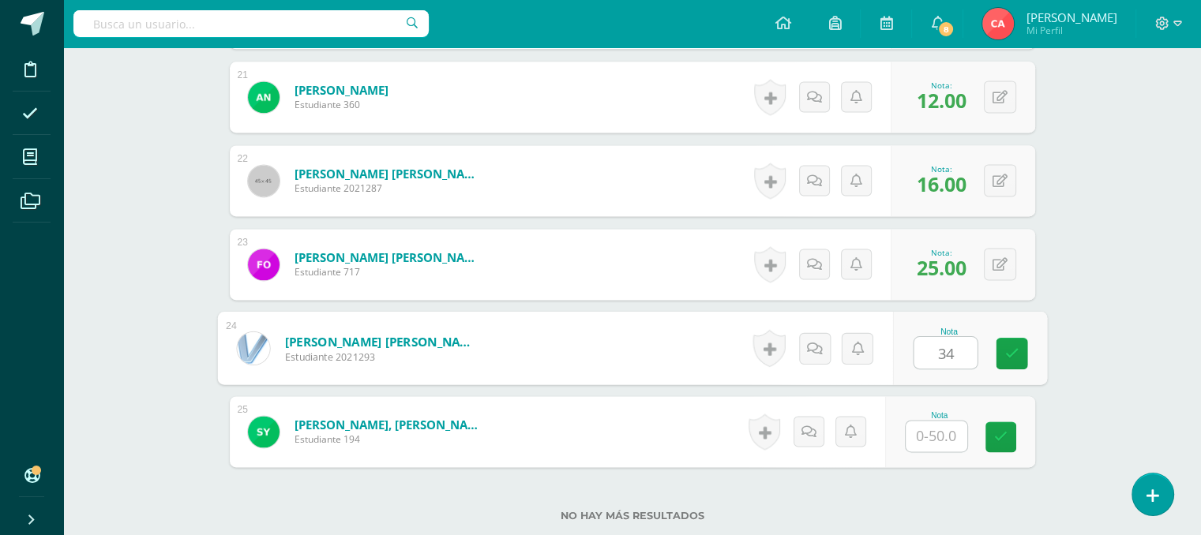
type input "34"
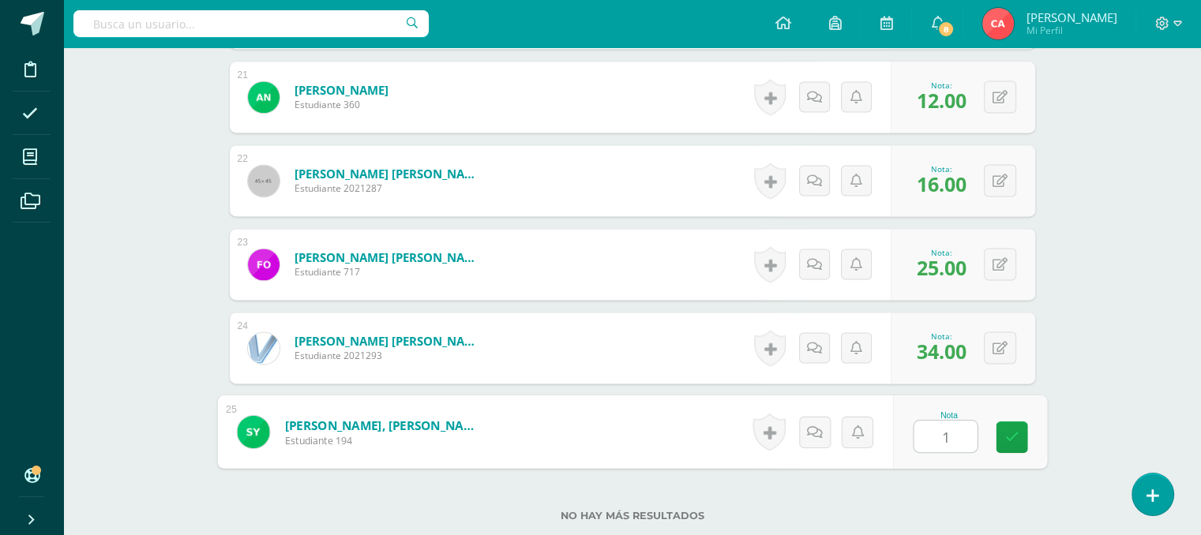
type input "14"
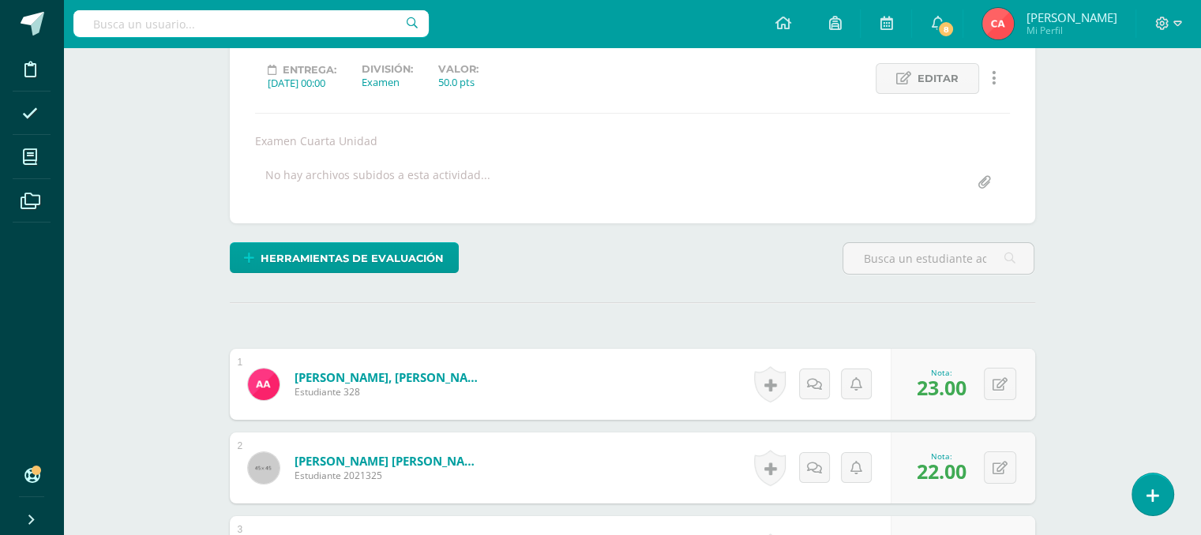
scroll to position [44, 0]
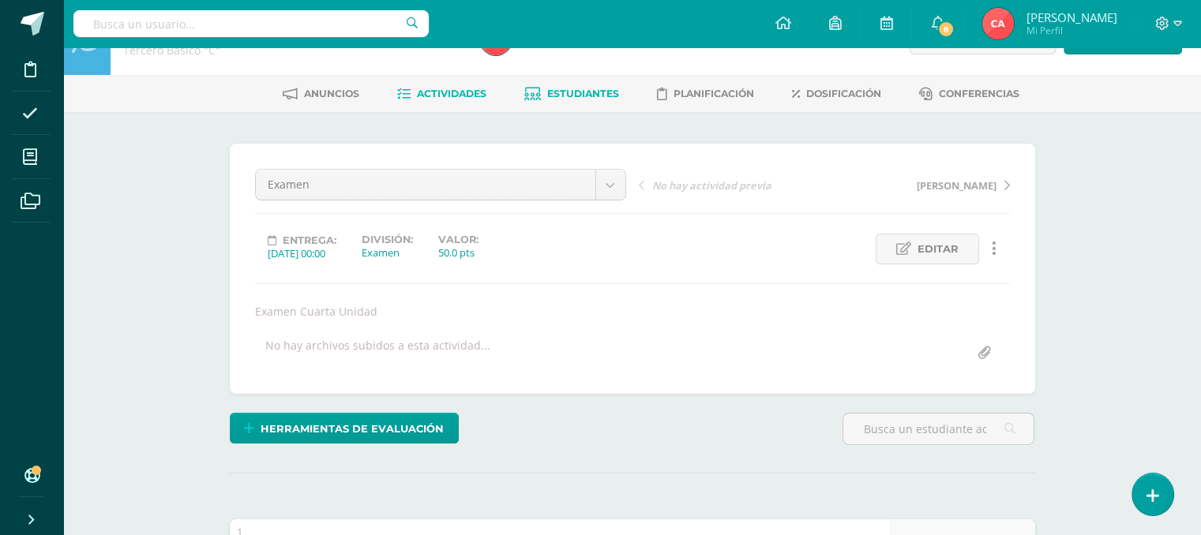
click at [563, 102] on link "Estudiantes" at bounding box center [571, 93] width 95 height 25
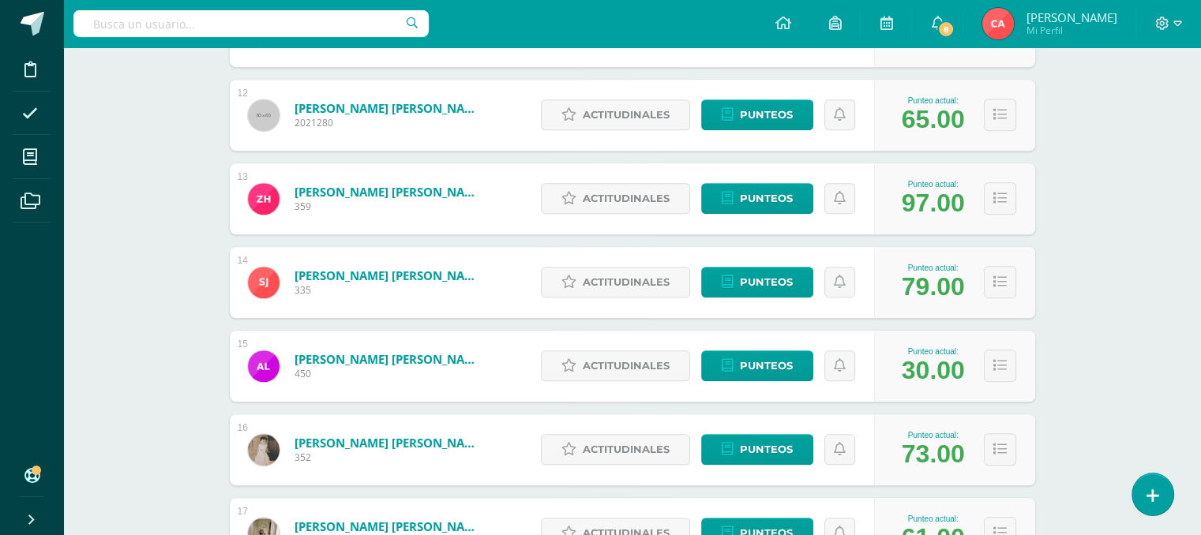
scroll to position [1263, 0]
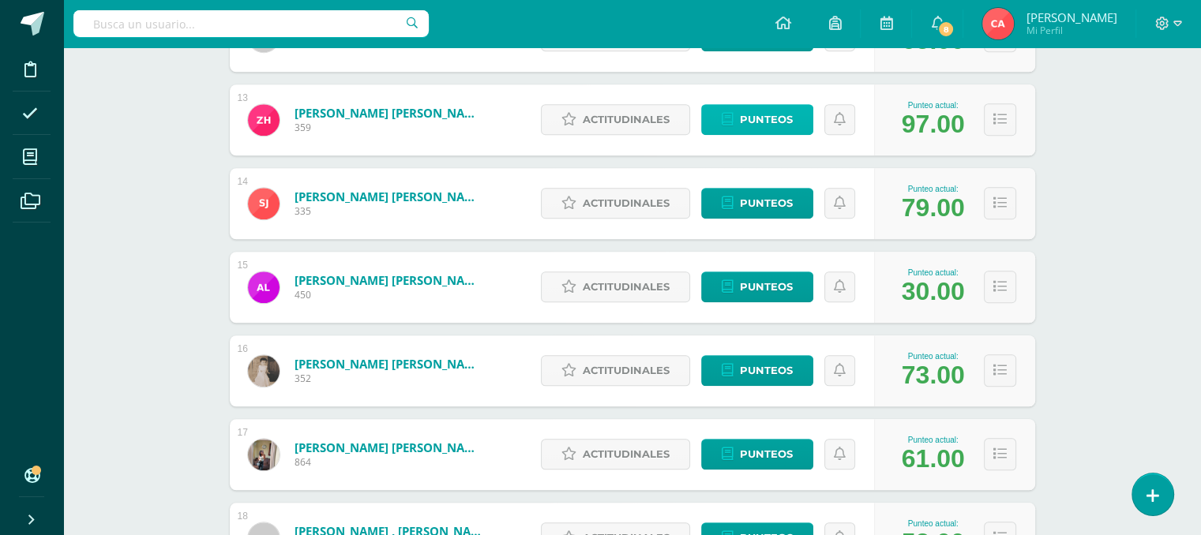
click at [779, 124] on span "Punteos" at bounding box center [766, 119] width 53 height 29
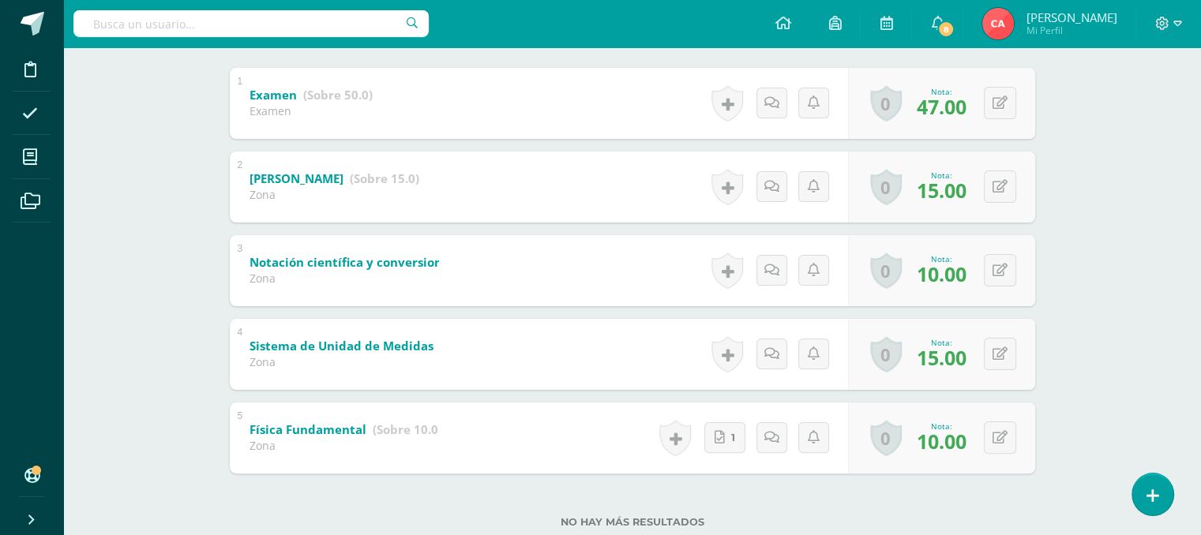
scroll to position [369, 0]
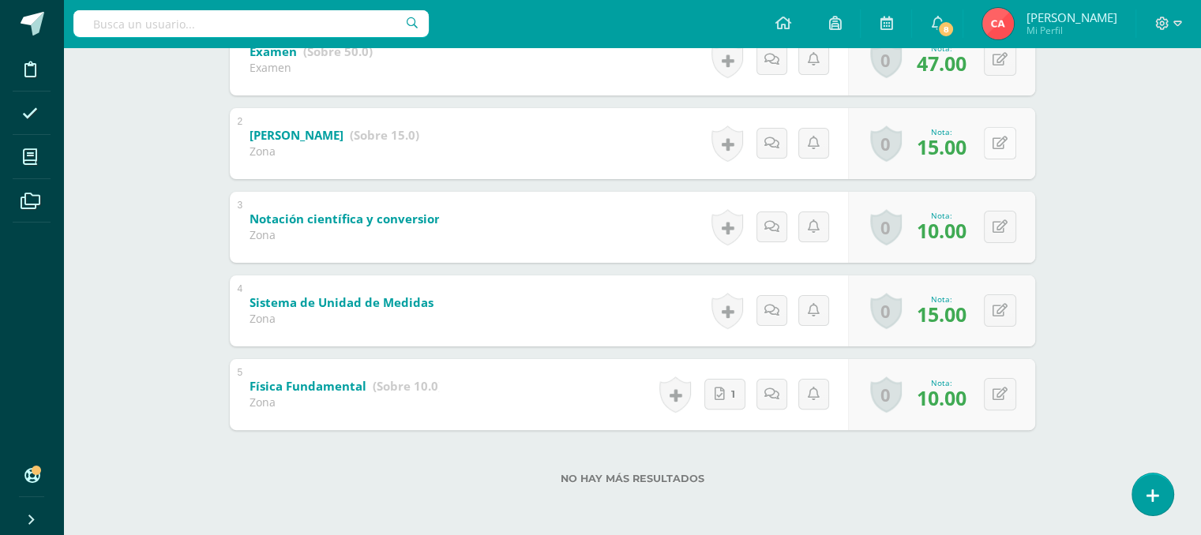
click at [995, 148] on button at bounding box center [1000, 143] width 32 height 32
type input "10"
click at [1003, 310] on icon at bounding box center [999, 310] width 15 height 13
type input "10"
click at [1007, 219] on button at bounding box center [1000, 227] width 32 height 32
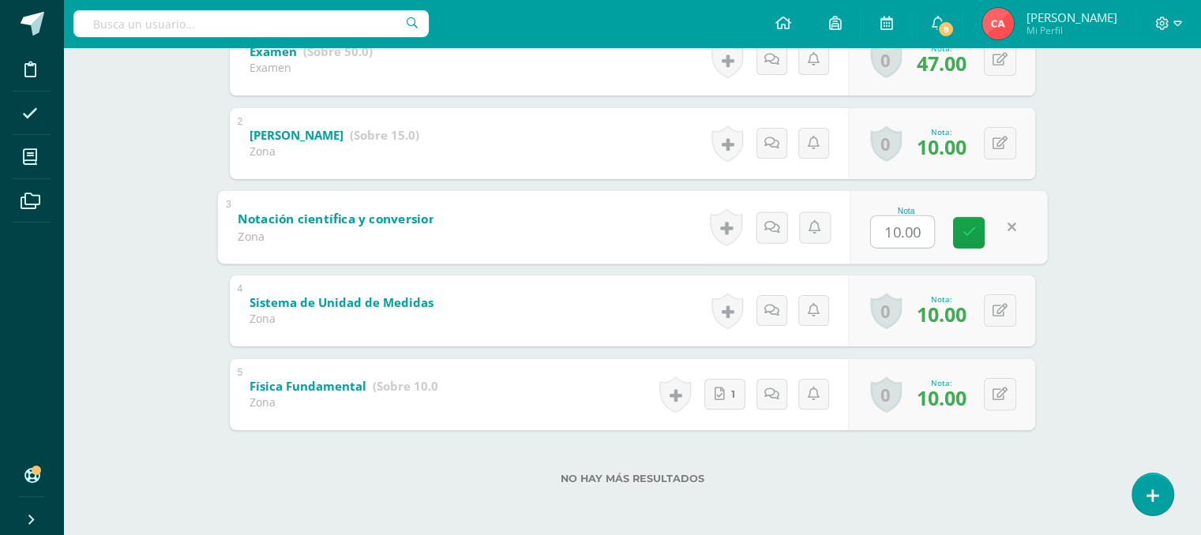
type input "5"
click at [994, 400] on button at bounding box center [1000, 394] width 32 height 32
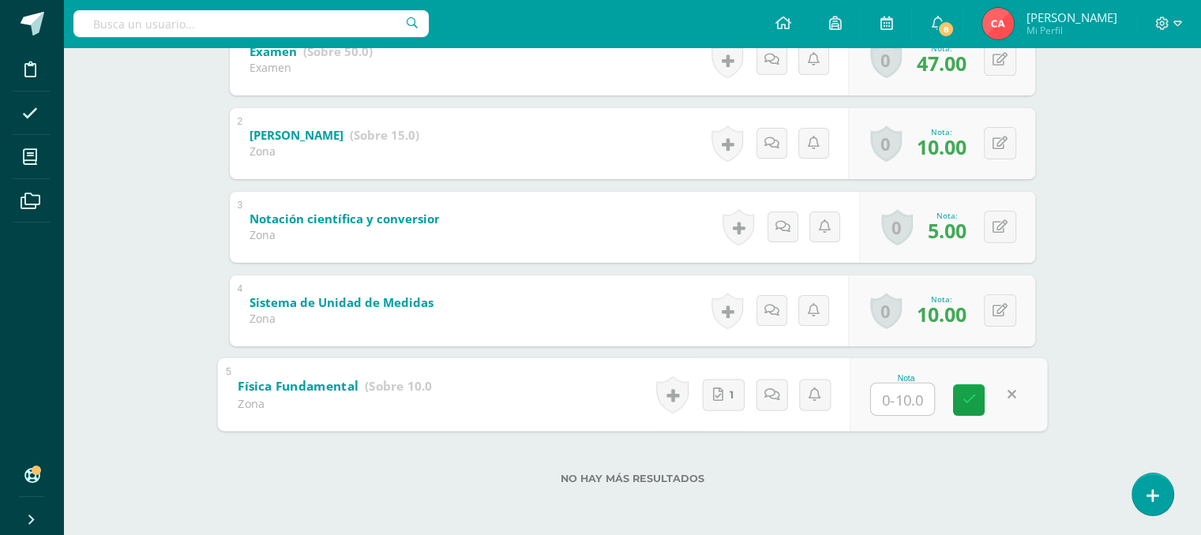
type input "5"
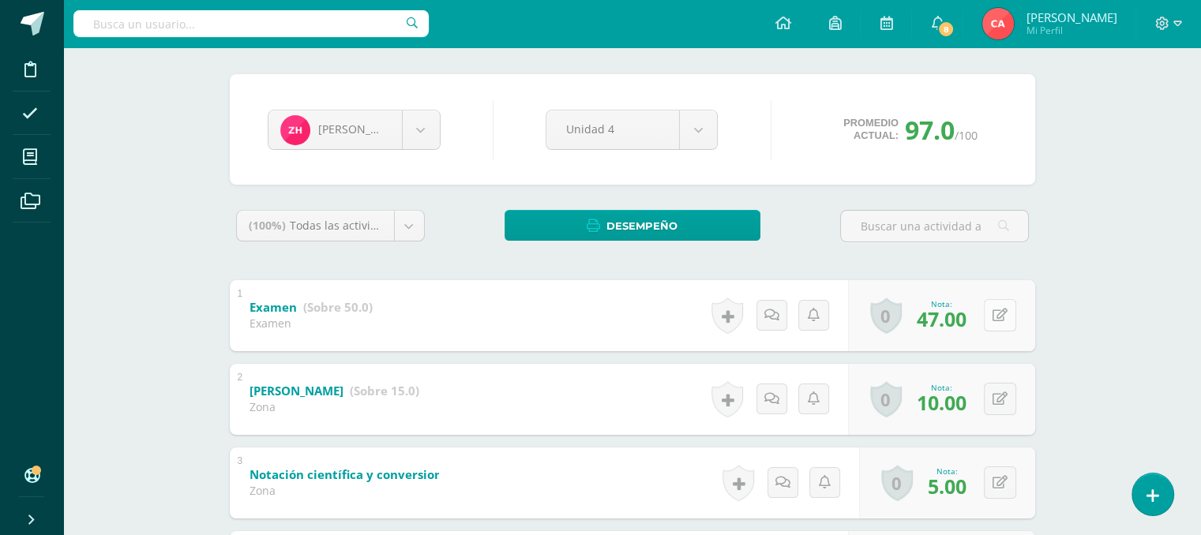
scroll to position [0, 0]
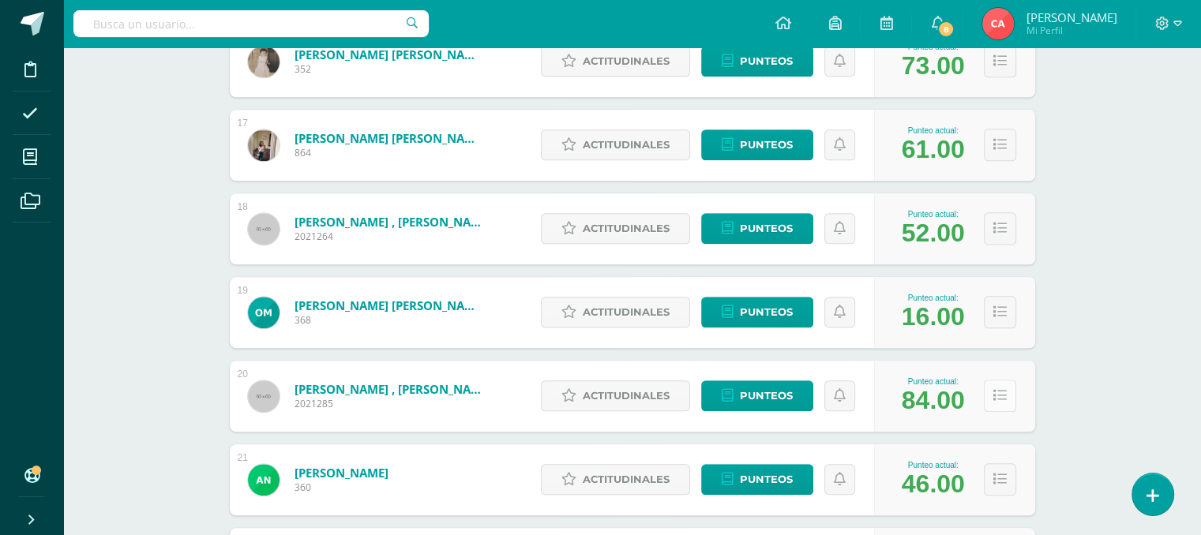
scroll to position [1600, 0]
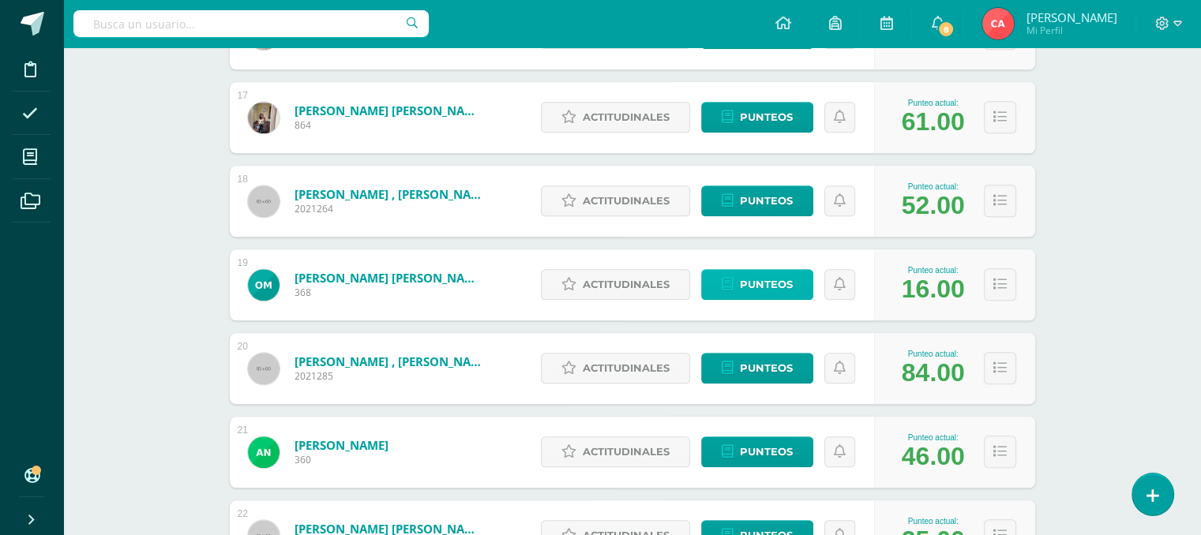
click at [785, 283] on span "Punteos" at bounding box center [766, 284] width 53 height 29
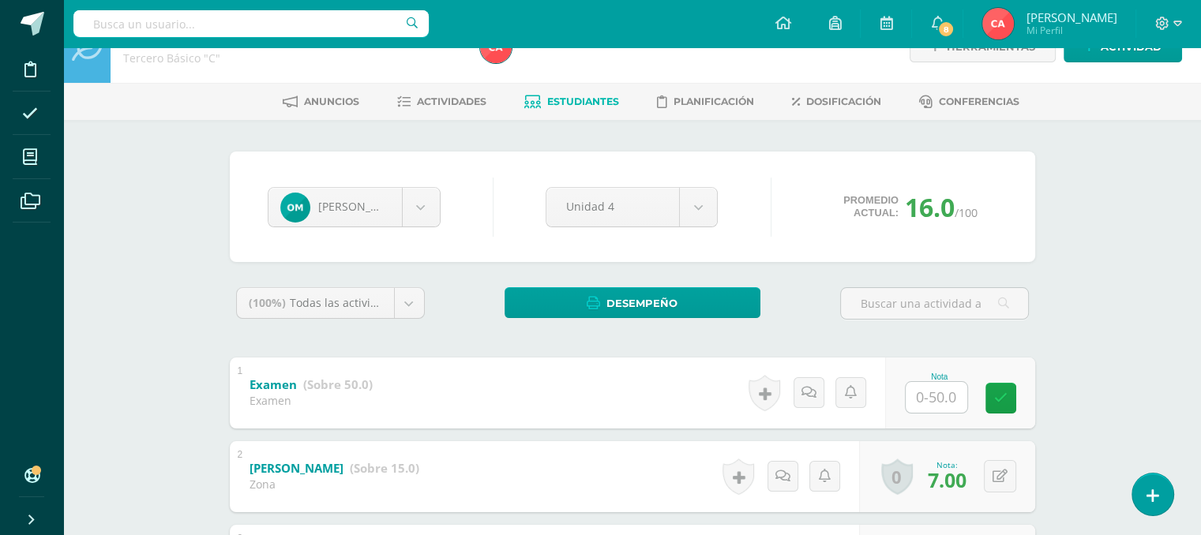
scroll to position [352, 0]
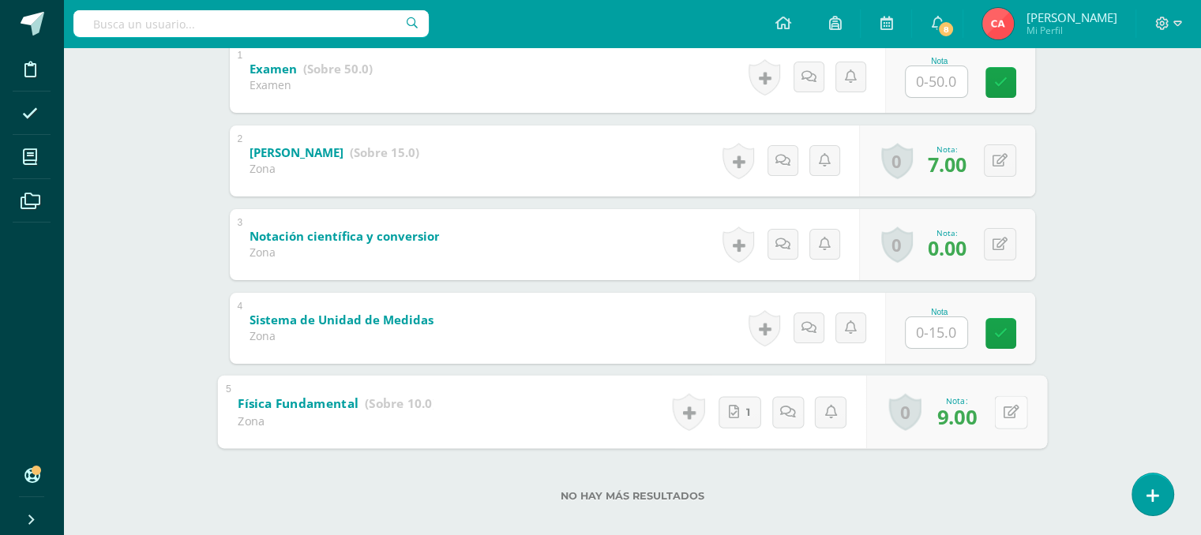
click at [996, 415] on button at bounding box center [1010, 411] width 33 height 33
type input "0"
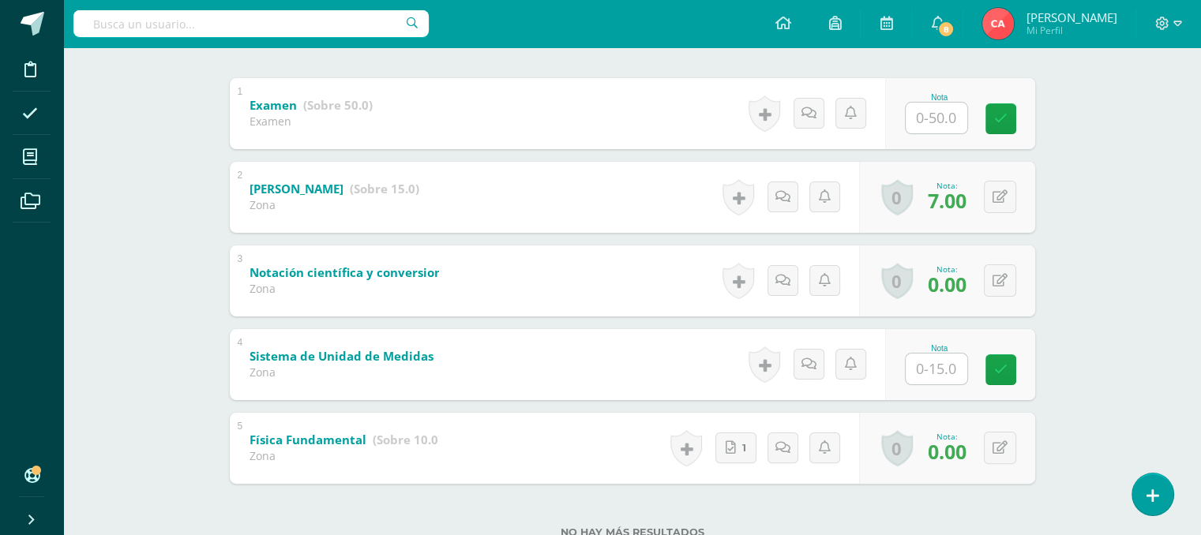
scroll to position [369, 0]
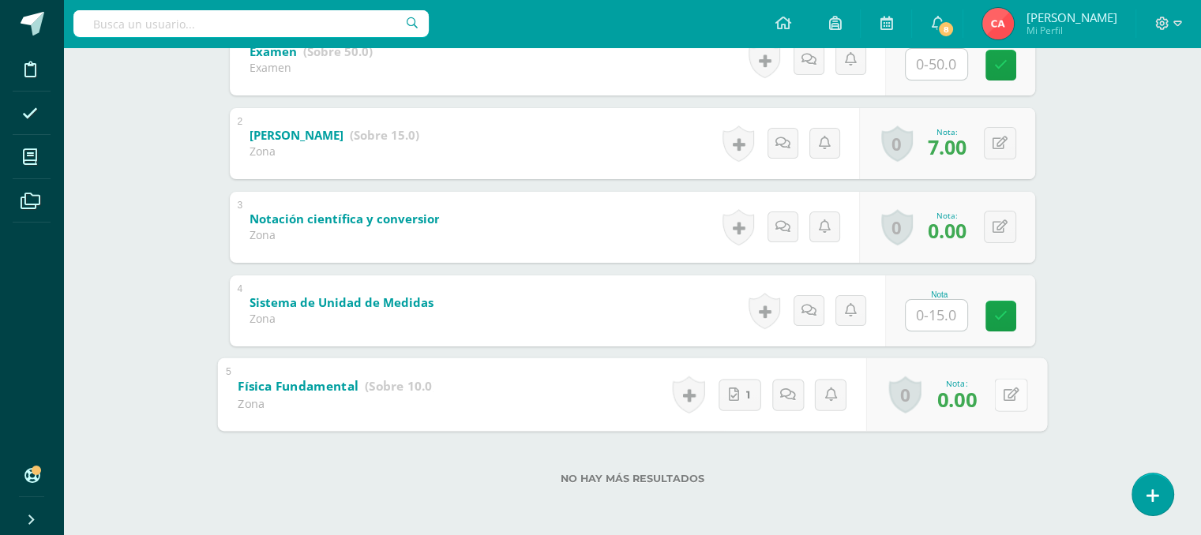
click at [995, 395] on button at bounding box center [1010, 394] width 33 height 33
type input "9"
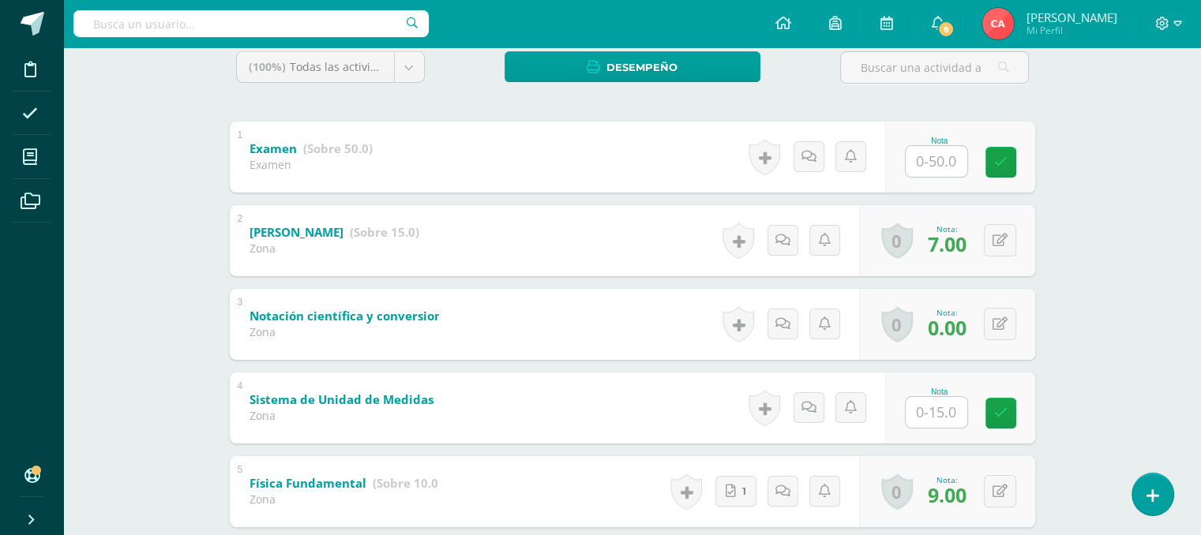
scroll to position [54, 0]
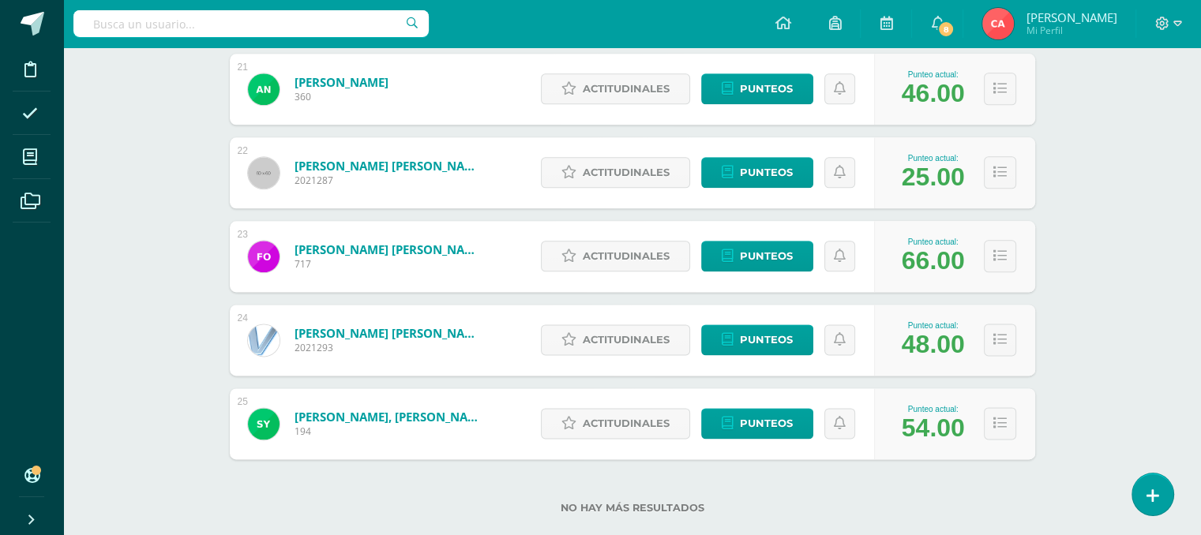
scroll to position [1992, 0]
